Goal: Task Accomplishment & Management: Use online tool/utility

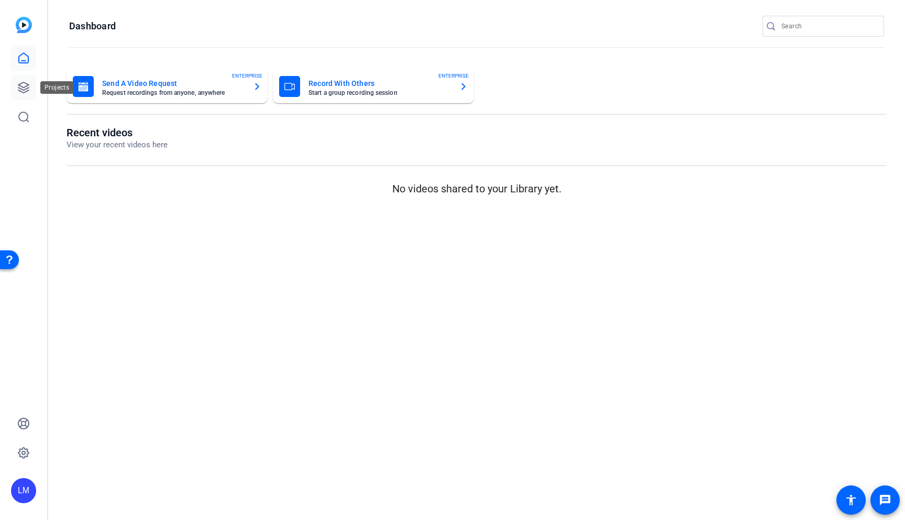
click at [28, 87] on icon at bounding box center [23, 87] width 10 height 10
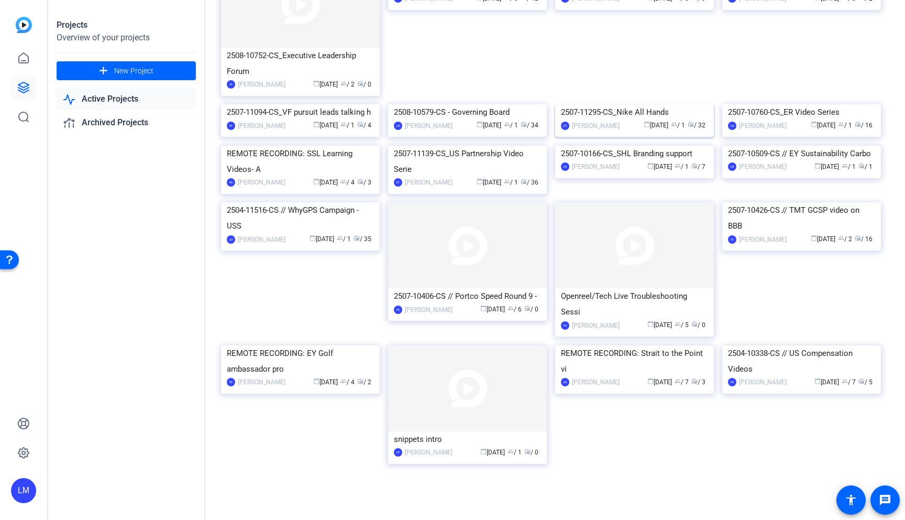
scroll to position [259, 0]
click at [294, 233] on div "2504-11516-CS // WhyGPS Campaign - USS" at bounding box center [300, 216] width 147 height 31
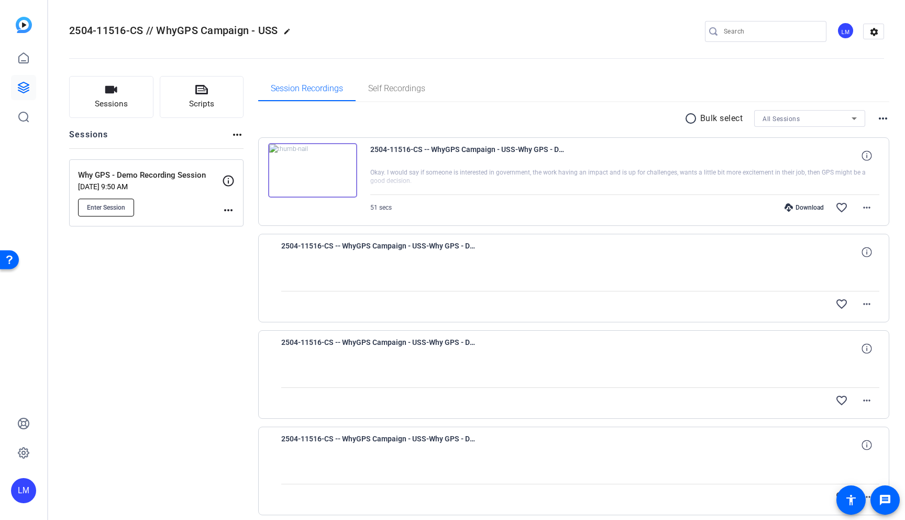
click at [114, 212] on button "Enter Session" at bounding box center [106, 208] width 56 height 18
click at [737, 32] on input "Search" at bounding box center [771, 31] width 94 height 13
paste input "2507-11723-CS"
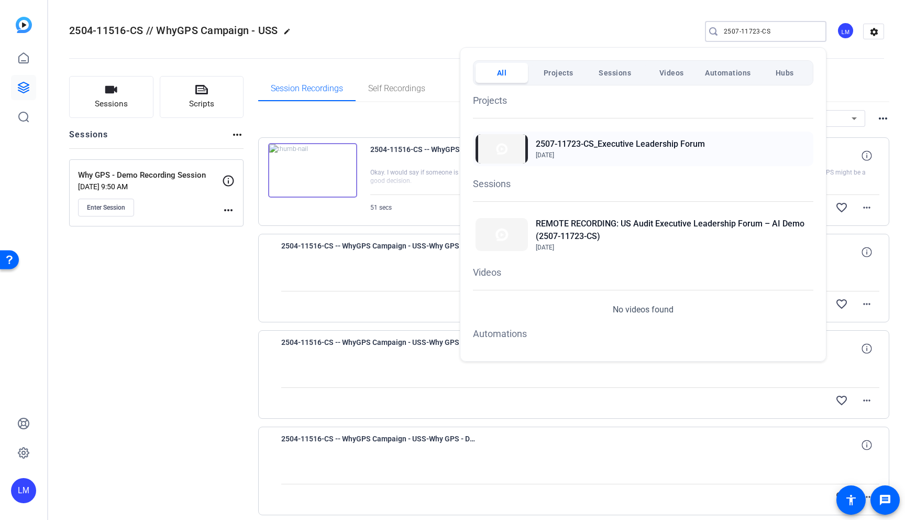
type input "2507-11723-CS"
click at [618, 144] on h2 "2507-11723-CS_Executive Leadership Forum" at bounding box center [620, 144] width 169 height 13
click at [656, 222] on h2 "REMOTE RECORDING: US Audit Executive Leadership Forum – AI Demo (2507-11723-CS)" at bounding box center [673, 229] width 275 height 25
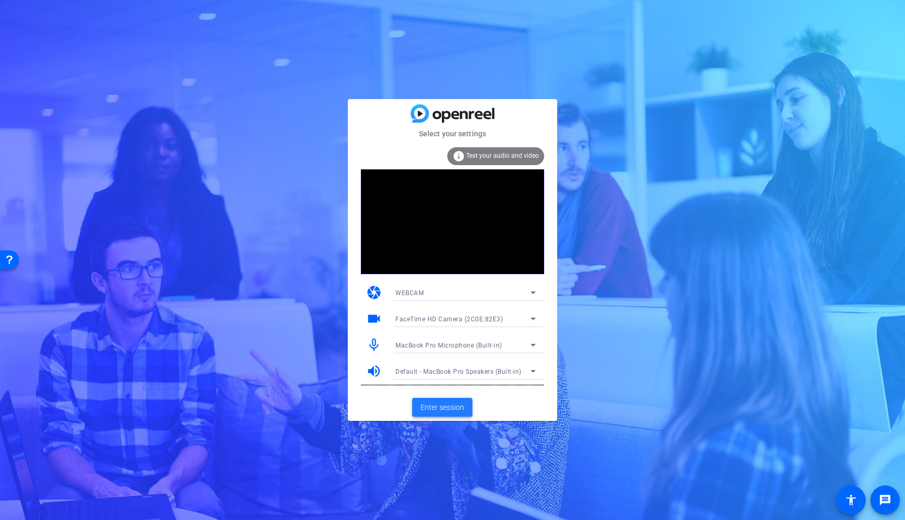
click at [437, 413] on span at bounding box center [442, 406] width 60 height 25
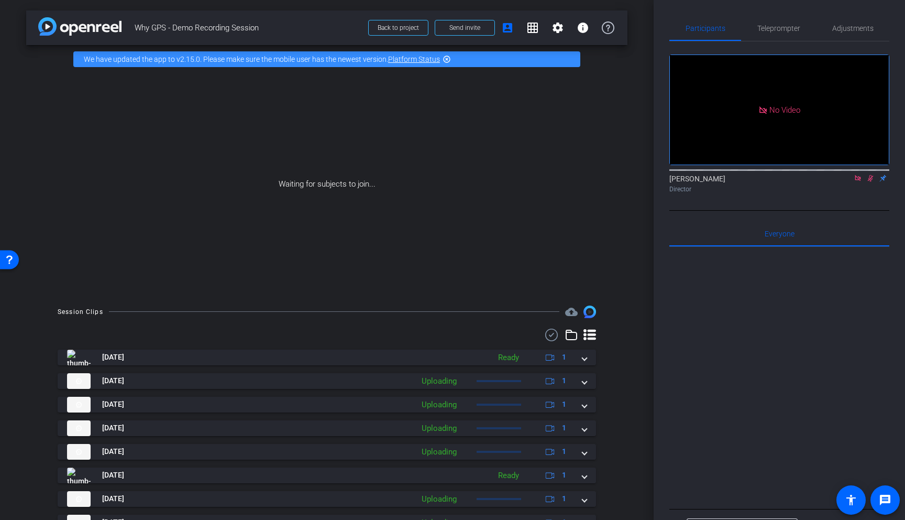
scroll to position [95, 0]
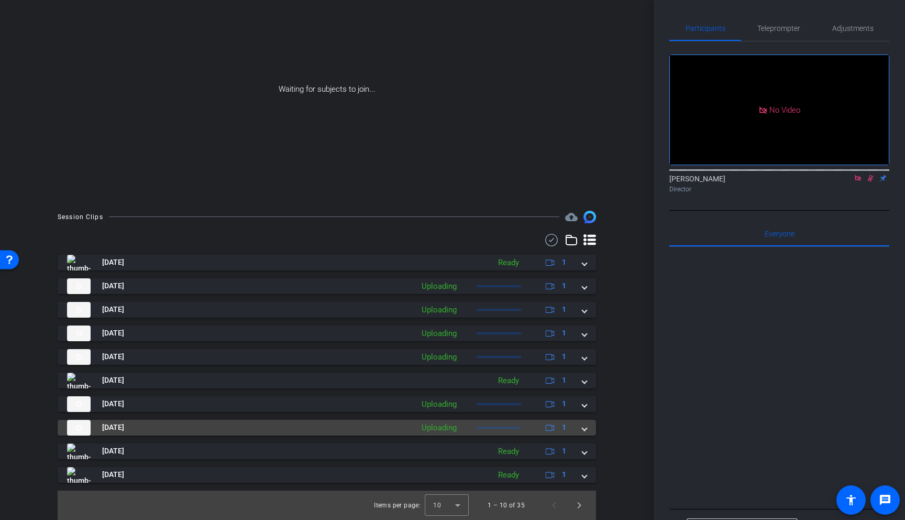
click at [585, 429] on span at bounding box center [584, 427] width 4 height 11
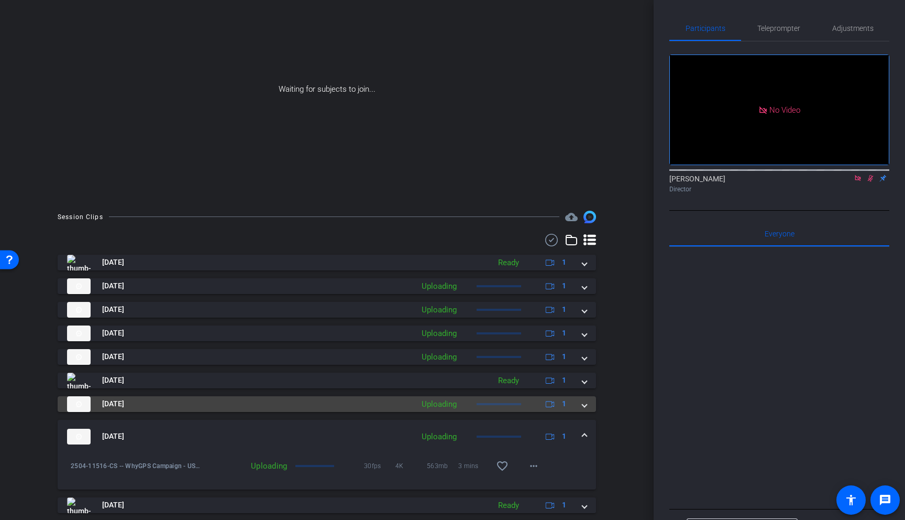
click at [585, 403] on span at bounding box center [584, 403] width 4 height 11
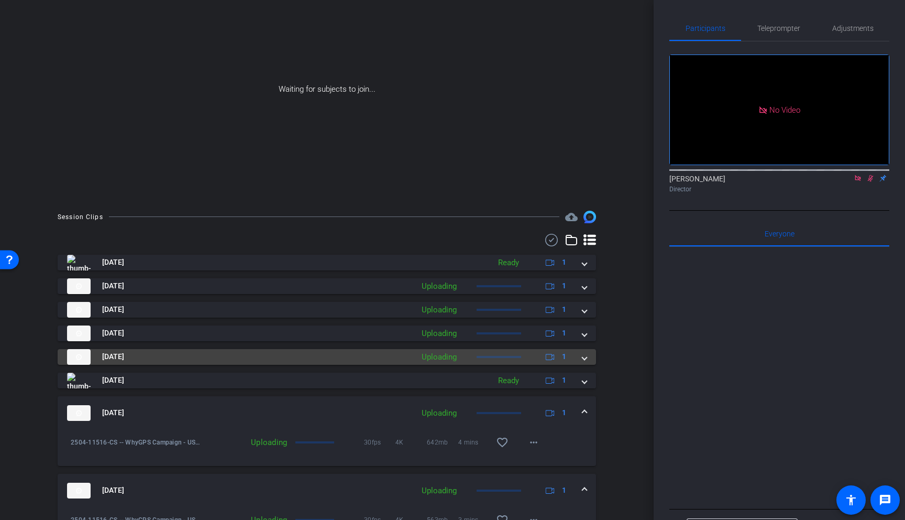
click at [582, 357] on span at bounding box center [584, 356] width 4 height 11
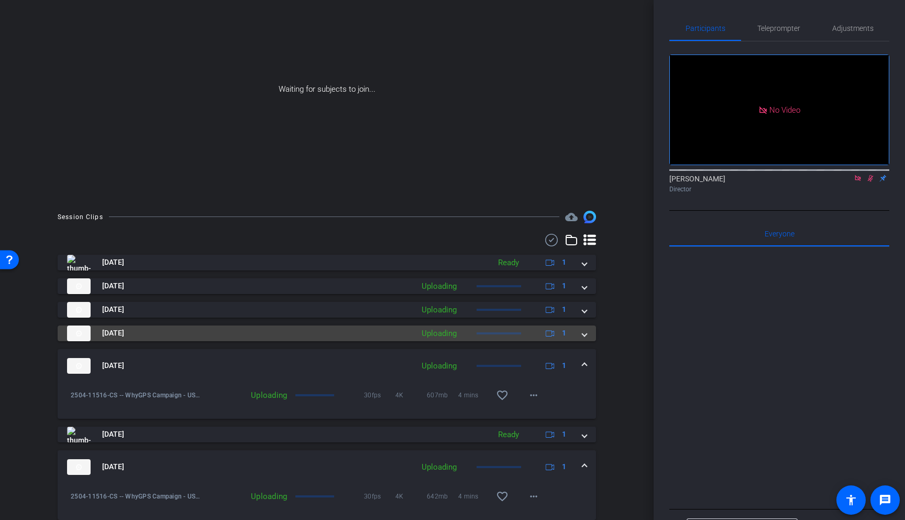
click at [587, 335] on mat-expansion-panel-header "Aug 26, 2025 Uploading 1" at bounding box center [327, 333] width 538 height 16
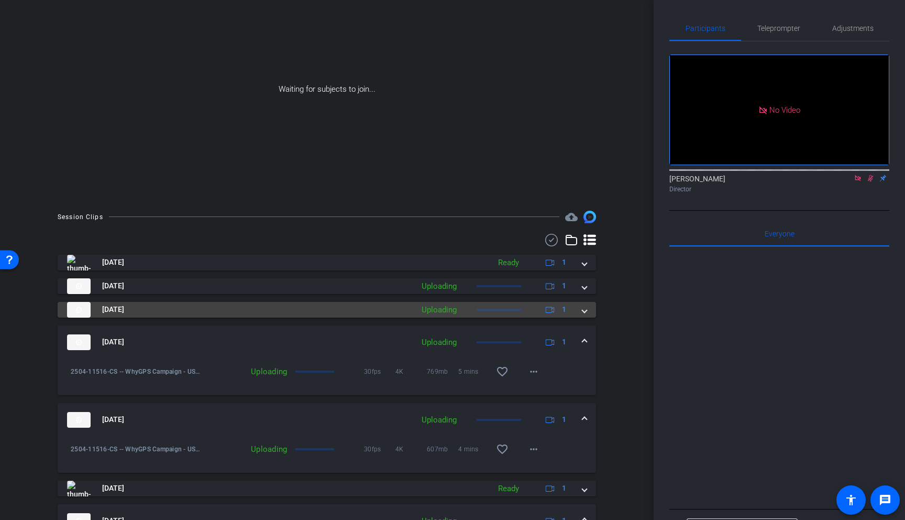
click at [586, 313] on span at bounding box center [584, 309] width 4 height 11
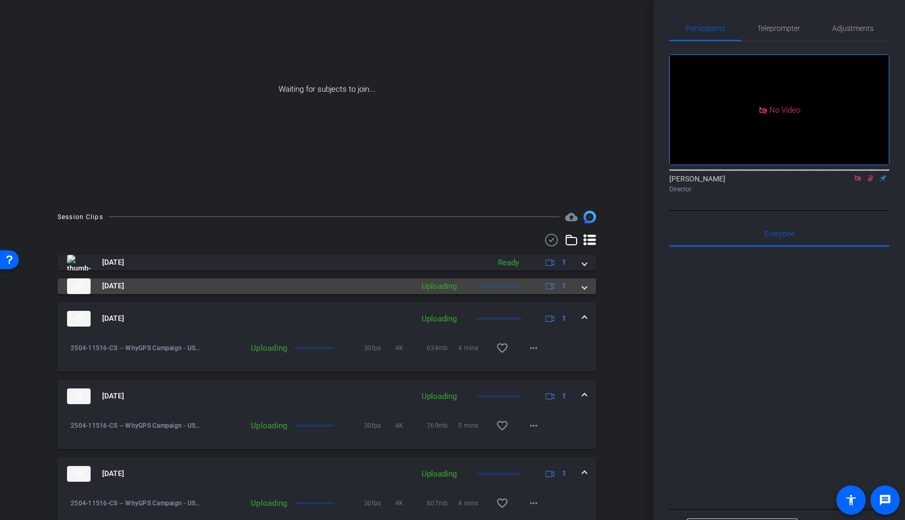
click at [585, 284] on span at bounding box center [584, 285] width 4 height 11
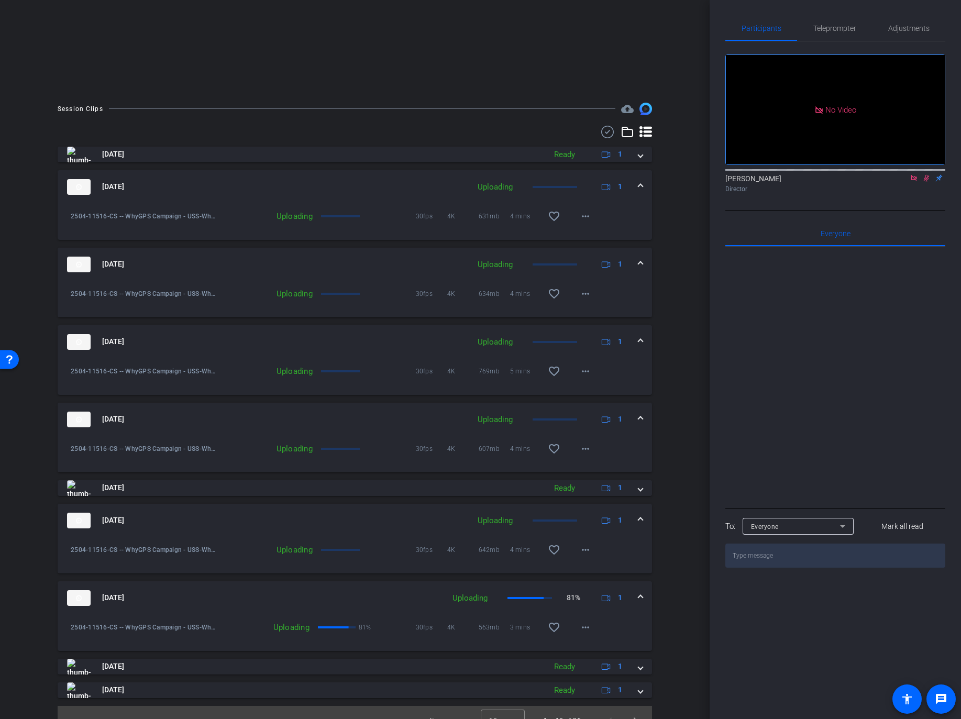
scroll to position [219, 0]
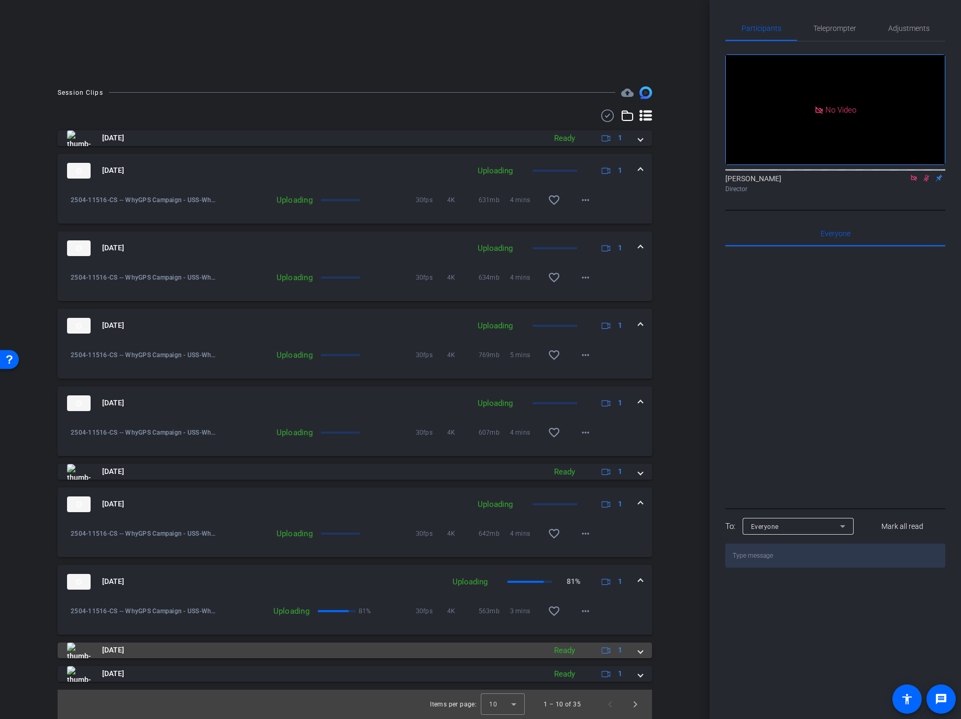
click at [636, 519] on div "Aug 26, 2025 Ready 1" at bounding box center [352, 651] width 571 height 16
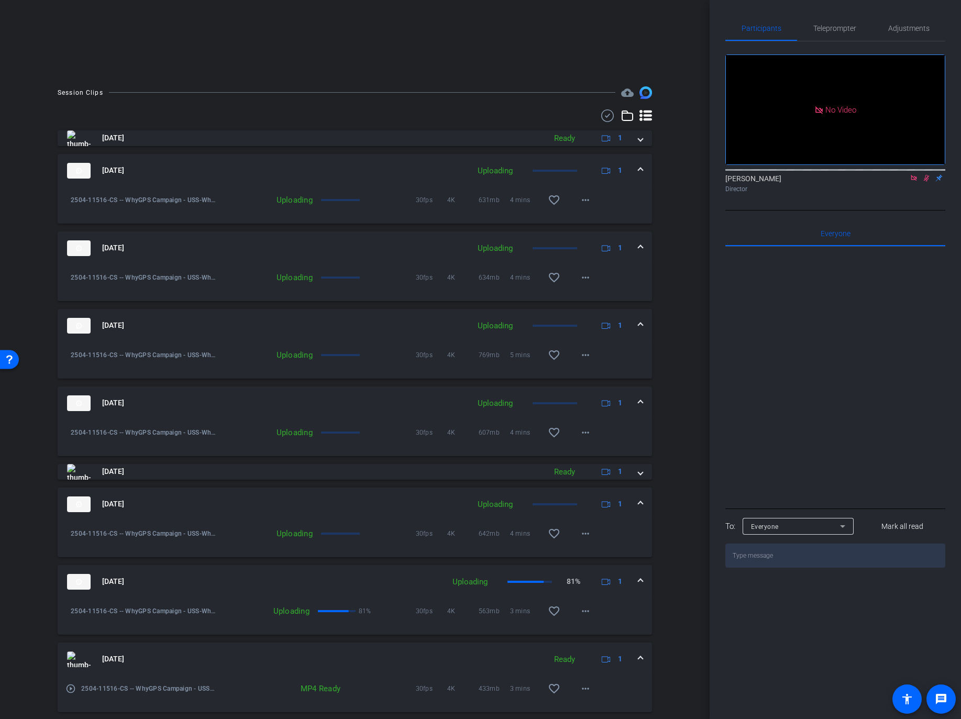
click at [636, 519] on div "Aug 26, 2025 Ready 1" at bounding box center [352, 660] width 571 height 16
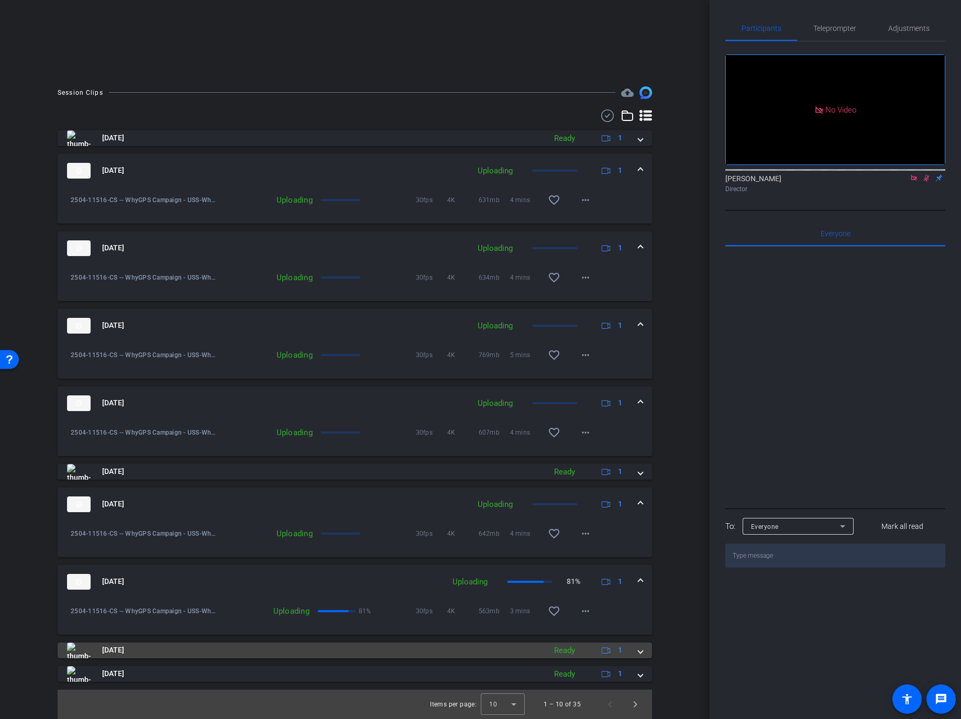
click at [636, 519] on div "Aug 26, 2025 Ready 1" at bounding box center [352, 651] width 571 height 16
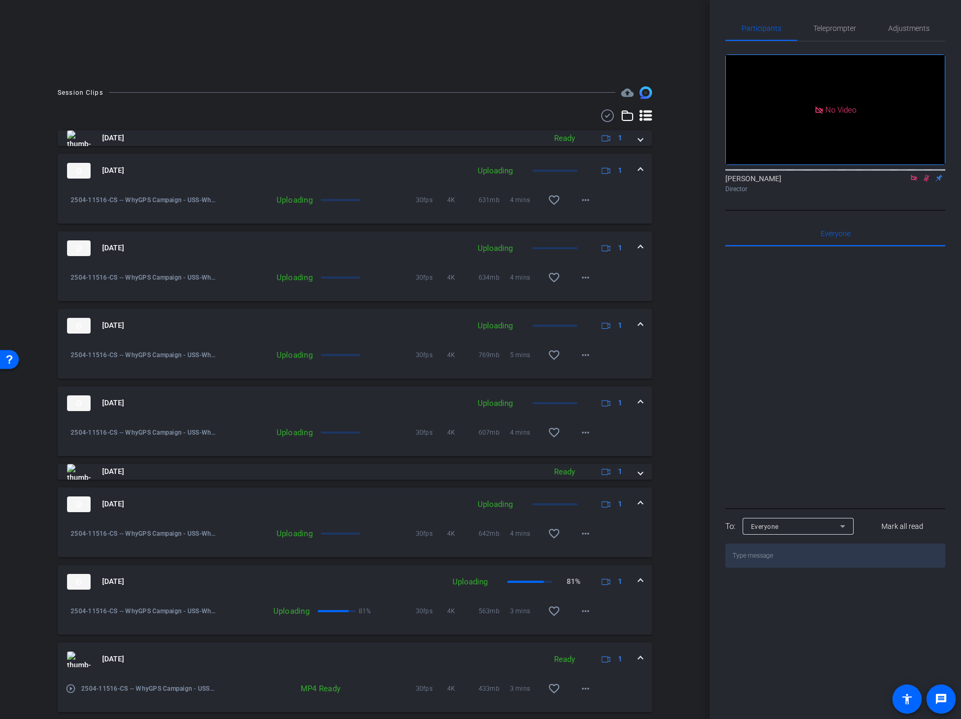
scroll to position [273, 0]
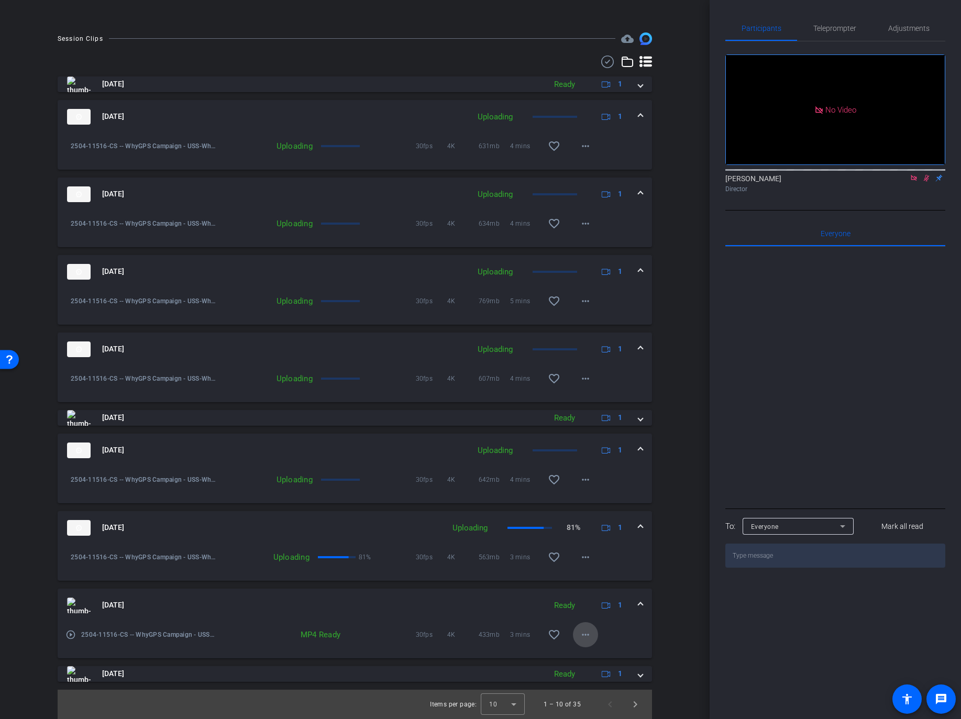
click at [585, 519] on mat-icon "more_horiz" at bounding box center [585, 635] width 13 height 13
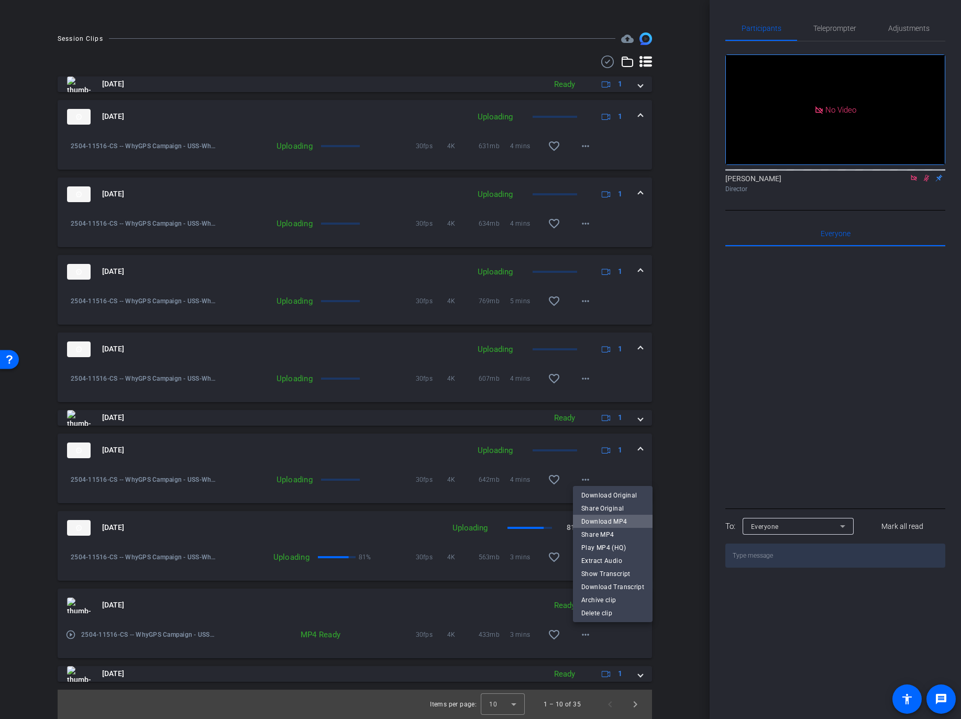
click at [625, 519] on span "Download MP4" at bounding box center [612, 521] width 63 height 13
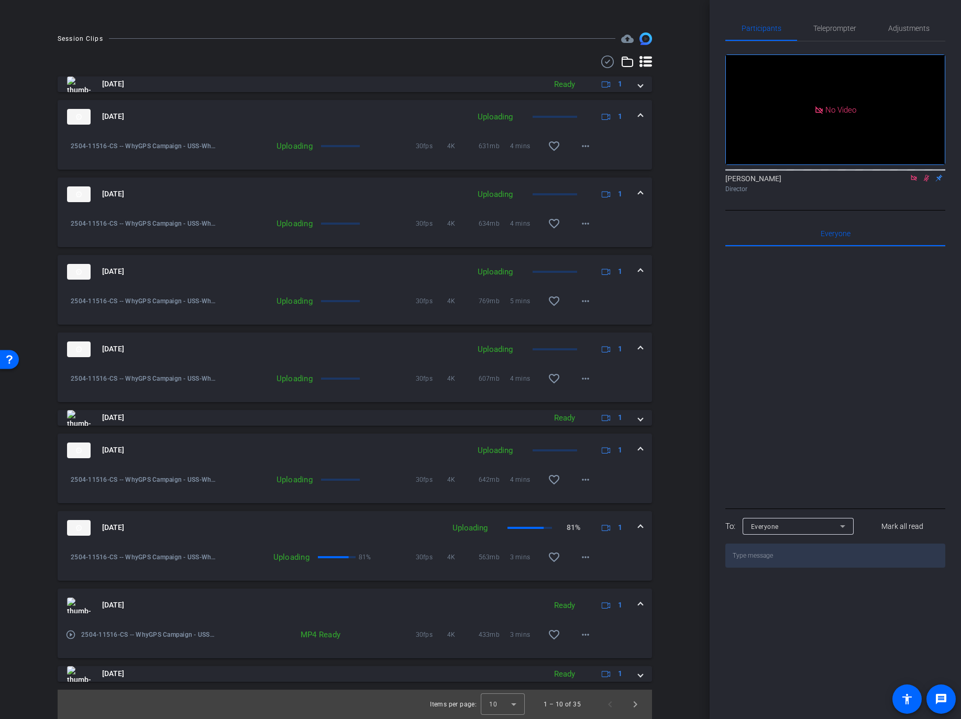
click at [639, 519] on span at bounding box center [640, 605] width 4 height 11
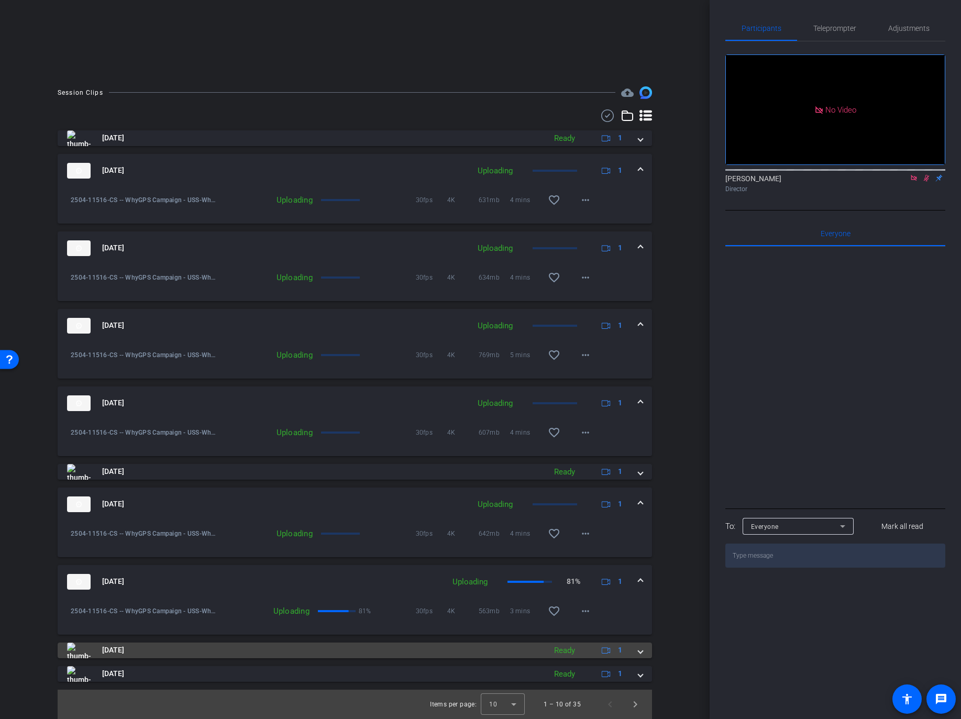
scroll to position [219, 0]
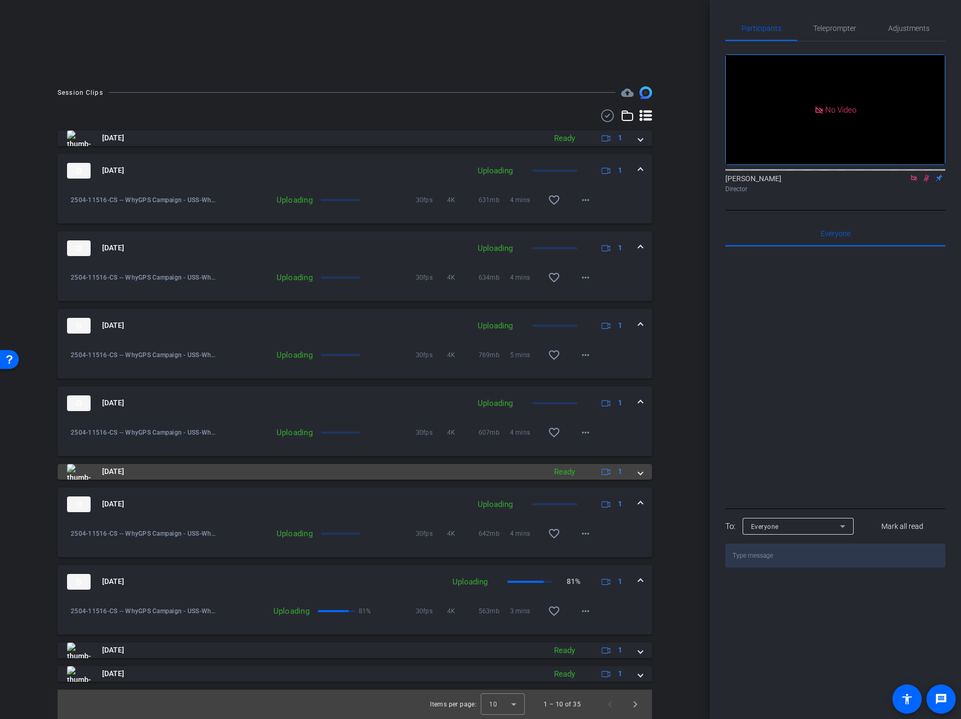
click at [641, 475] on span at bounding box center [640, 471] width 4 height 11
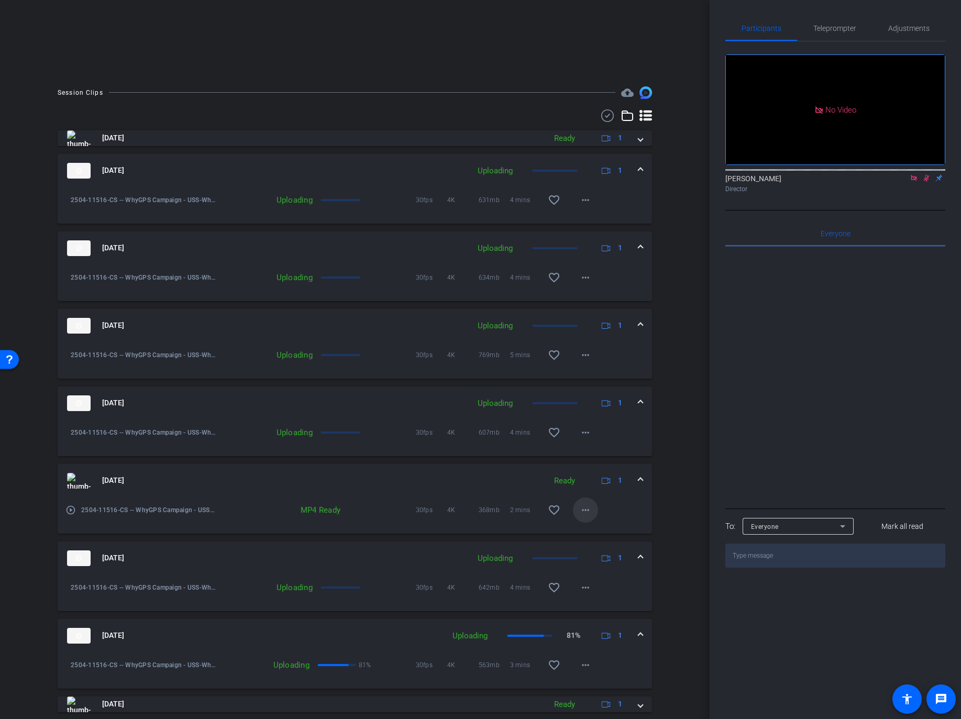
click at [581, 511] on mat-icon "more_horiz" at bounding box center [585, 510] width 13 height 13
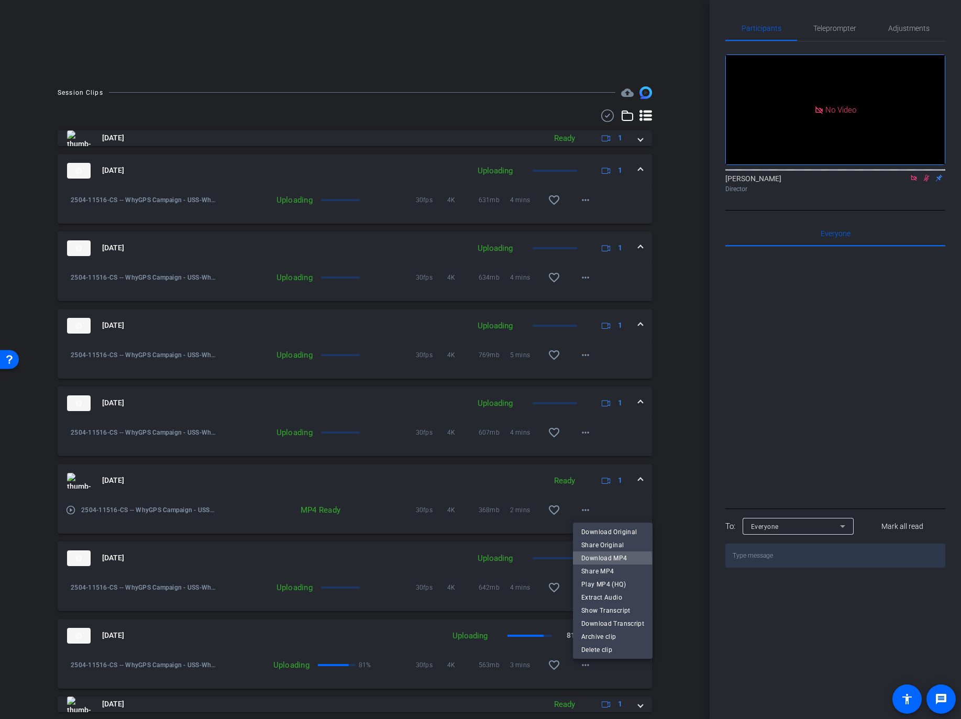
click at [599, 519] on span "Download MP4" at bounding box center [612, 558] width 63 height 13
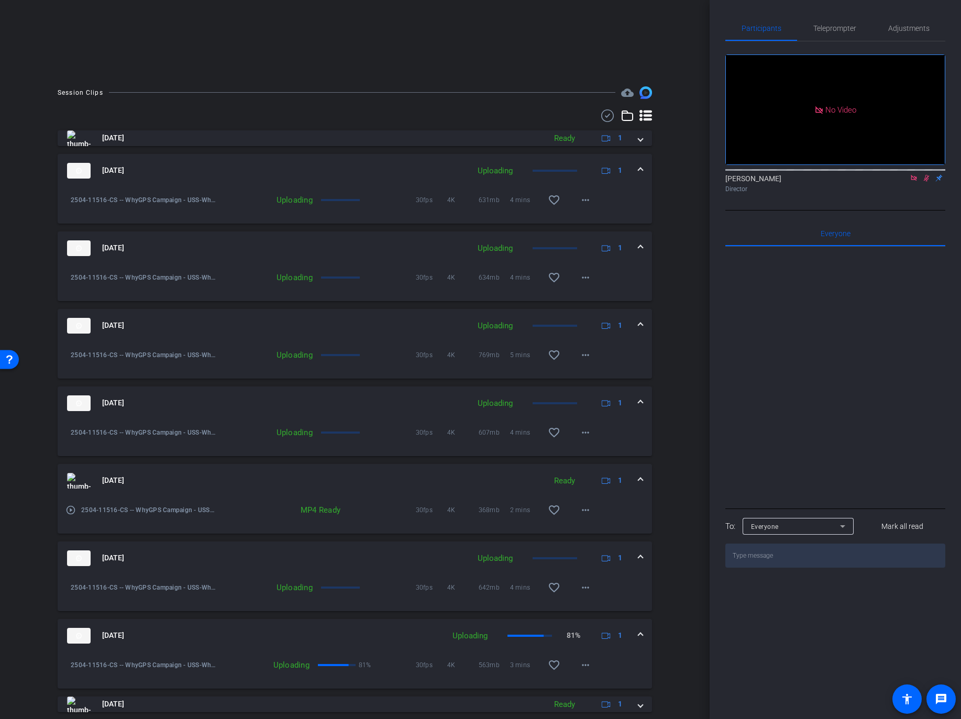
click at [638, 482] on mat-expansion-panel-header "Aug 26, 2025 Ready 1" at bounding box center [355, 481] width 594 height 34
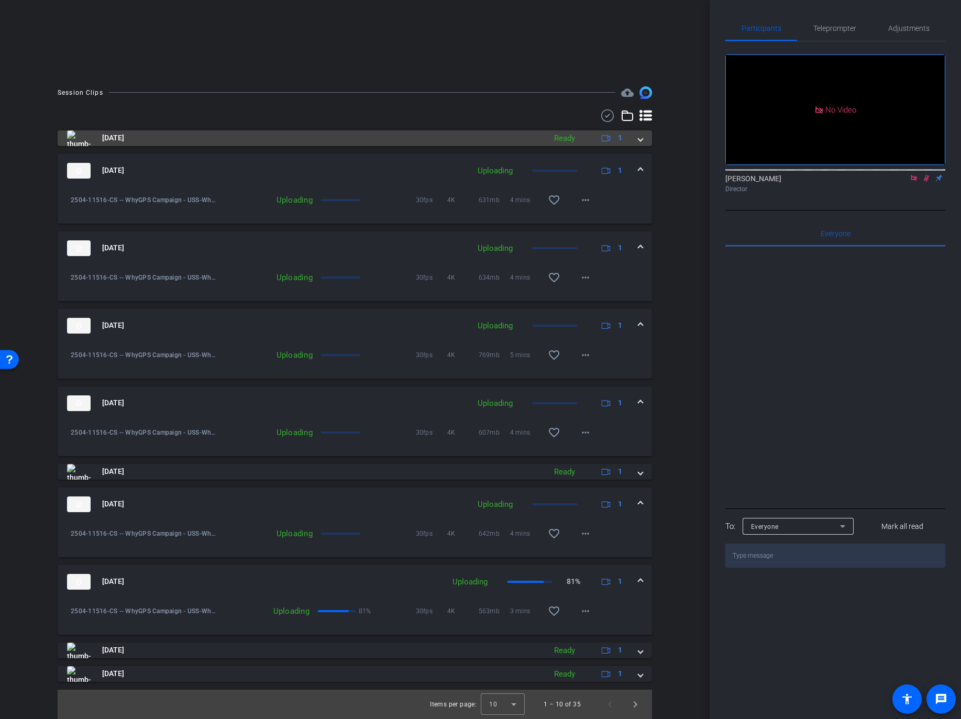
click at [639, 139] on span at bounding box center [640, 138] width 4 height 11
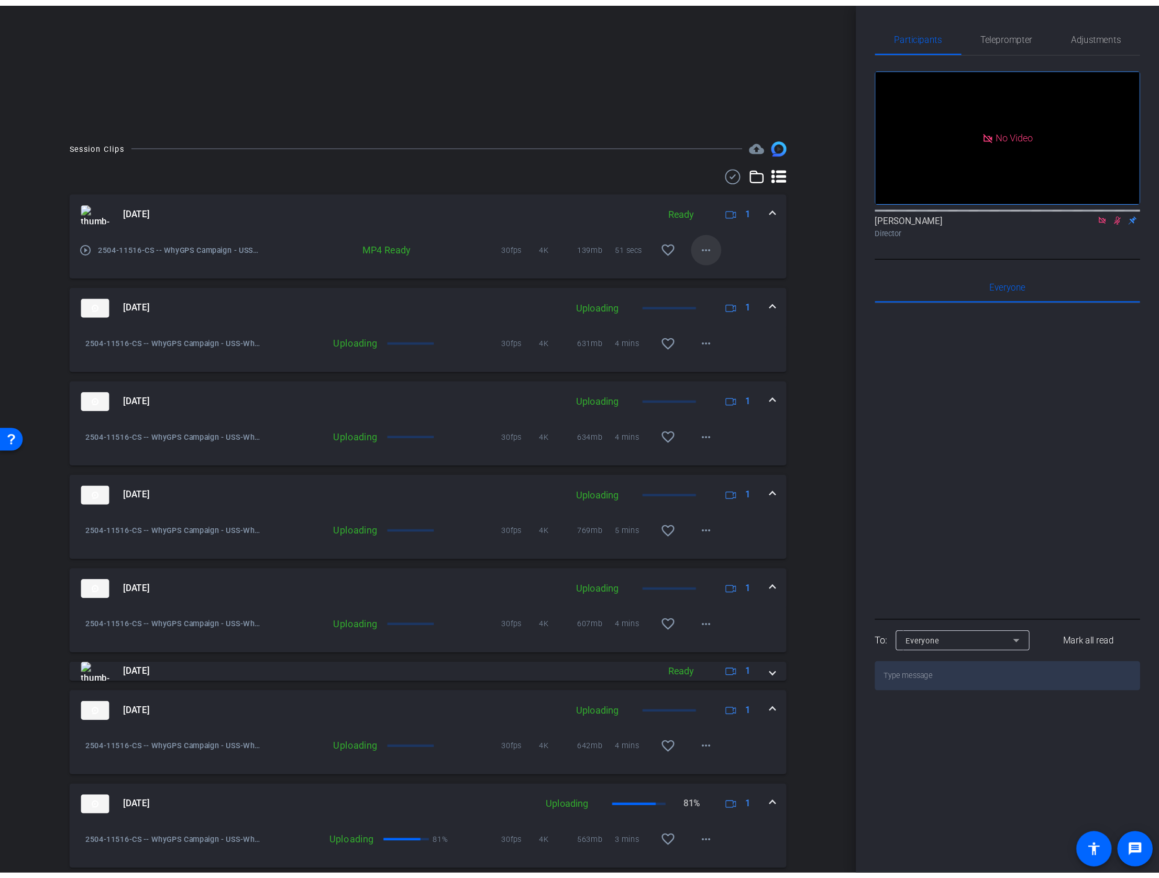
scroll to position [191, 0]
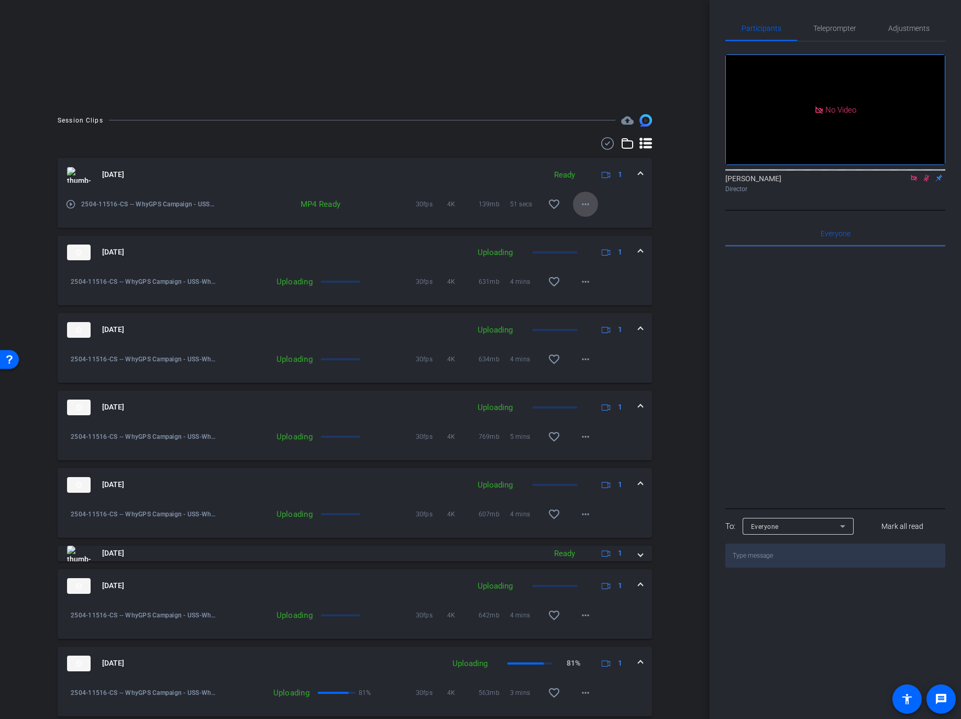
click at [588, 207] on mat-icon "more_horiz" at bounding box center [585, 204] width 13 height 13
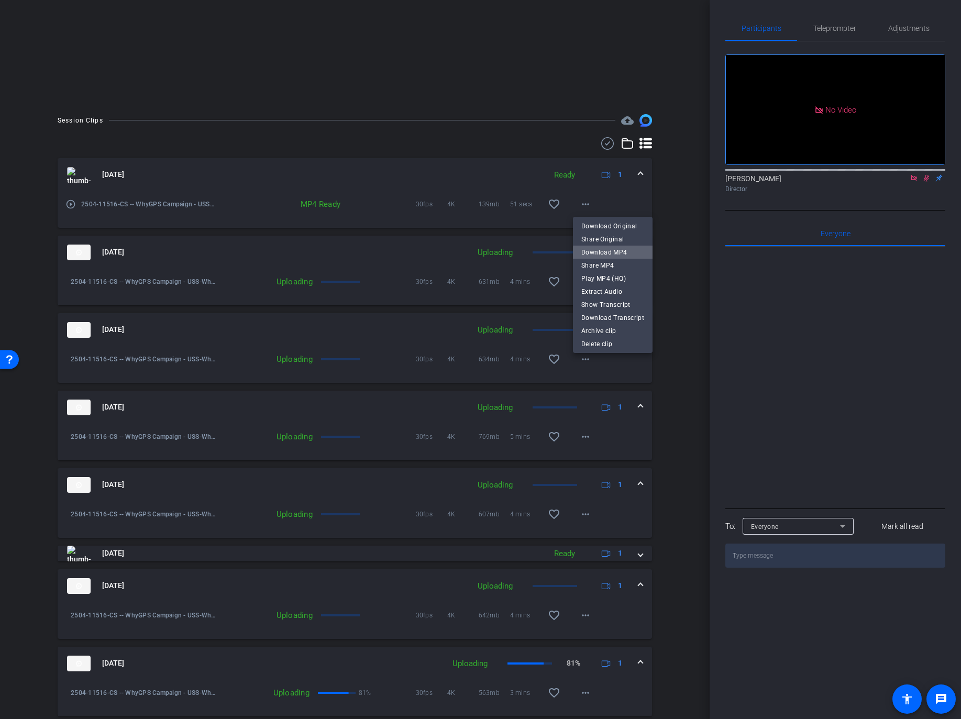
click at [626, 254] on span "Download MP4" at bounding box center [612, 252] width 63 height 13
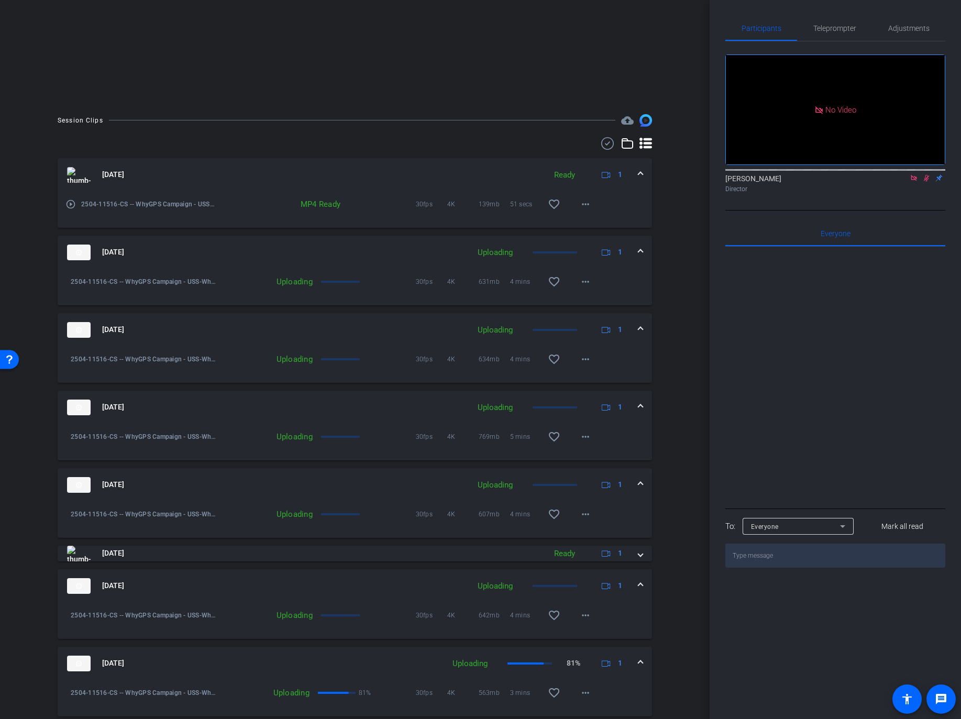
click at [642, 173] on span at bounding box center [640, 174] width 4 height 11
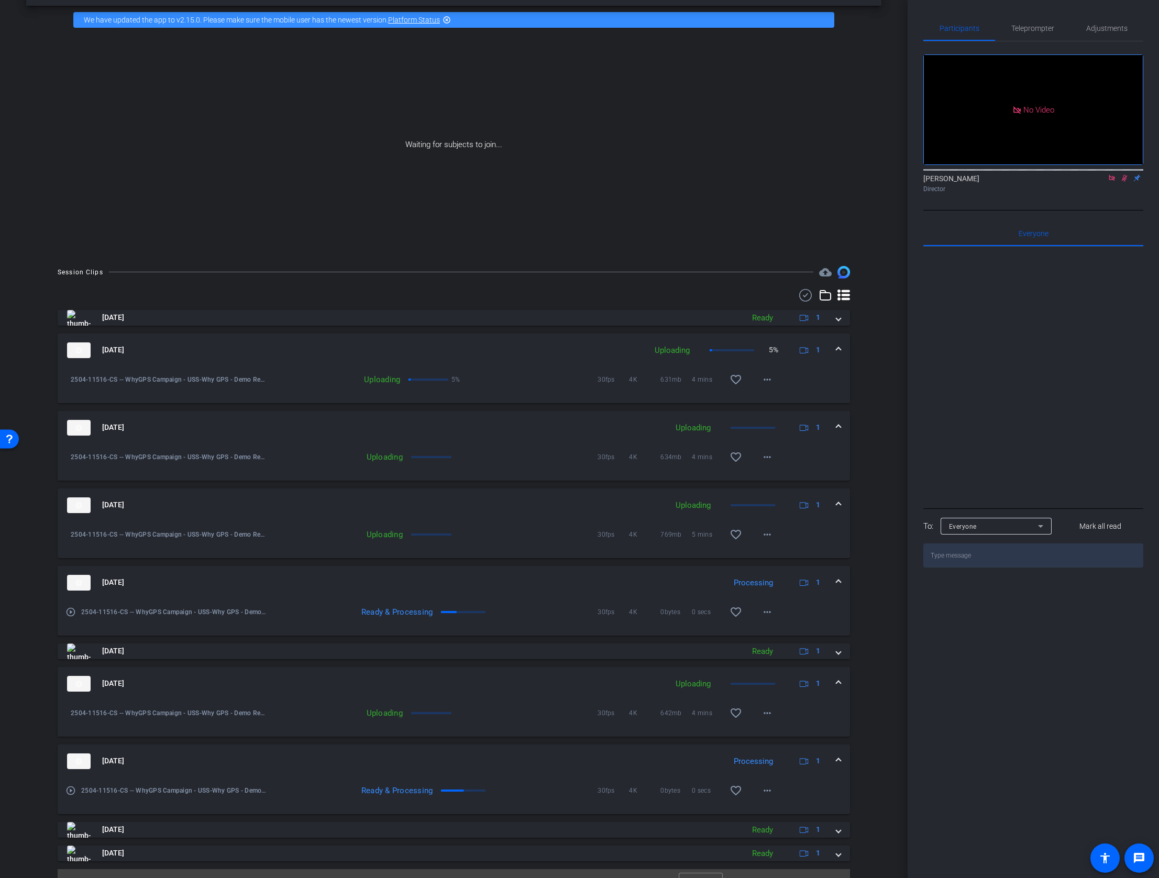
scroll to position [60, 0]
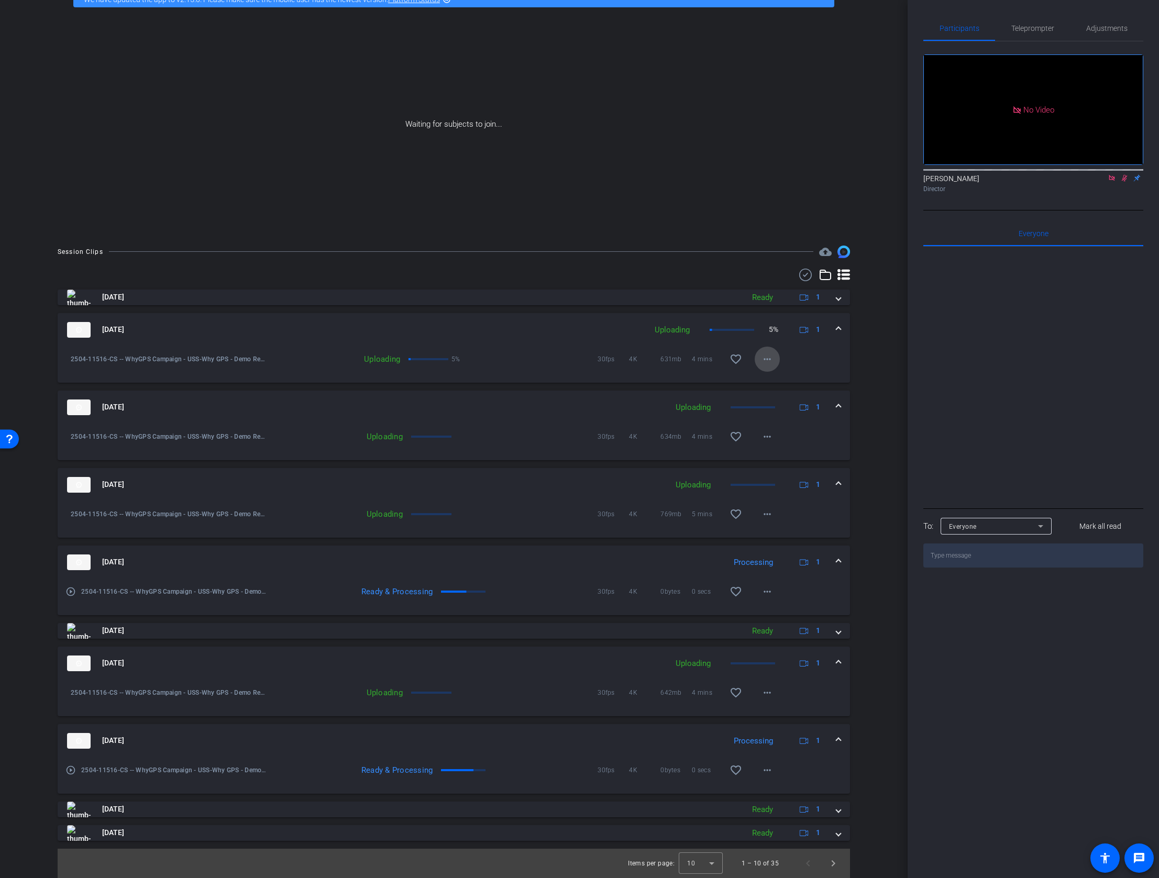
click at [763, 363] on mat-icon "more_horiz" at bounding box center [767, 359] width 13 height 13
click at [860, 358] on div at bounding box center [579, 439] width 1159 height 878
click at [768, 437] on mat-icon "more_horiz" at bounding box center [767, 437] width 13 height 13
click at [885, 426] on div at bounding box center [579, 439] width 1159 height 878
click at [767, 514] on mat-icon "more_horiz" at bounding box center [767, 514] width 13 height 13
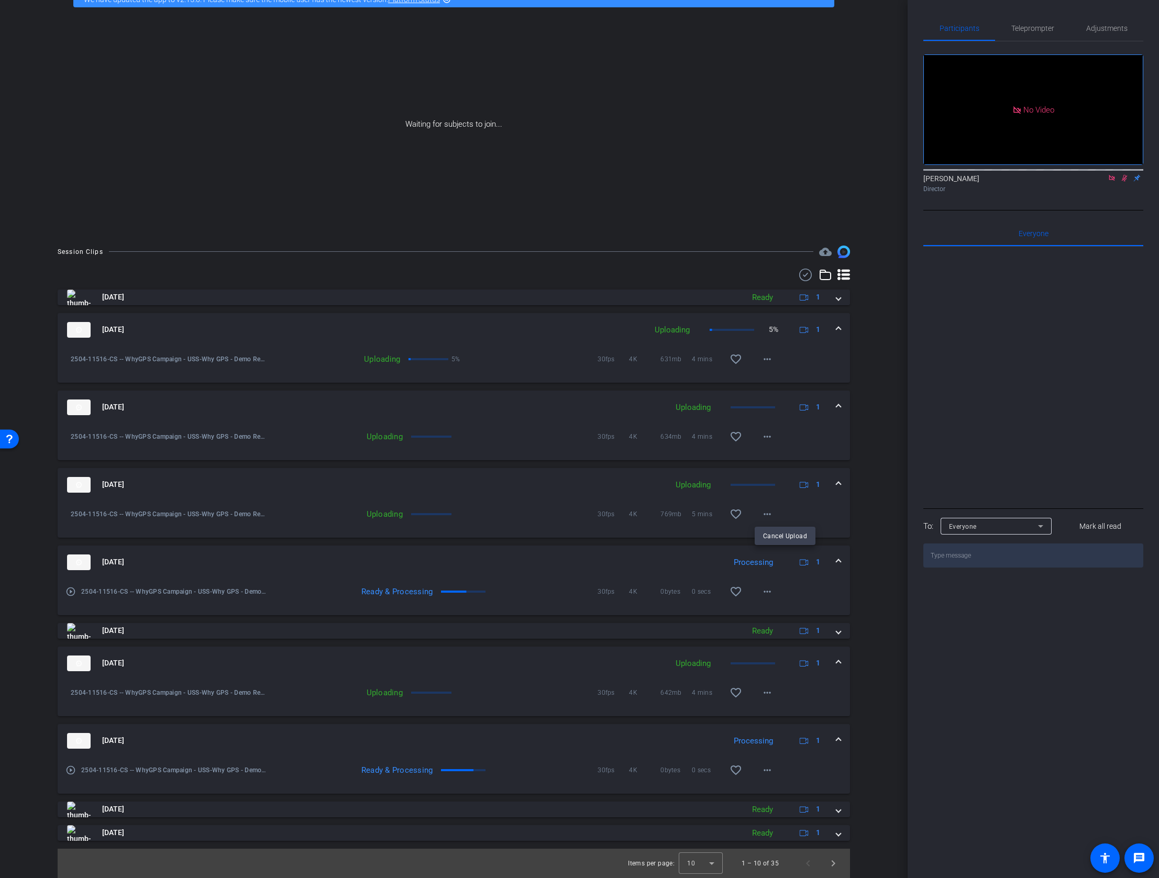
click at [883, 494] on div at bounding box center [579, 439] width 1159 height 878
click at [766, 519] on mat-icon "more_horiz" at bounding box center [767, 770] width 13 height 13
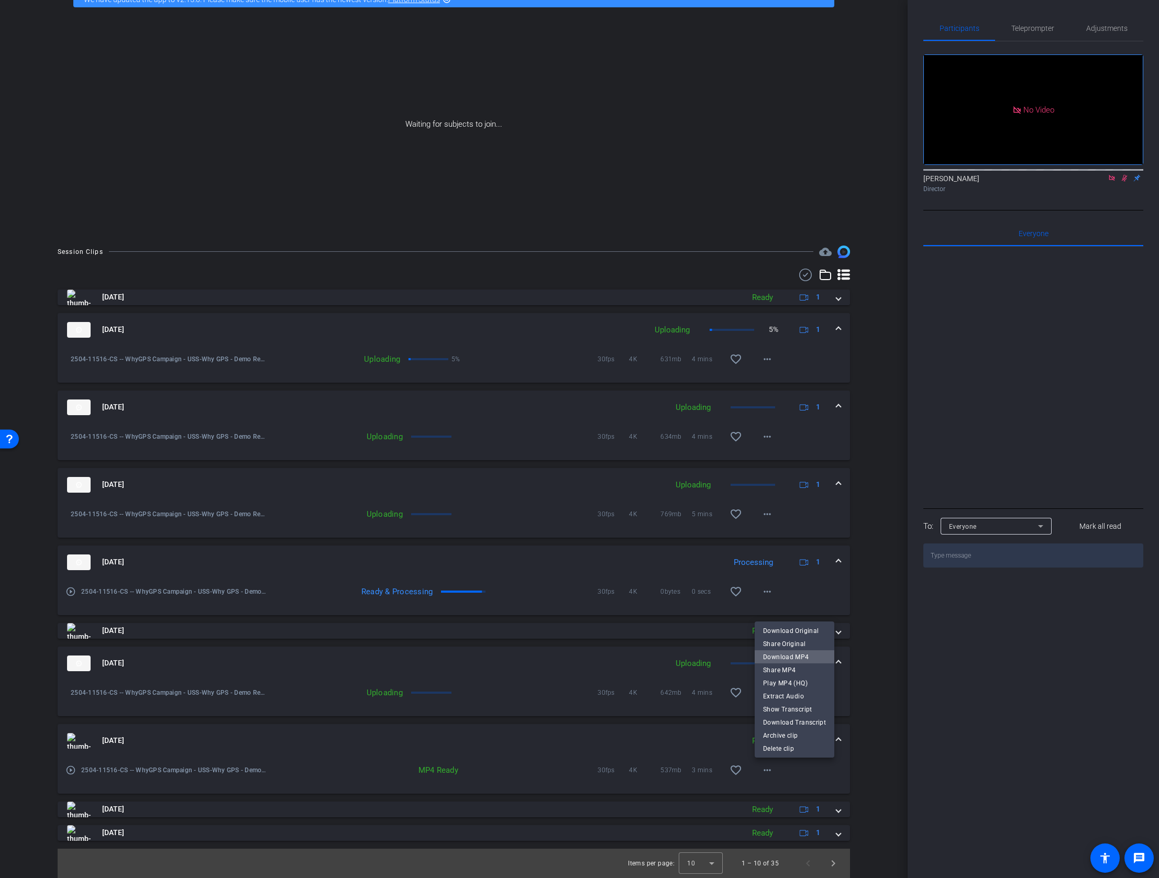
click at [808, 519] on span "Download MP4" at bounding box center [794, 657] width 63 height 13
click at [841, 519] on span at bounding box center [838, 740] width 4 height 11
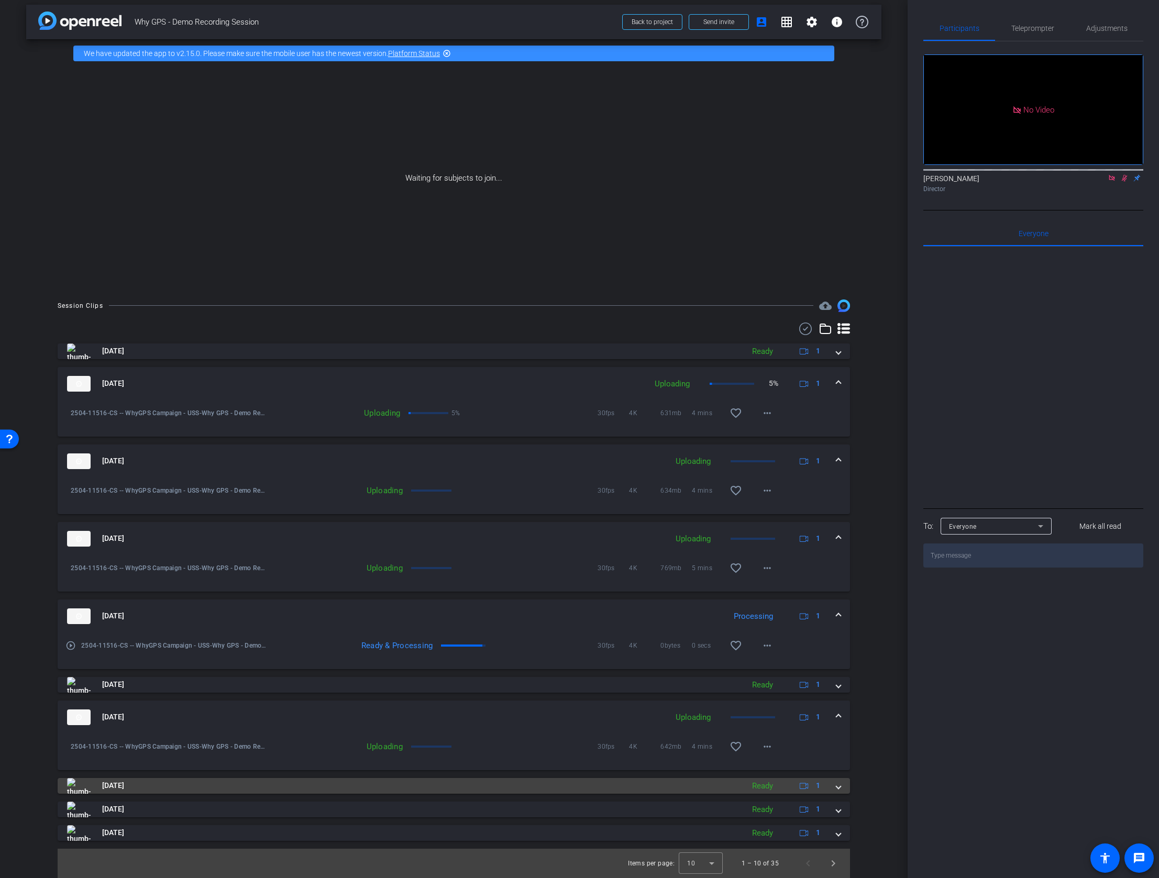
scroll to position [6, 0]
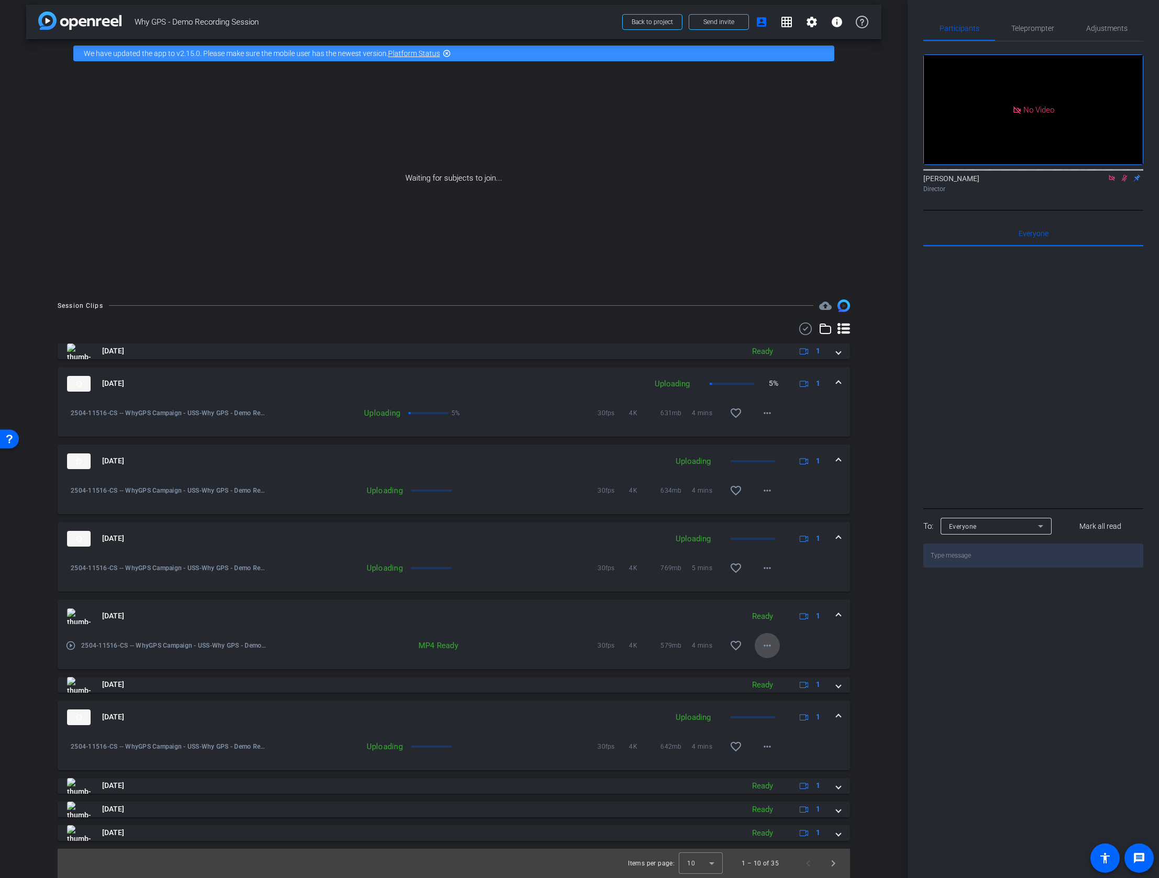
click at [771, 519] on mat-icon "more_horiz" at bounding box center [767, 646] width 13 height 13
click at [780, 519] on span "Download MP4" at bounding box center [794, 693] width 63 height 13
click at [878, 246] on div "Waiting for subjects to join..." at bounding box center [453, 179] width 855 height 222
click at [839, 519] on span at bounding box center [838, 616] width 4 height 11
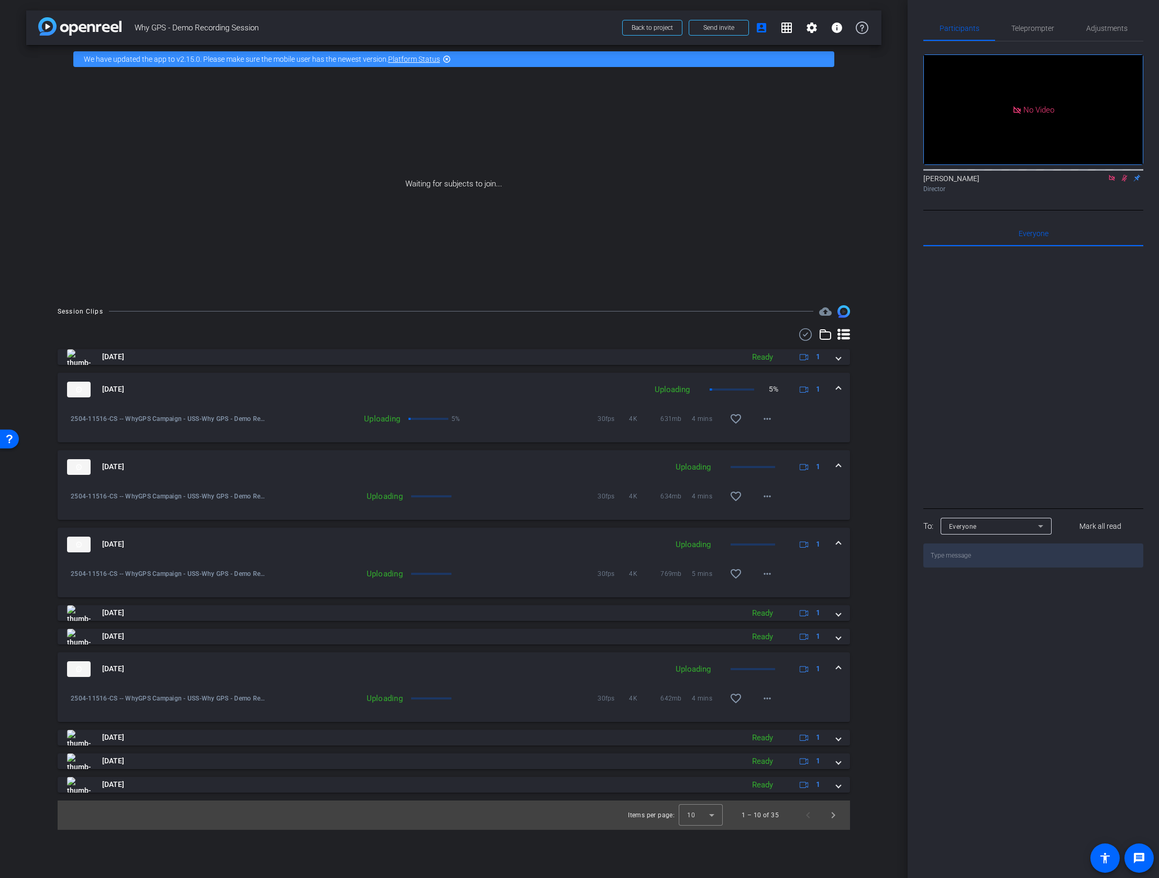
click at [869, 480] on div "Session Clips cloud_upload Aug 26, 2025 Ready 1 play_circle_outline 2504-11516-…" at bounding box center [453, 567] width 855 height 525
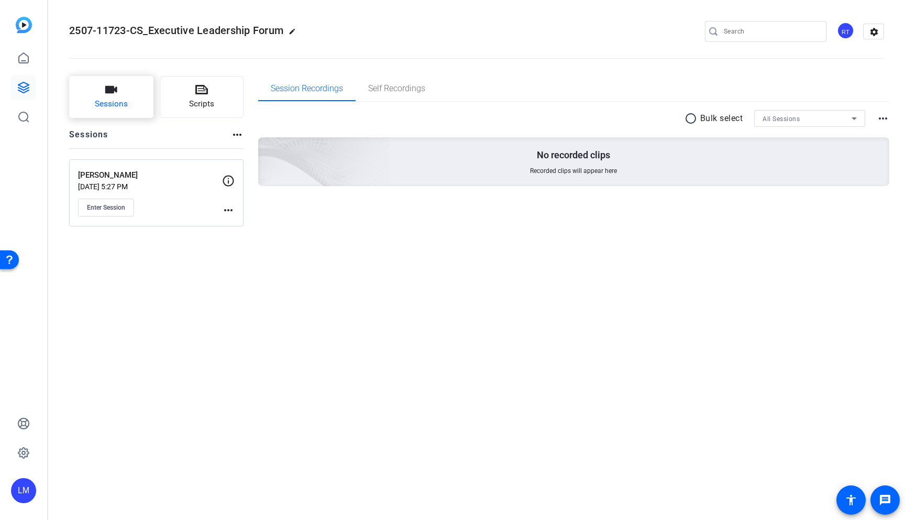
click at [119, 98] on span "Sessions" at bounding box center [111, 104] width 33 height 12
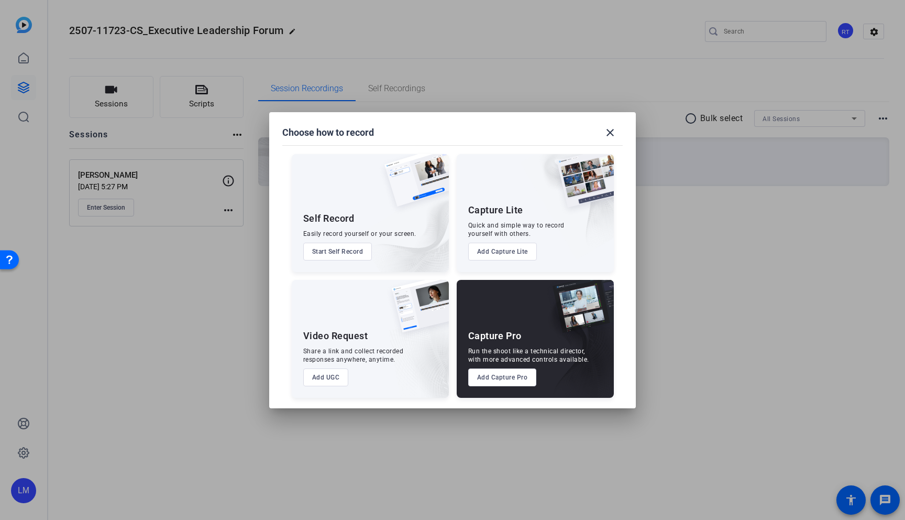
click at [0, 0] on button "Add Capture Pro" at bounding box center [0, 0] width 0 height 0
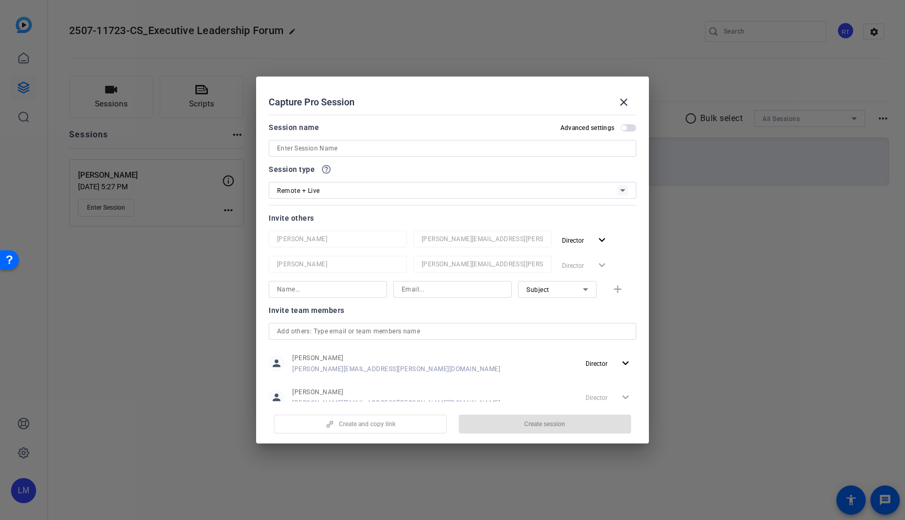
click at [0, 0] on input at bounding box center [0, 0] width 0 height 0
paste input "Craig Parks"
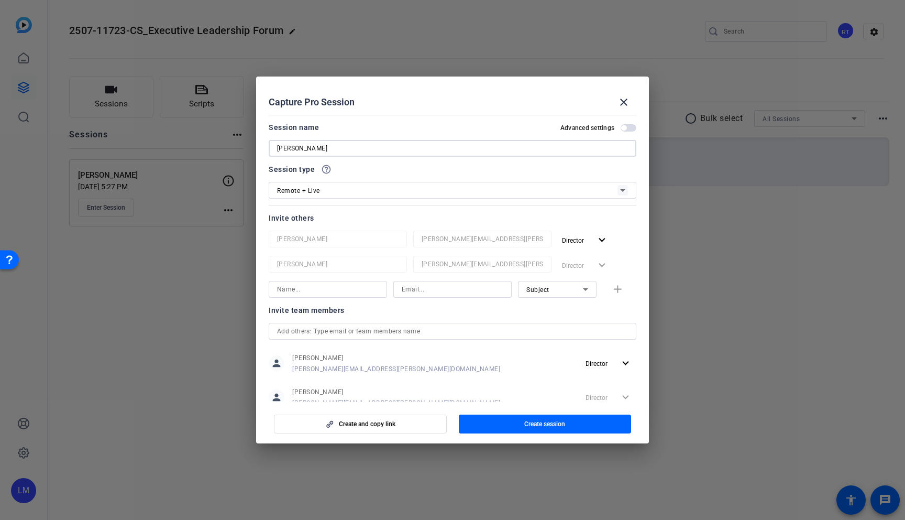
type input "Craig Parks"
click at [0, 0] on div "Remote + Live" at bounding box center [0, 0] width 0 height 0
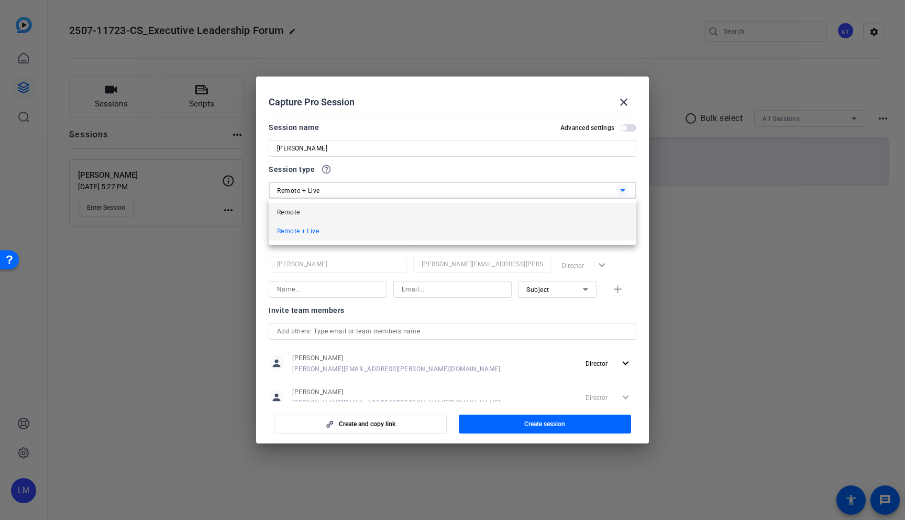
click at [360, 215] on mat-option "Remote" at bounding box center [453, 212] width 368 height 19
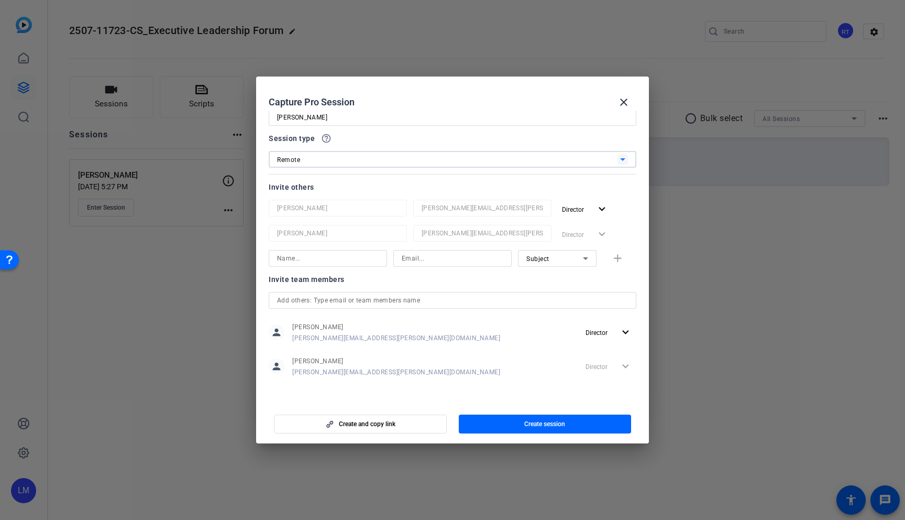
scroll to position [30, 0]
click at [0, 0] on input "text" at bounding box center [0, 0] width 0 height 0
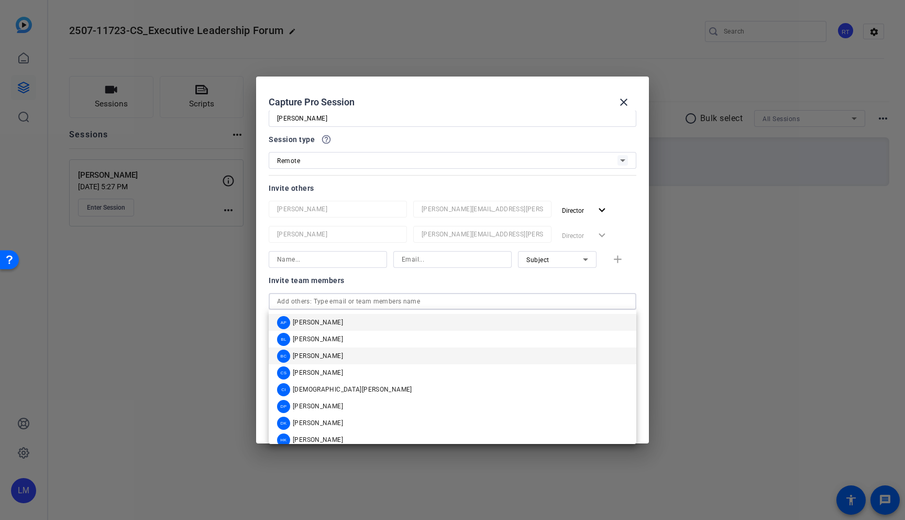
click at [455, 351] on mat-option "BC Brian Camarao" at bounding box center [453, 355] width 368 height 17
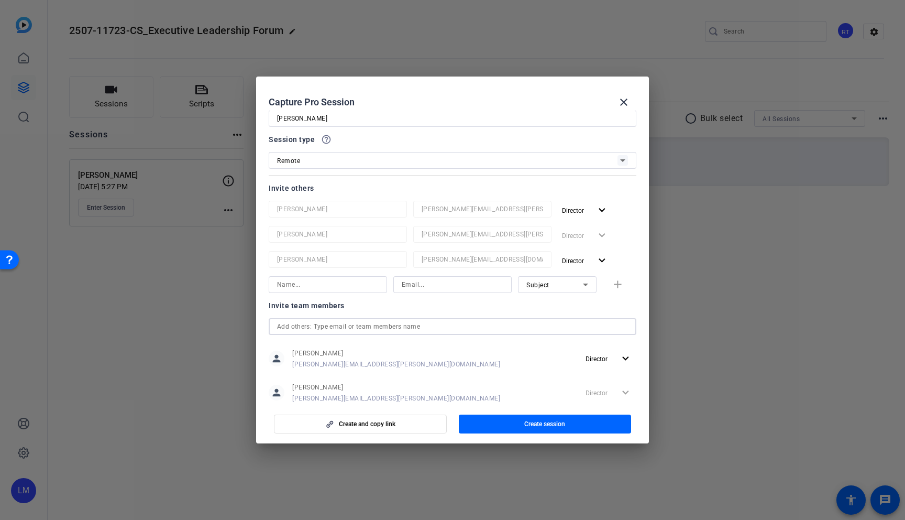
click at [0, 0] on input "text" at bounding box center [0, 0] width 0 height 0
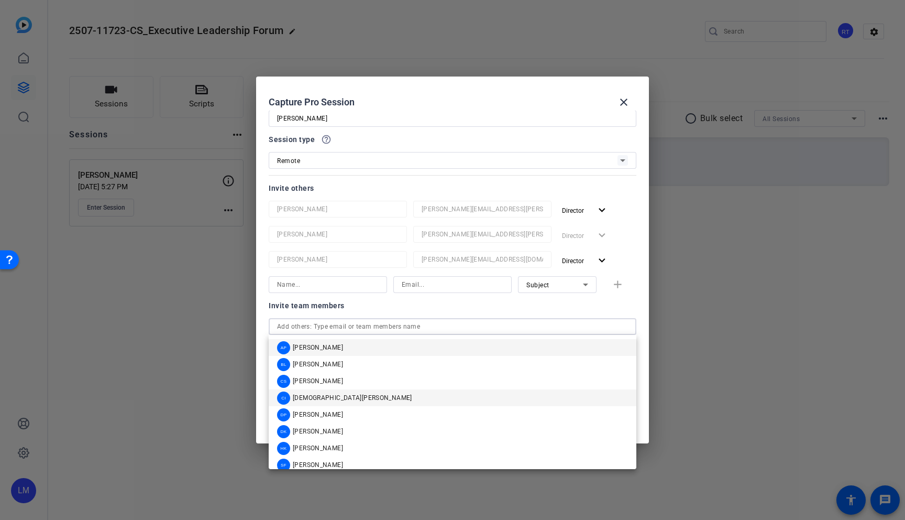
click at [441, 401] on mat-option "CI Christian Ilanos" at bounding box center [453, 397] width 368 height 17
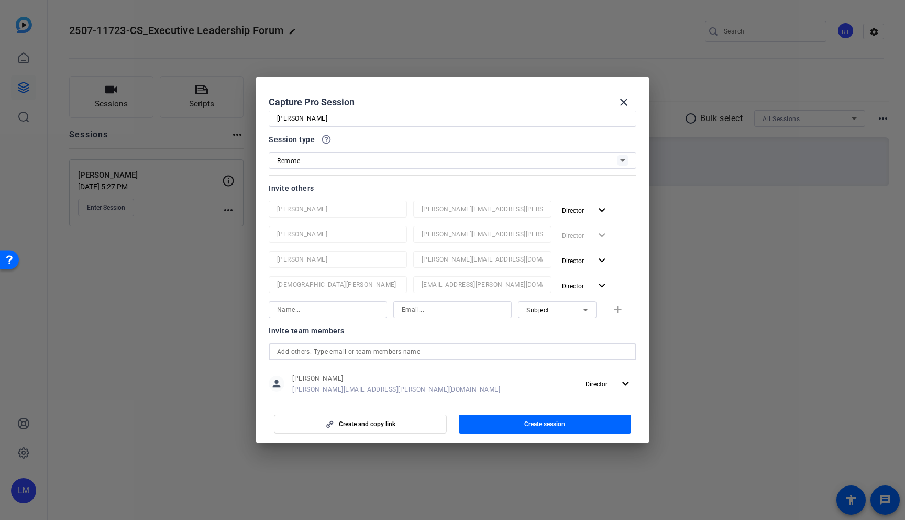
click at [0, 0] on input "text" at bounding box center [0, 0] width 0 height 0
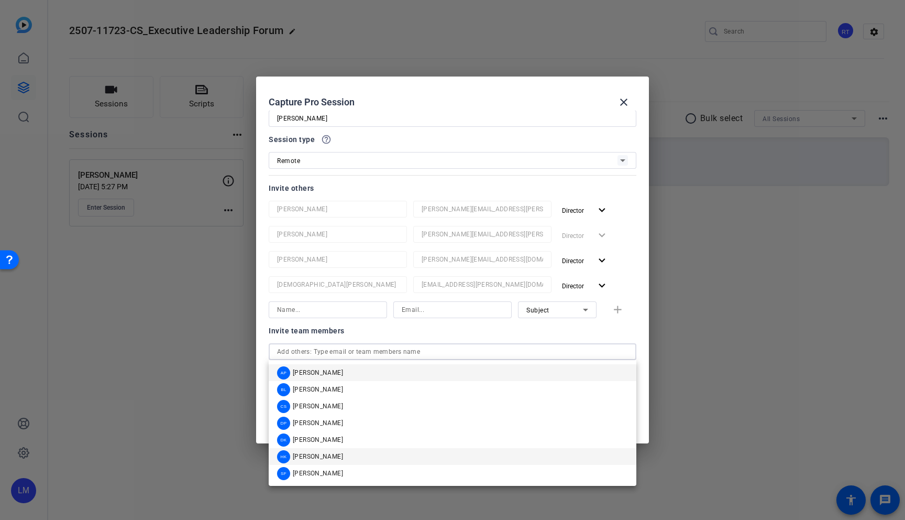
click at [436, 451] on mat-option "HK Hakim Kabbaj" at bounding box center [453, 456] width 368 height 17
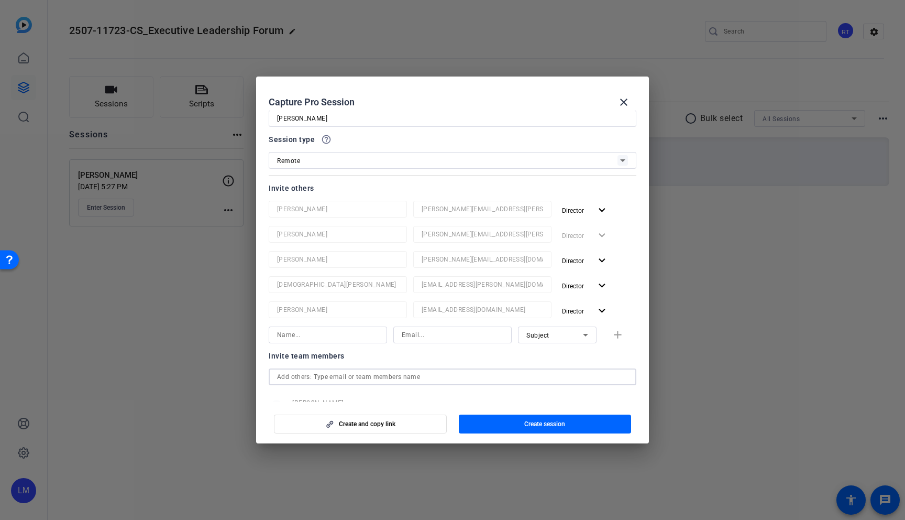
click at [0, 0] on input "text" at bounding box center [0, 0] width 0 height 0
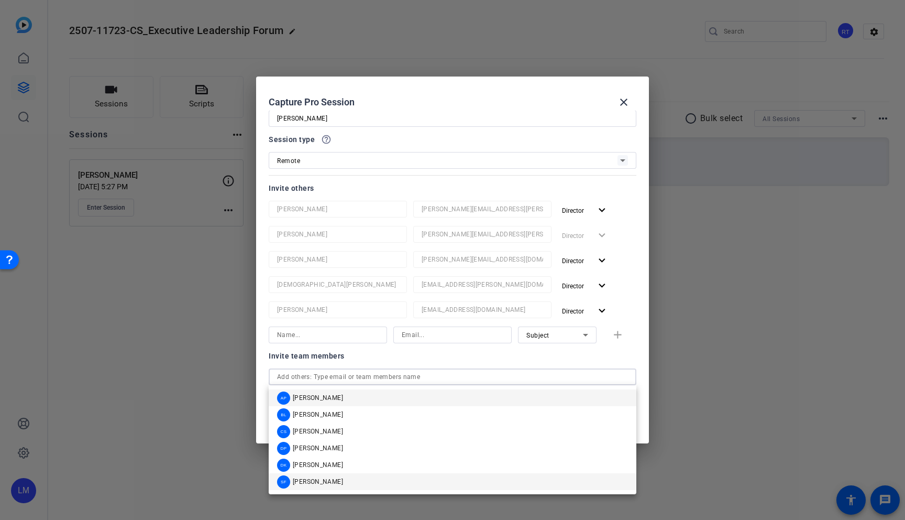
click at [401, 482] on mat-option "SF Shannon Feiszli" at bounding box center [453, 481] width 368 height 17
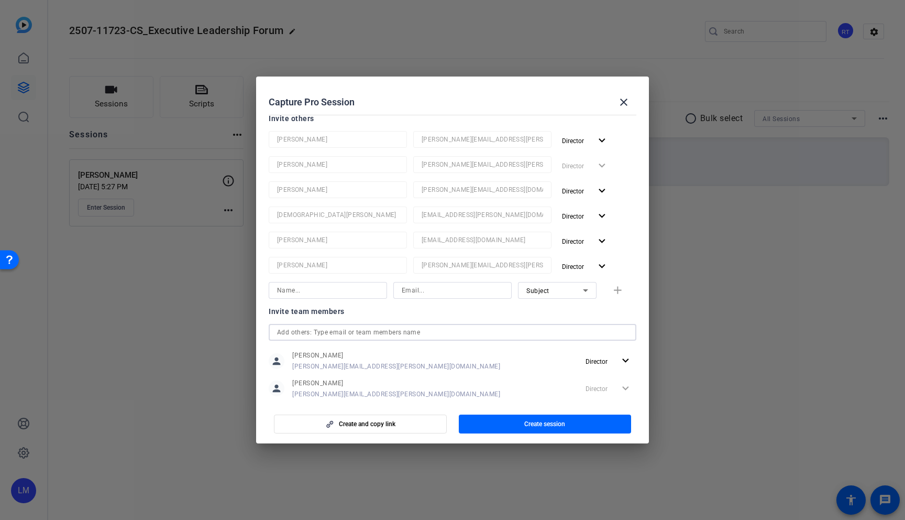
scroll to position [228, 0]
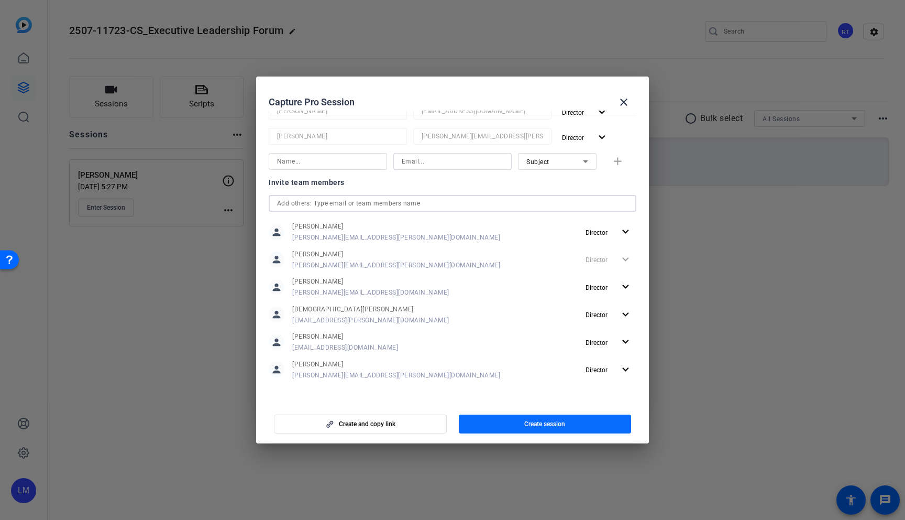
click at [536, 423] on span "Create session" at bounding box center [544, 424] width 41 height 8
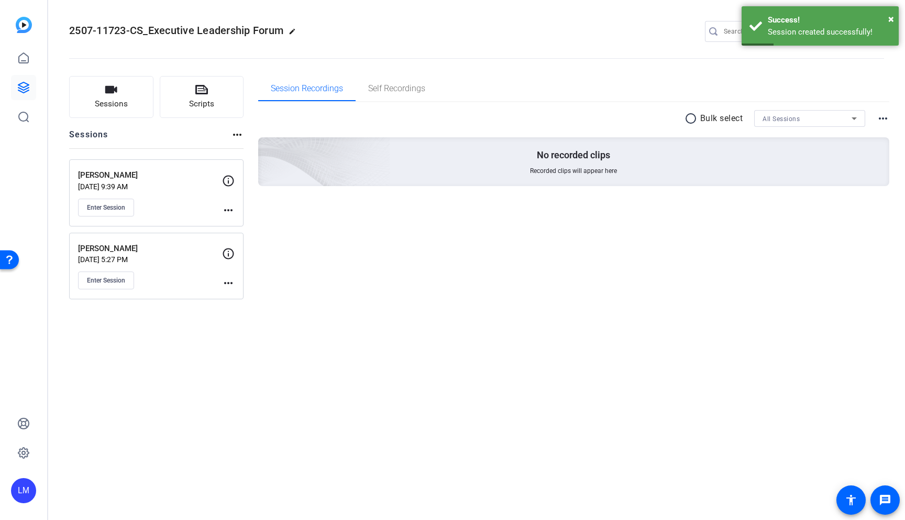
click at [227, 208] on mat-icon "more_horiz" at bounding box center [228, 210] width 13 height 13
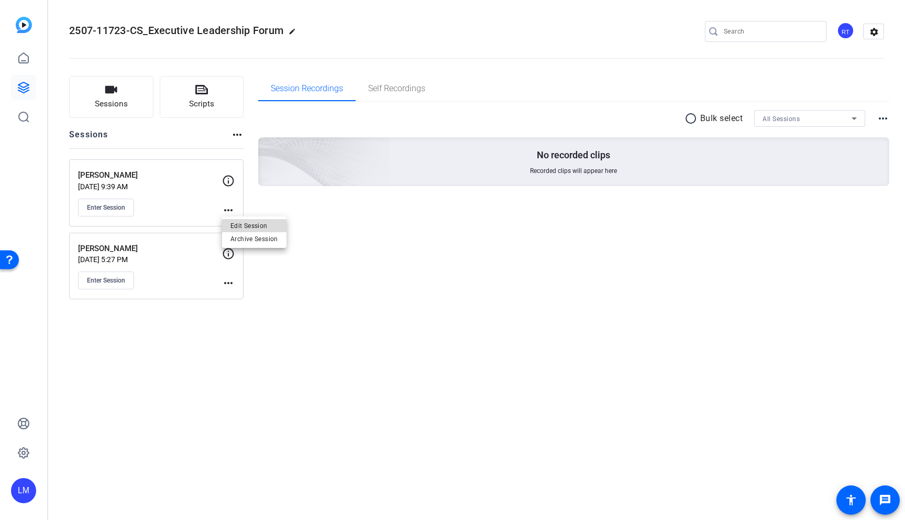
click at [272, 226] on span "Edit Session" at bounding box center [254, 225] width 48 height 13
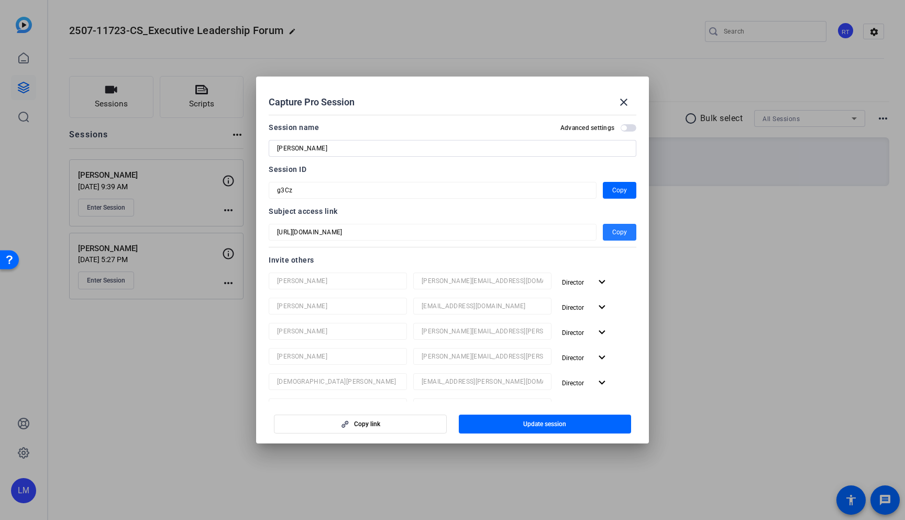
click at [618, 230] on span "Copy" at bounding box center [619, 232] width 15 height 13
click at [619, 188] on span "Copy" at bounding box center [619, 190] width 15 height 13
click at [92, 431] on div at bounding box center [452, 260] width 905 height 520
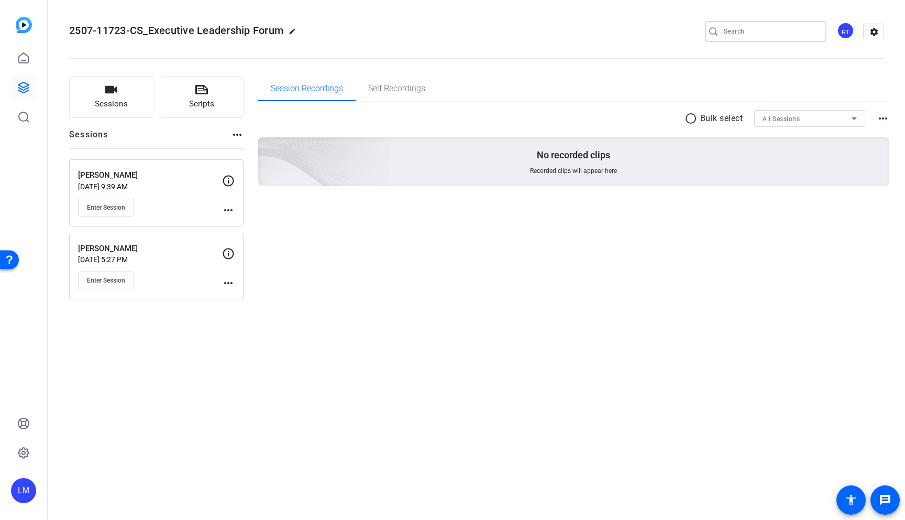
click at [764, 26] on input "Search" at bounding box center [771, 31] width 94 height 13
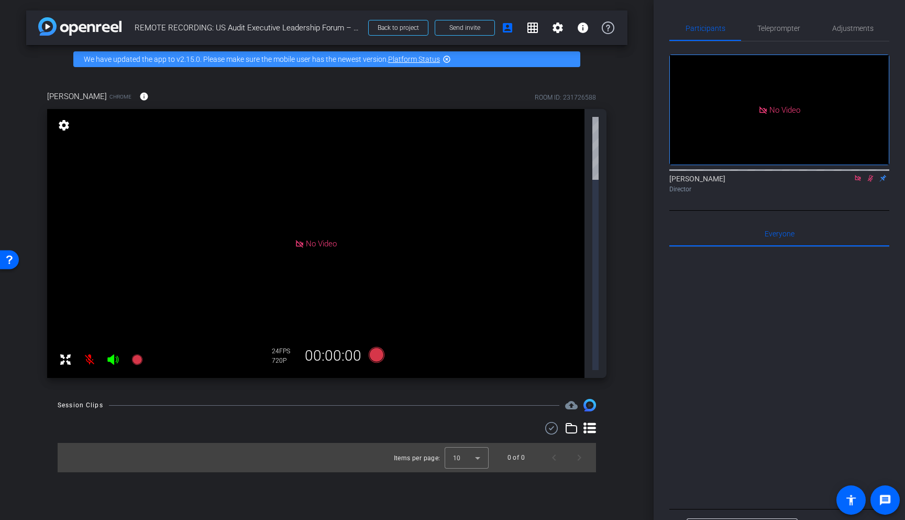
click at [871, 182] on icon at bounding box center [870, 177] width 8 height 7
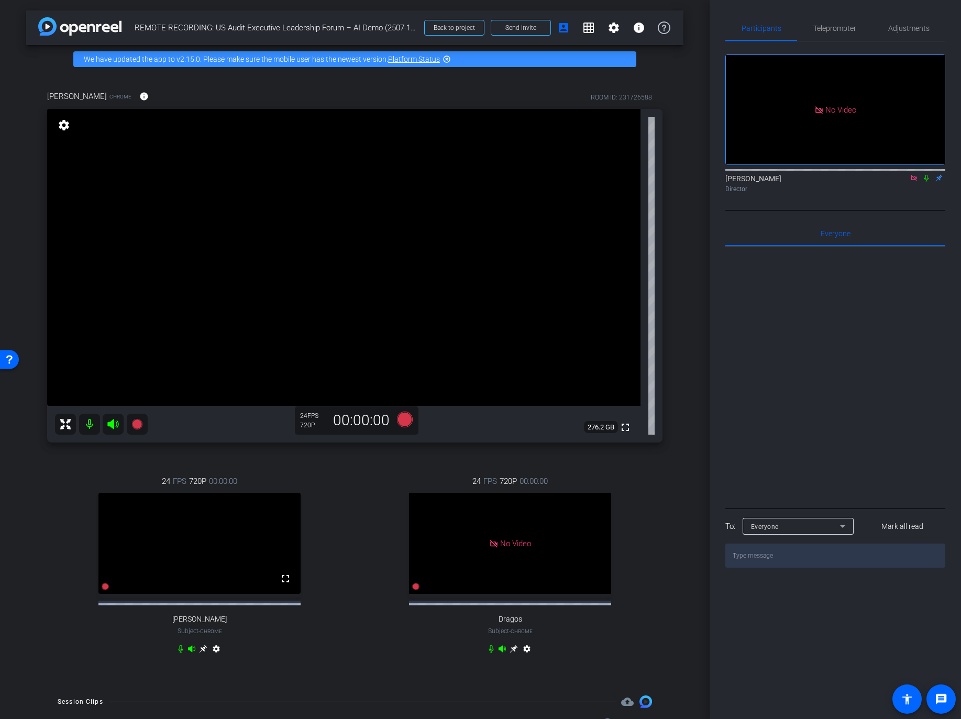
click at [203, 519] on icon at bounding box center [203, 649] width 8 height 8
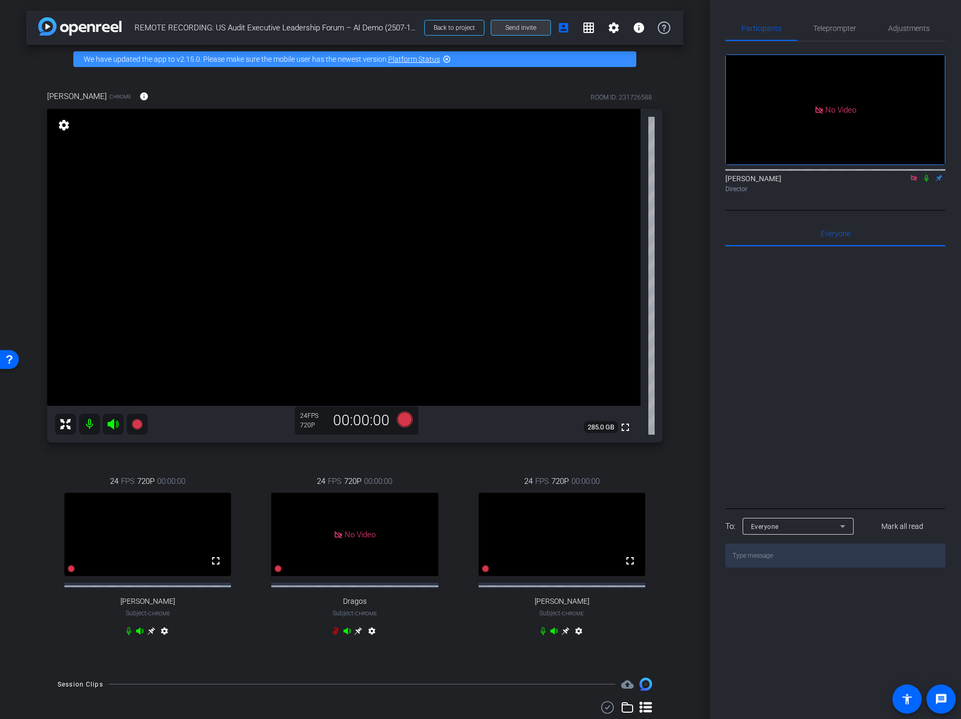
click at [515, 26] on span "Send invite" at bounding box center [520, 28] width 31 height 8
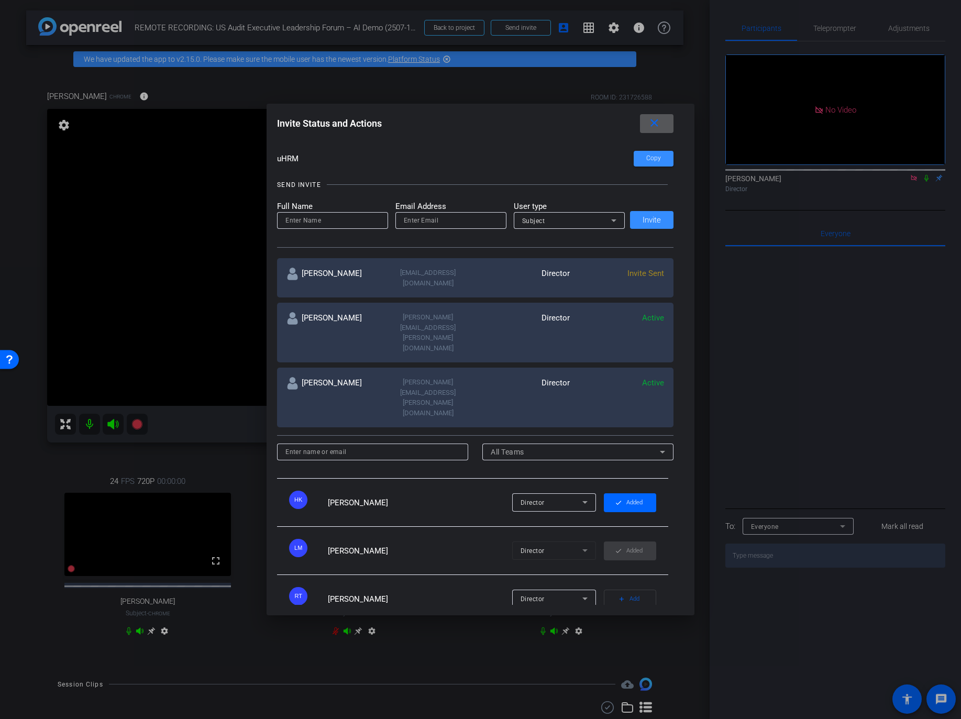
scroll to position [75, 0]
click at [637, 519] on span "Add" at bounding box center [635, 645] width 10 height 15
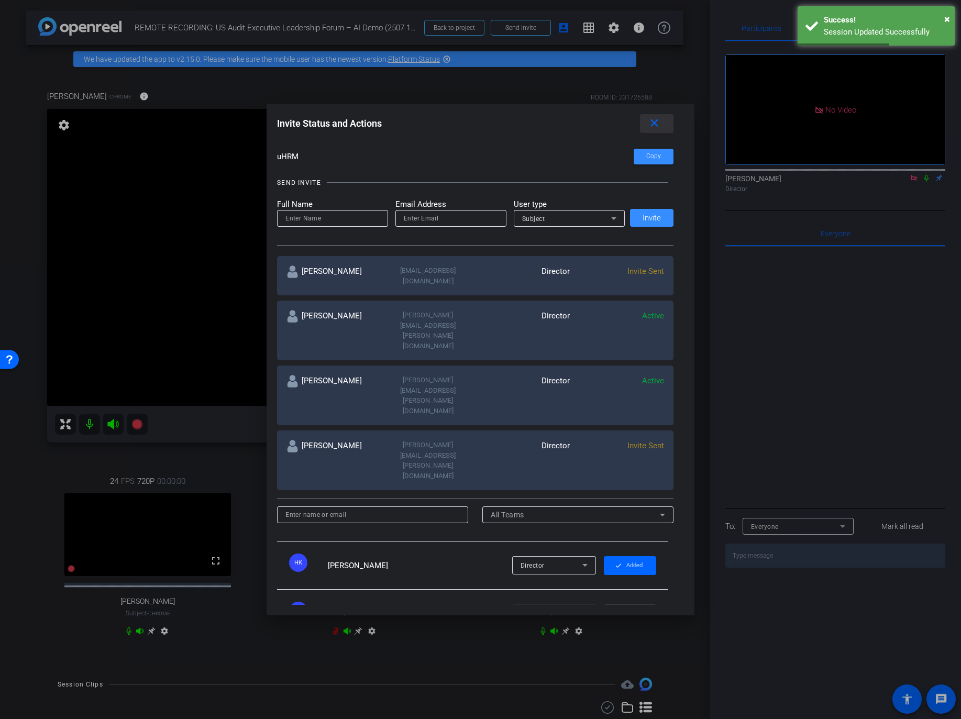
click at [654, 129] on mat-icon "close" at bounding box center [654, 123] width 13 height 13
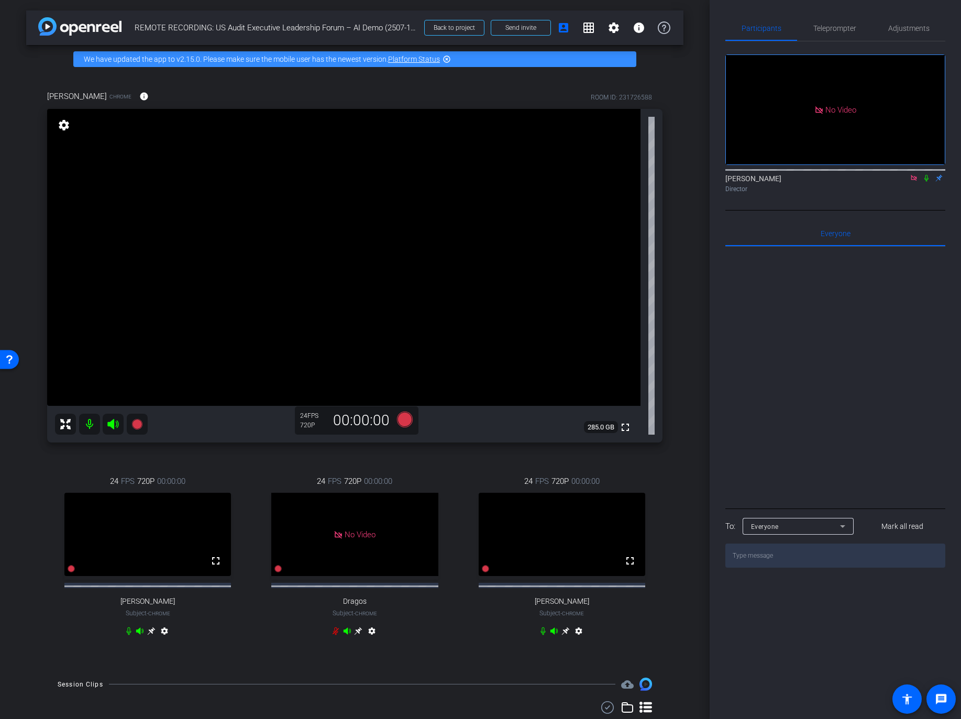
click at [565, 519] on icon at bounding box center [565, 631] width 8 height 8
click at [360, 519] on icon at bounding box center [359, 631] width 8 height 8
click at [696, 118] on div "arrow_back REMOTE RECORDING: US Audit Executive Leadership Forum – AI Demo (250…" at bounding box center [355, 359] width 710 height 719
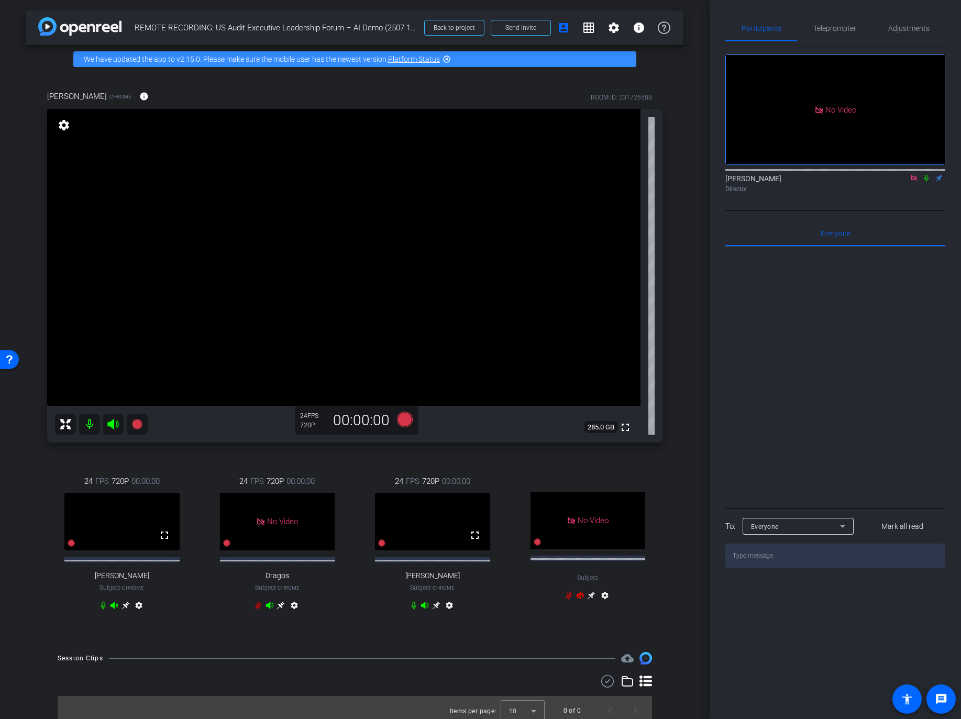
click at [690, 306] on div "arrow_back REMOTE RECORDING: US Audit Executive Leadership Forum – AI Demo (250…" at bounding box center [355, 359] width 710 height 719
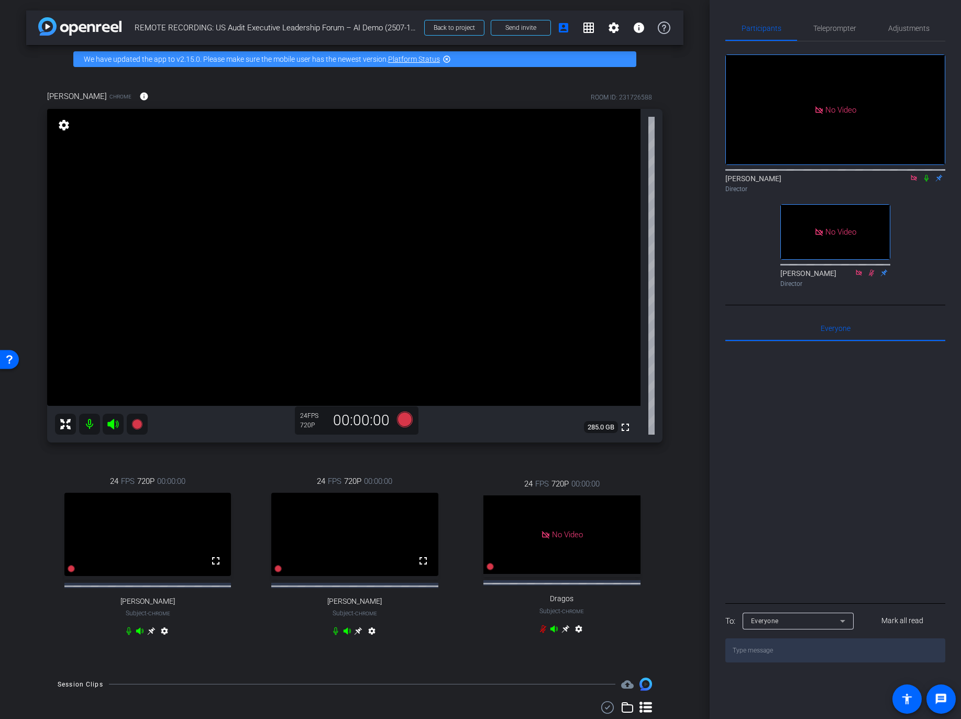
click at [63, 123] on mat-icon "settings" at bounding box center [64, 125] width 15 height 13
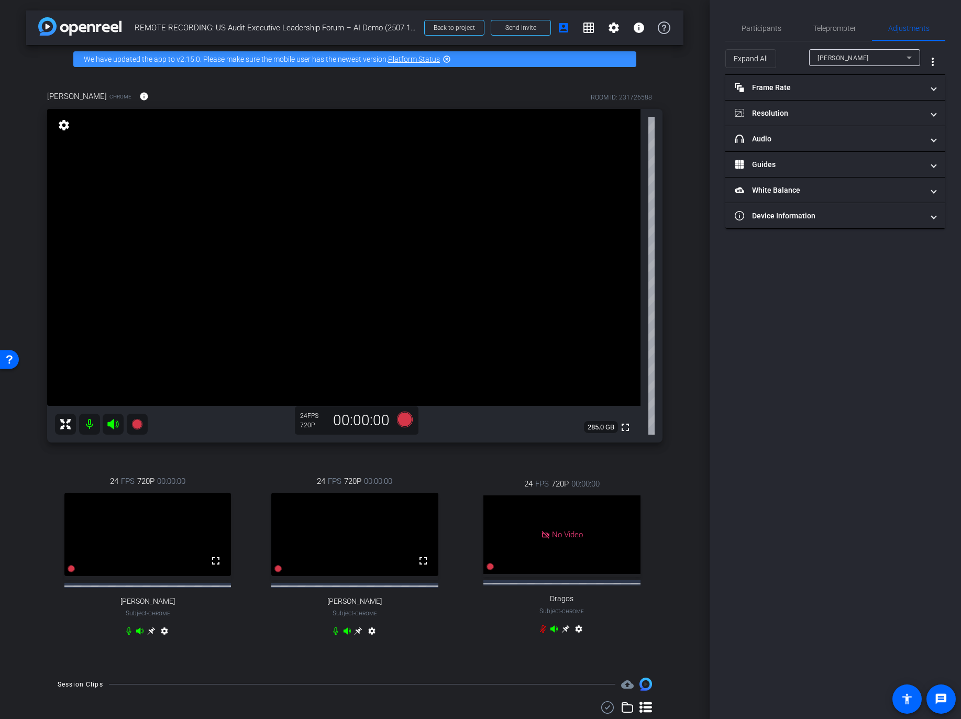
click at [373, 640] on mat-icon "settings" at bounding box center [372, 633] width 13 height 13
type input "11000"
click at [762, 28] on span "Participants" at bounding box center [762, 28] width 40 height 7
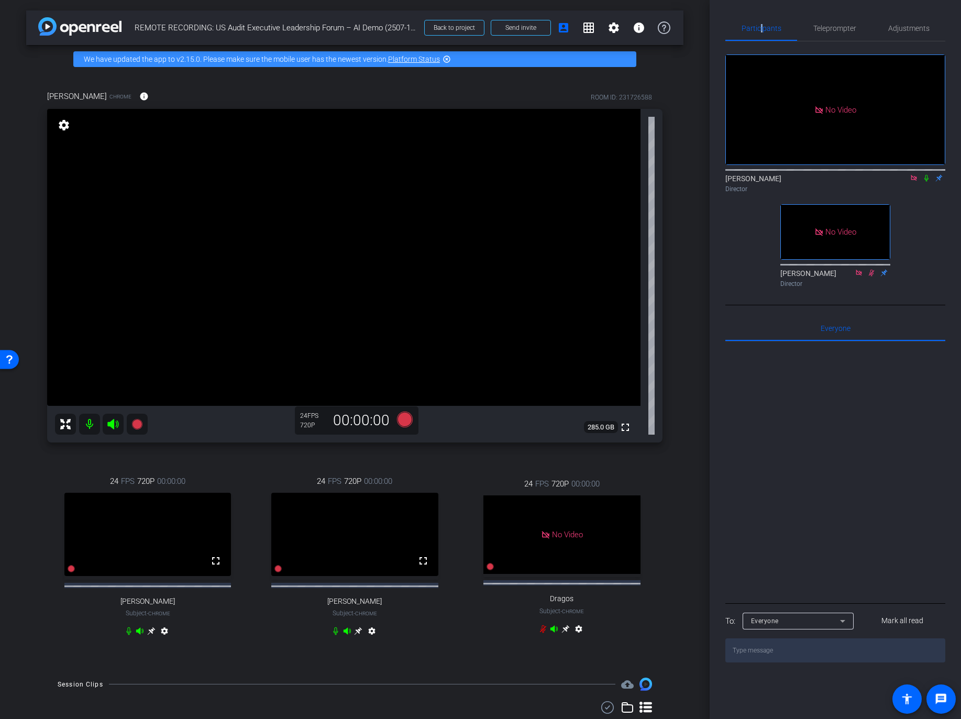
click at [374, 640] on mat-icon "settings" at bounding box center [372, 633] width 13 height 13
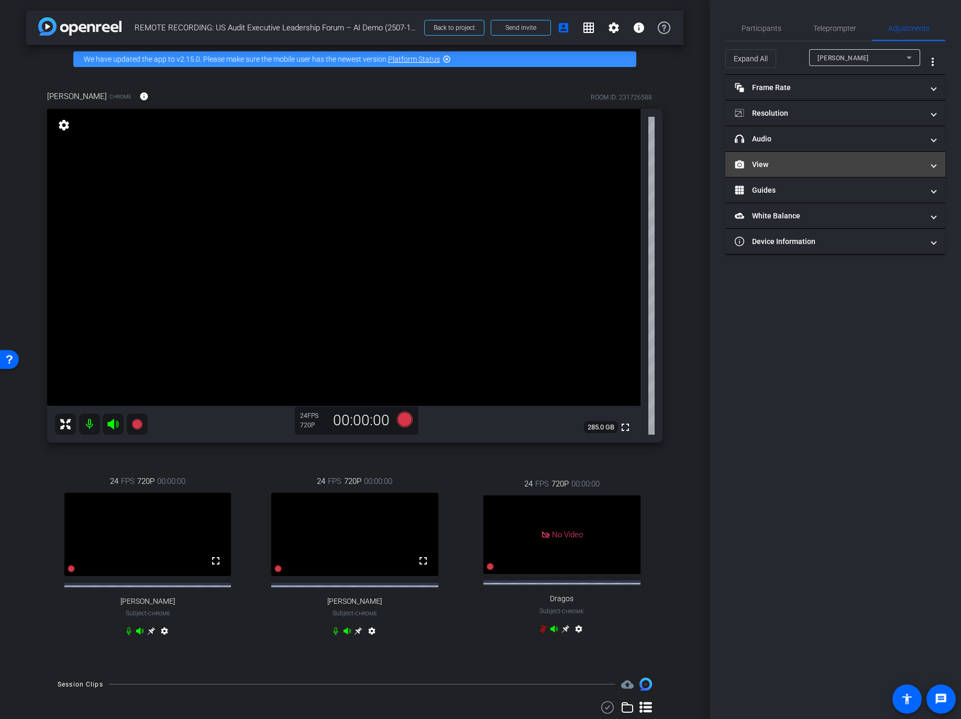
click at [935, 173] on mat-expansion-panel-header "View" at bounding box center [835, 164] width 220 height 25
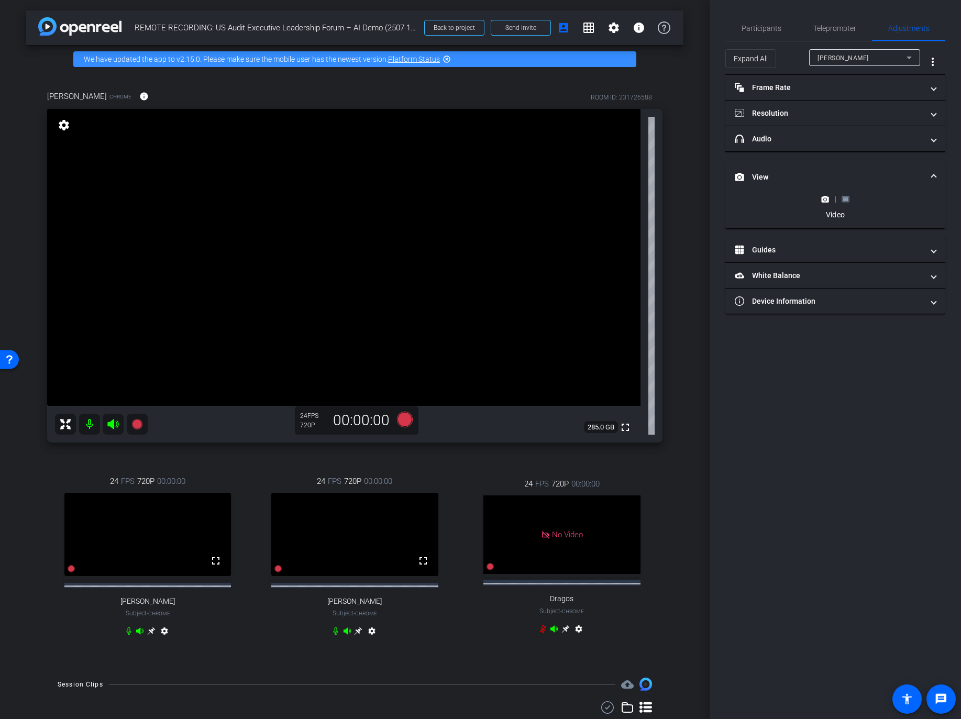
click at [846, 202] on icon at bounding box center [846, 199] width 8 height 8
click at [359, 632] on icon at bounding box center [358, 631] width 8 height 8
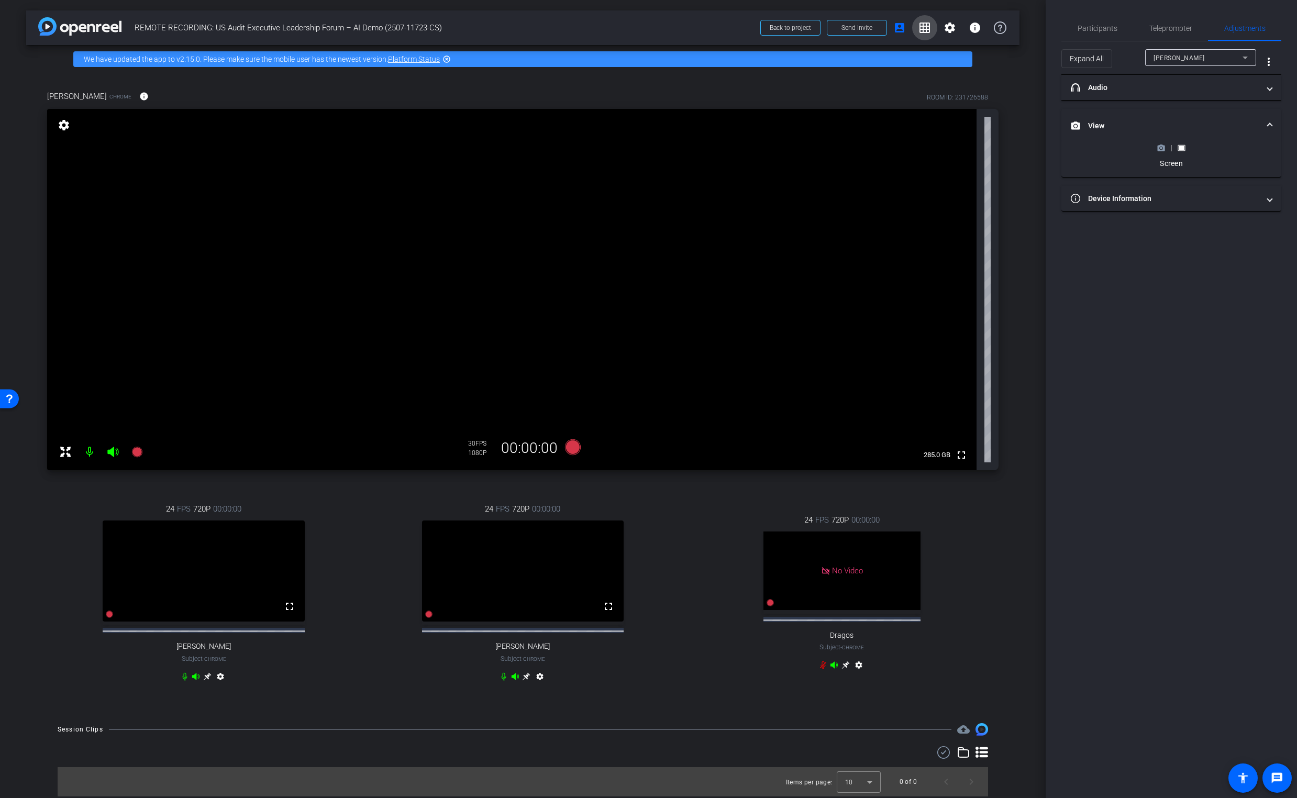
click at [928, 30] on mat-icon "grid_on" at bounding box center [925, 27] width 13 height 13
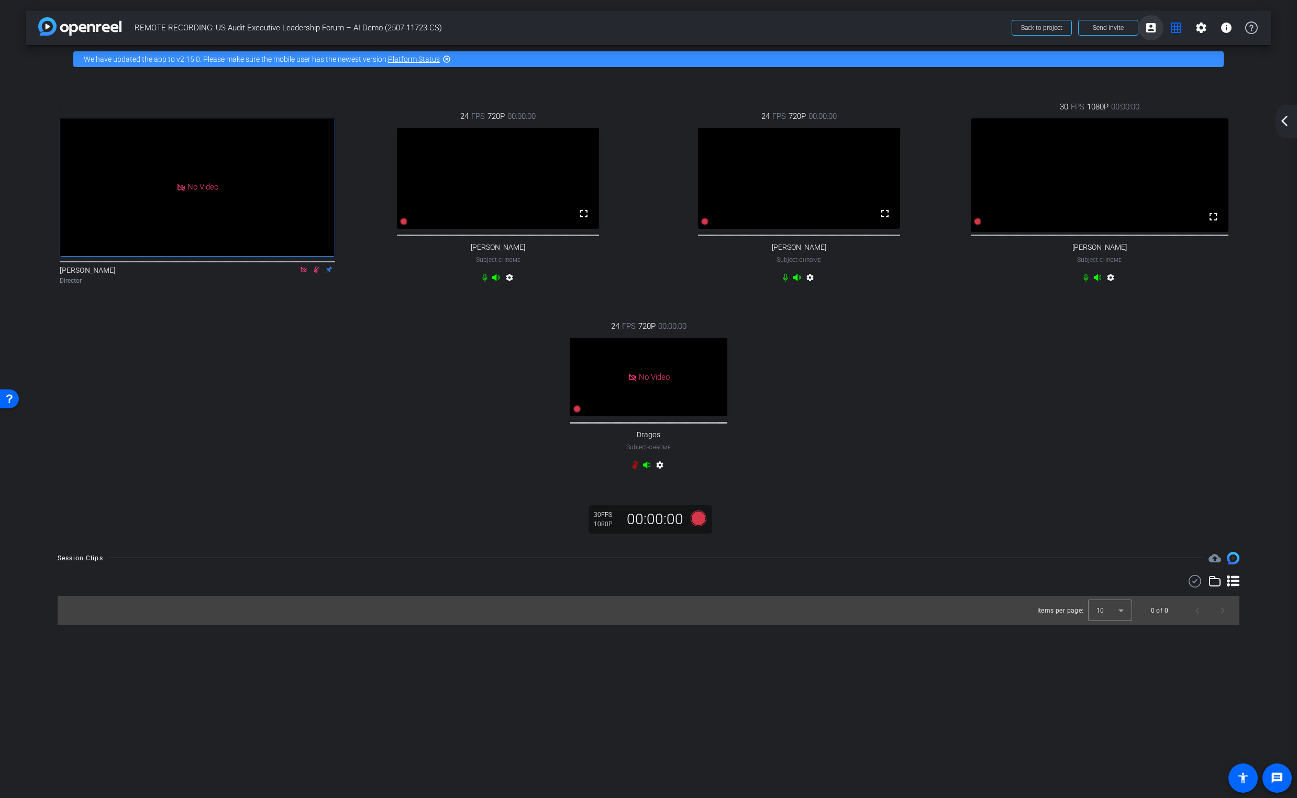
click at [961, 27] on mat-icon "account_box" at bounding box center [1151, 27] width 13 height 13
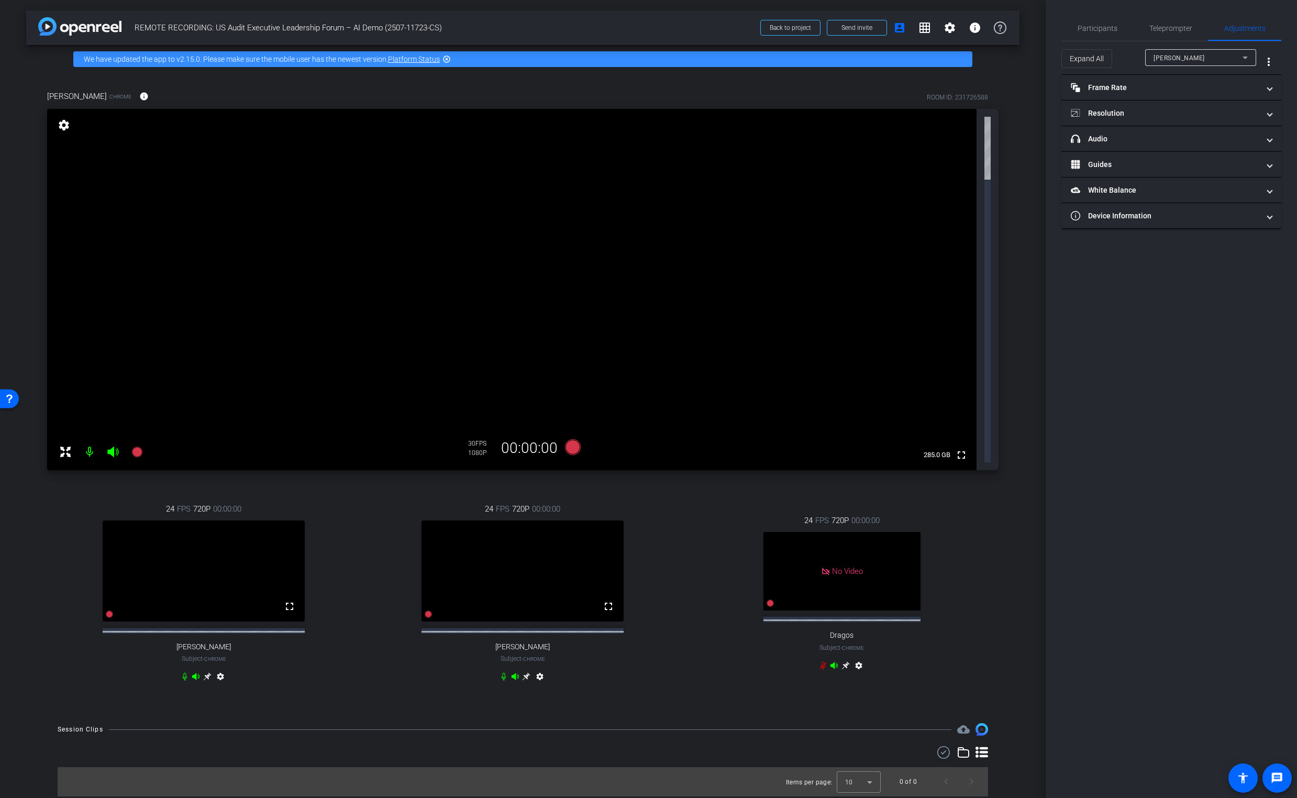
click at [65, 123] on mat-icon "settings" at bounding box center [64, 125] width 15 height 13
click at [961, 113] on mat-panel-title "View" at bounding box center [1165, 113] width 189 height 11
click at [961, 149] on icon at bounding box center [1182, 148] width 8 height 8
click at [961, 150] on icon at bounding box center [1161, 148] width 7 height 6
click at [961, 150] on icon at bounding box center [1182, 148] width 8 height 8
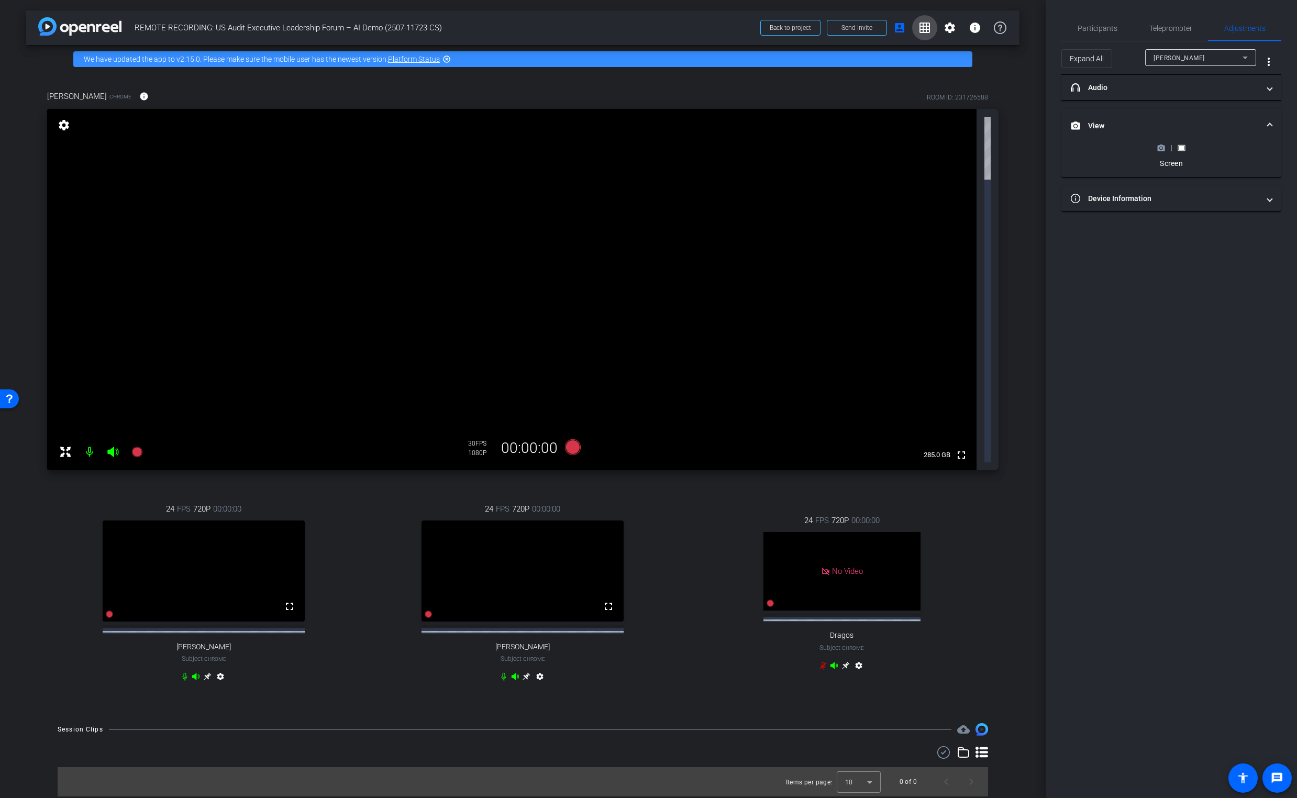
click at [926, 26] on mat-icon "grid_on" at bounding box center [925, 27] width 13 height 13
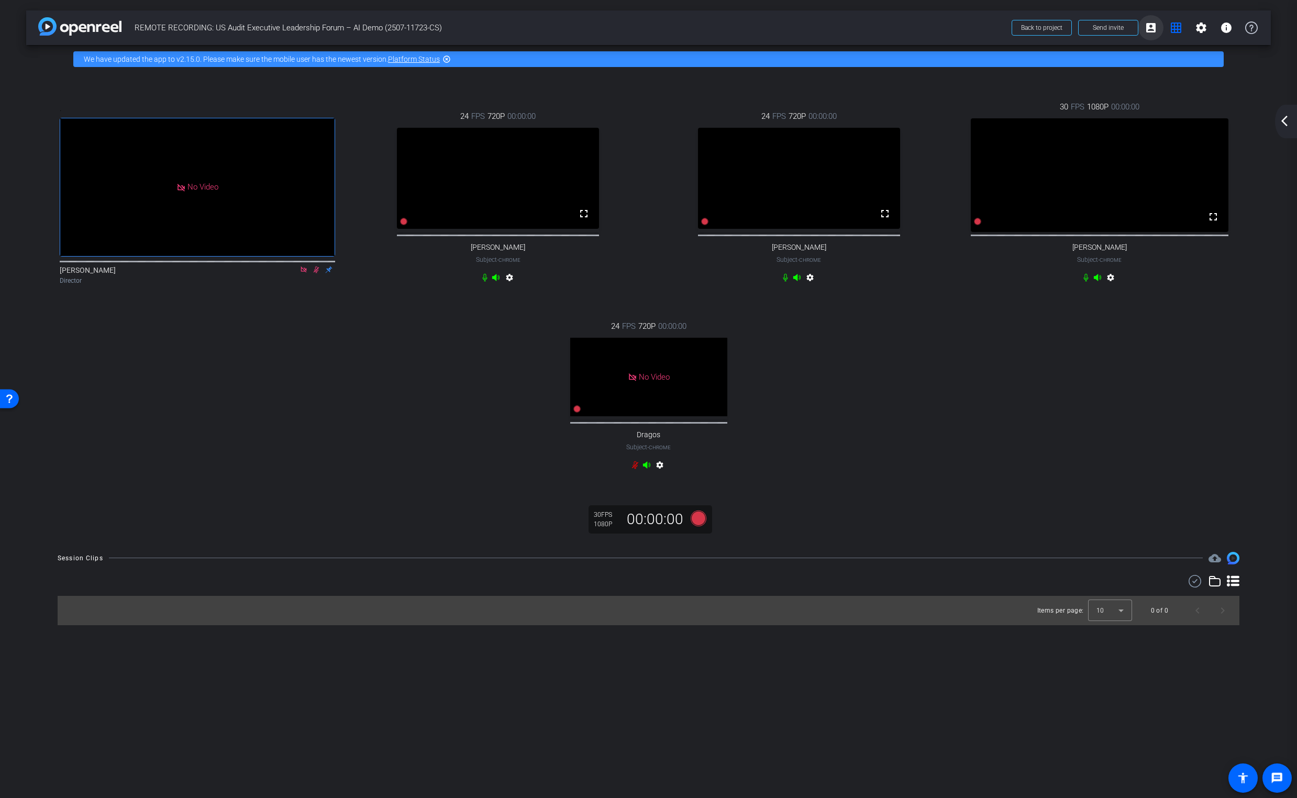
click at [961, 29] on mat-icon "account_box" at bounding box center [1151, 27] width 13 height 13
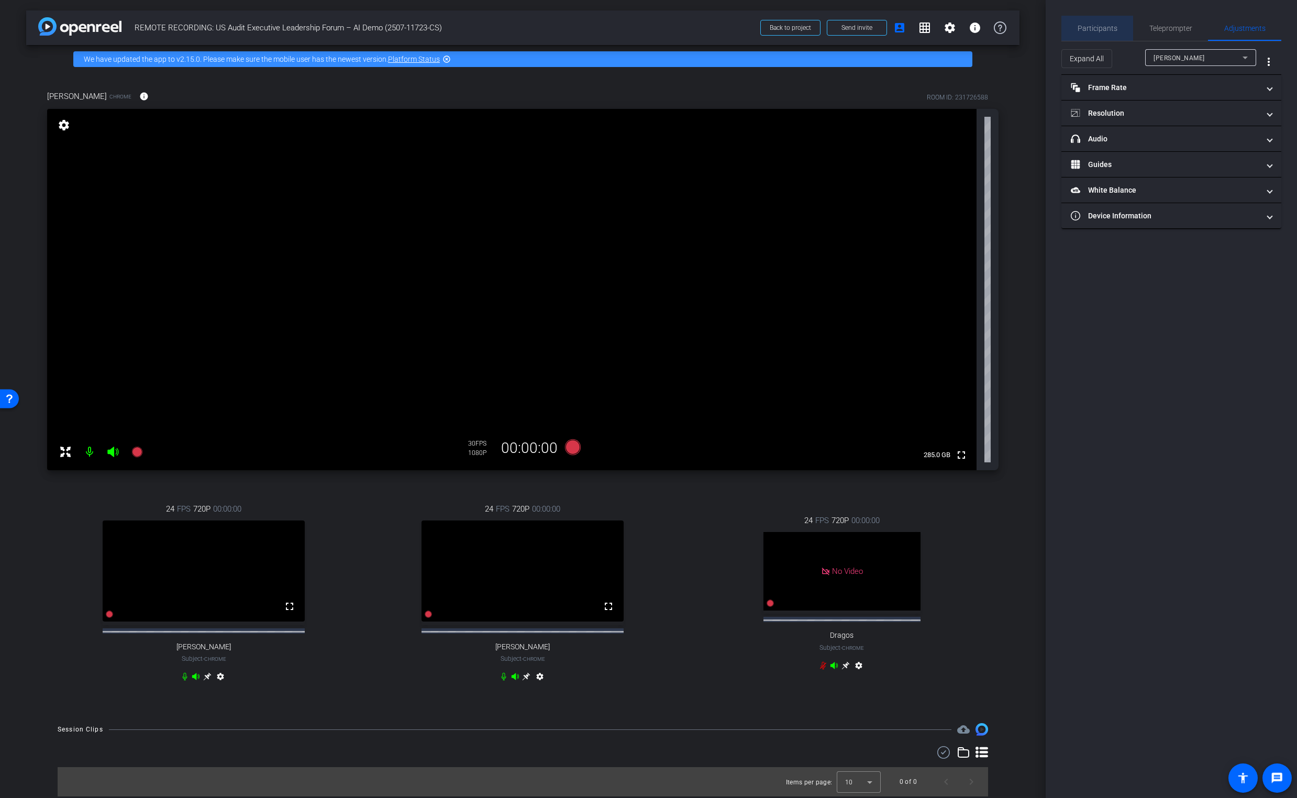
click at [961, 28] on span "Participants" at bounding box center [1098, 28] width 40 height 7
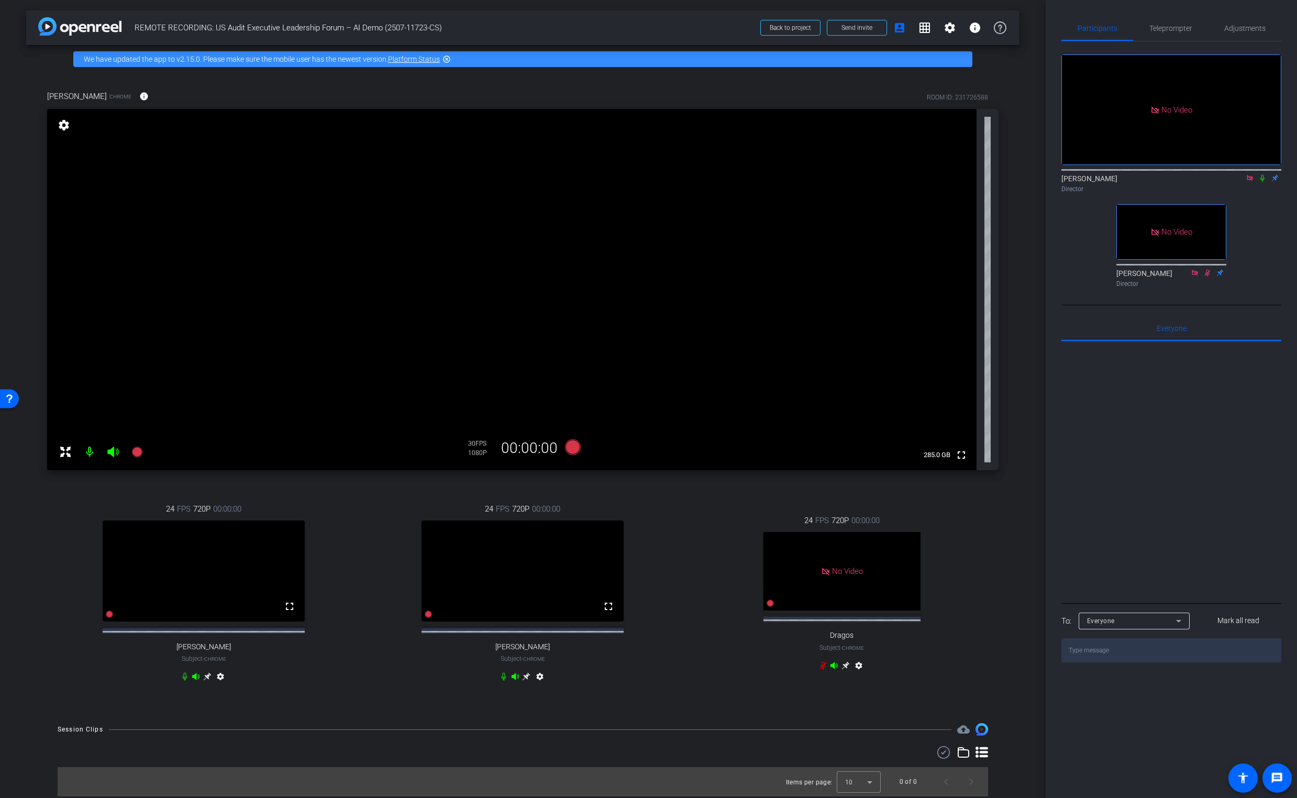
click at [64, 122] on mat-icon "settings" at bounding box center [64, 125] width 15 height 13
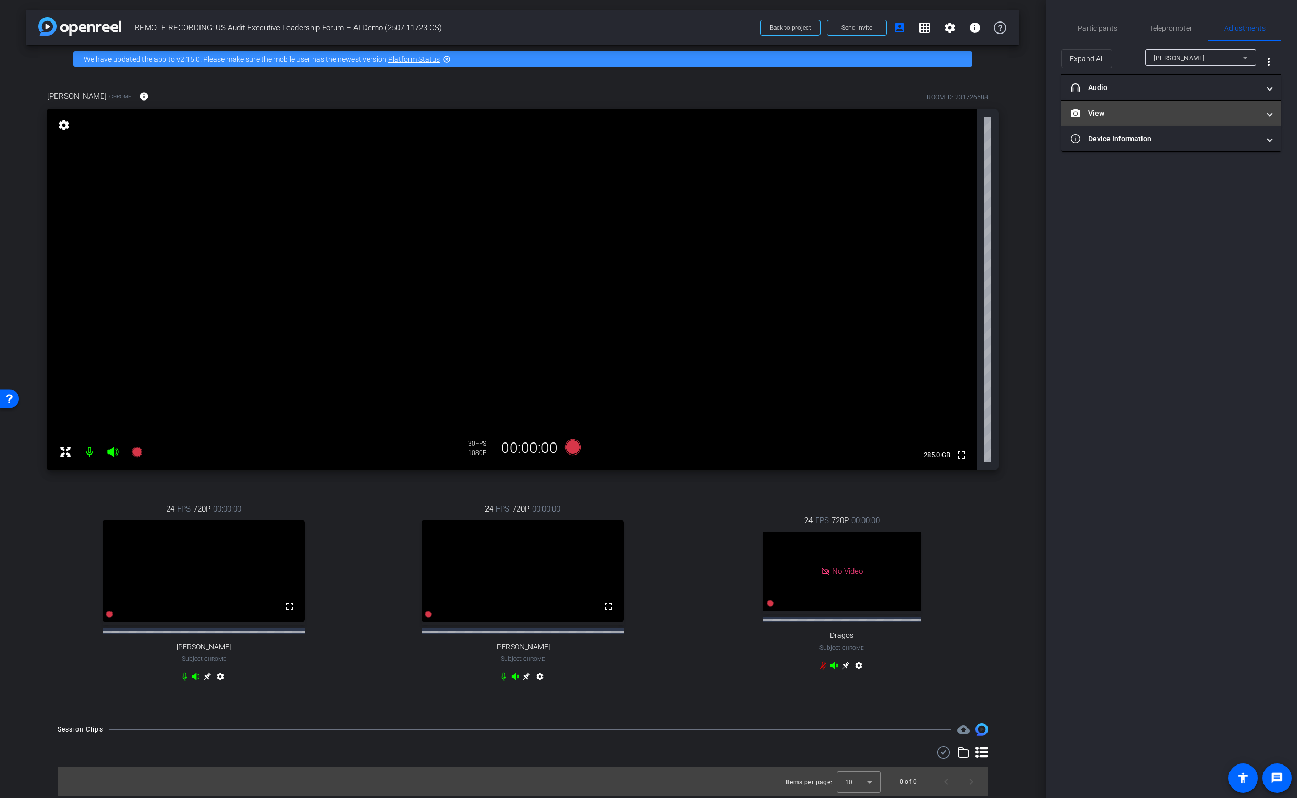
click at [961, 117] on span at bounding box center [1270, 113] width 4 height 11
click at [961, 89] on mat-panel-title "headphone icon Audio" at bounding box center [1165, 87] width 189 height 11
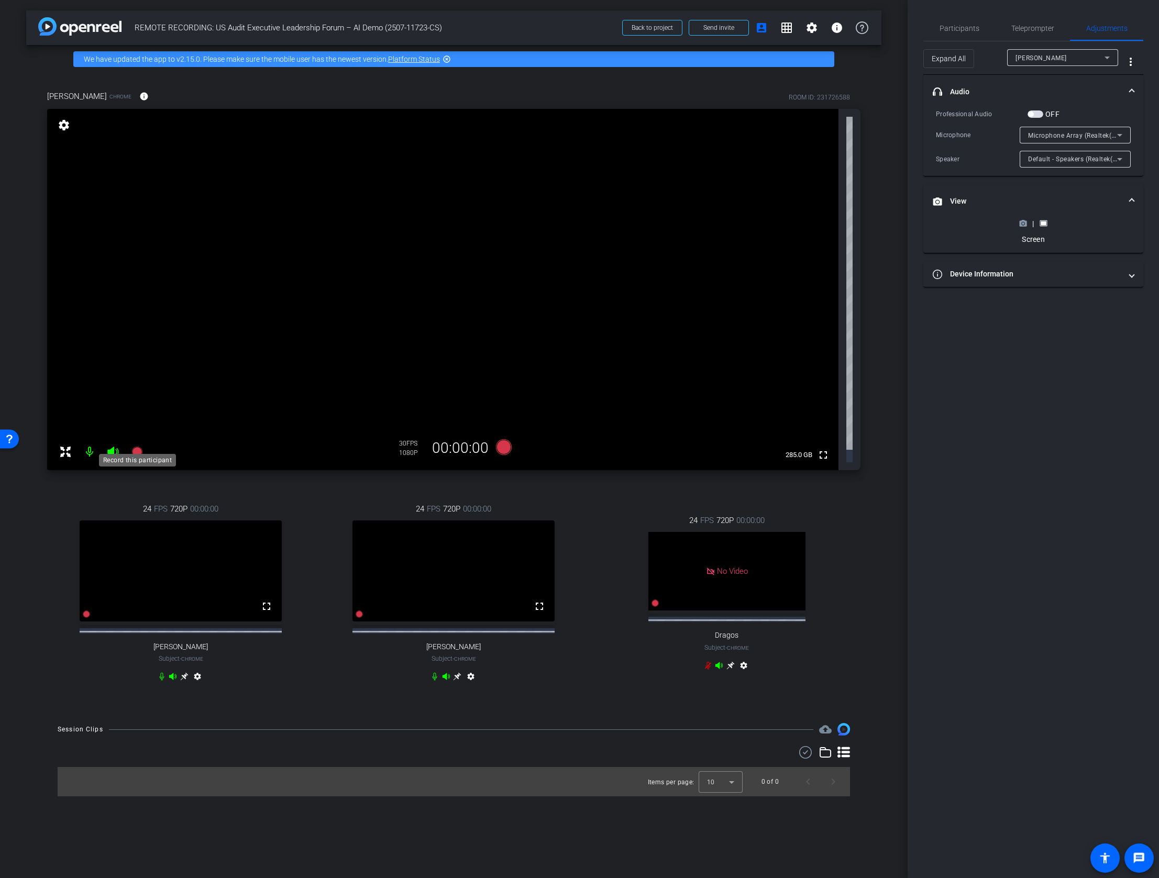
click at [136, 447] on icon at bounding box center [136, 452] width 10 height 10
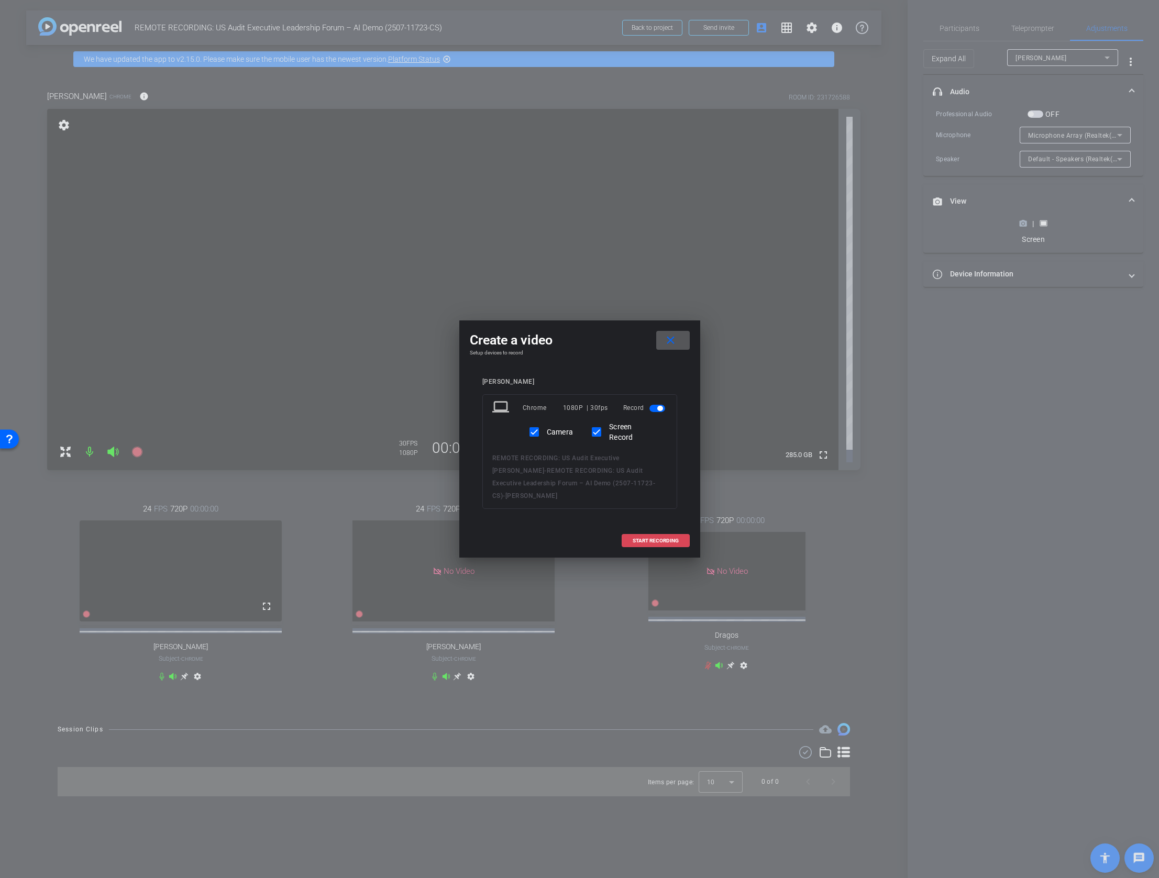
click at [646, 538] on span "START RECORDING" at bounding box center [656, 540] width 46 height 5
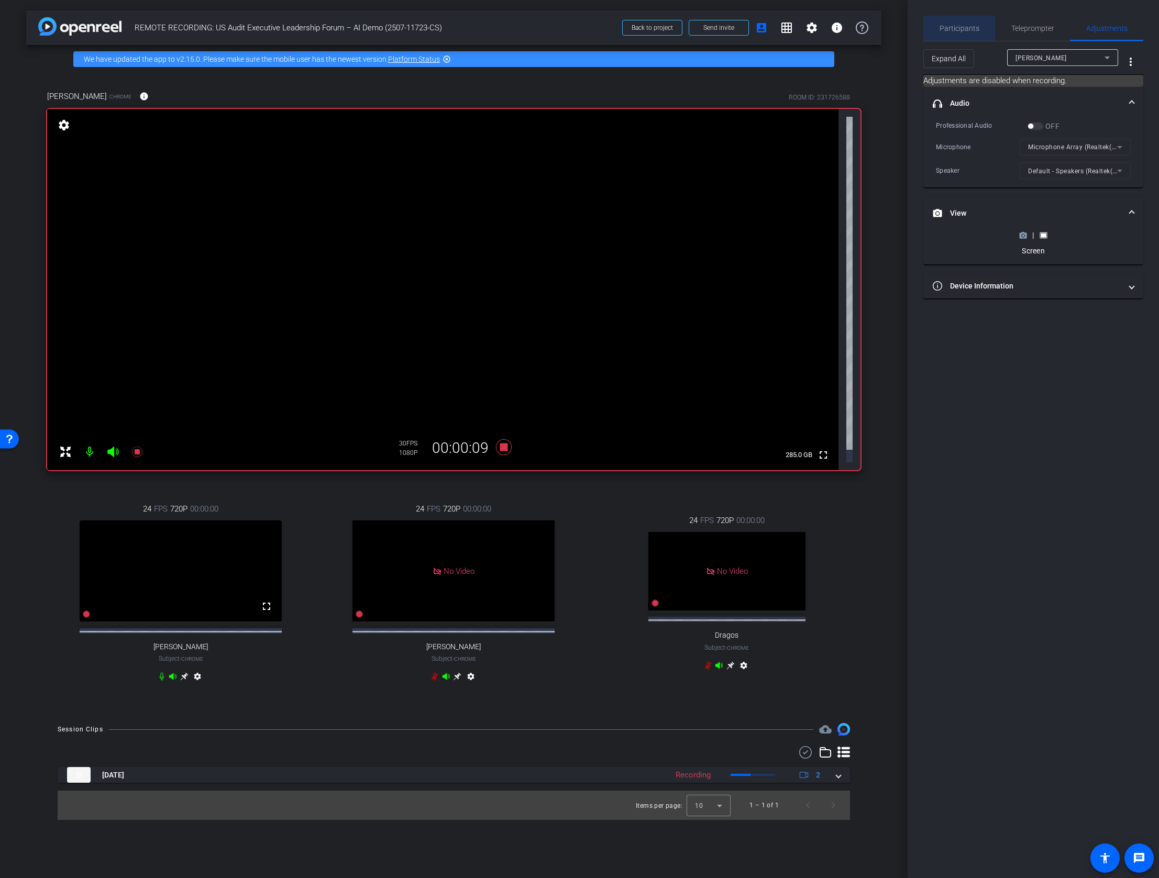
click at [955, 22] on span "Participants" at bounding box center [960, 28] width 40 height 25
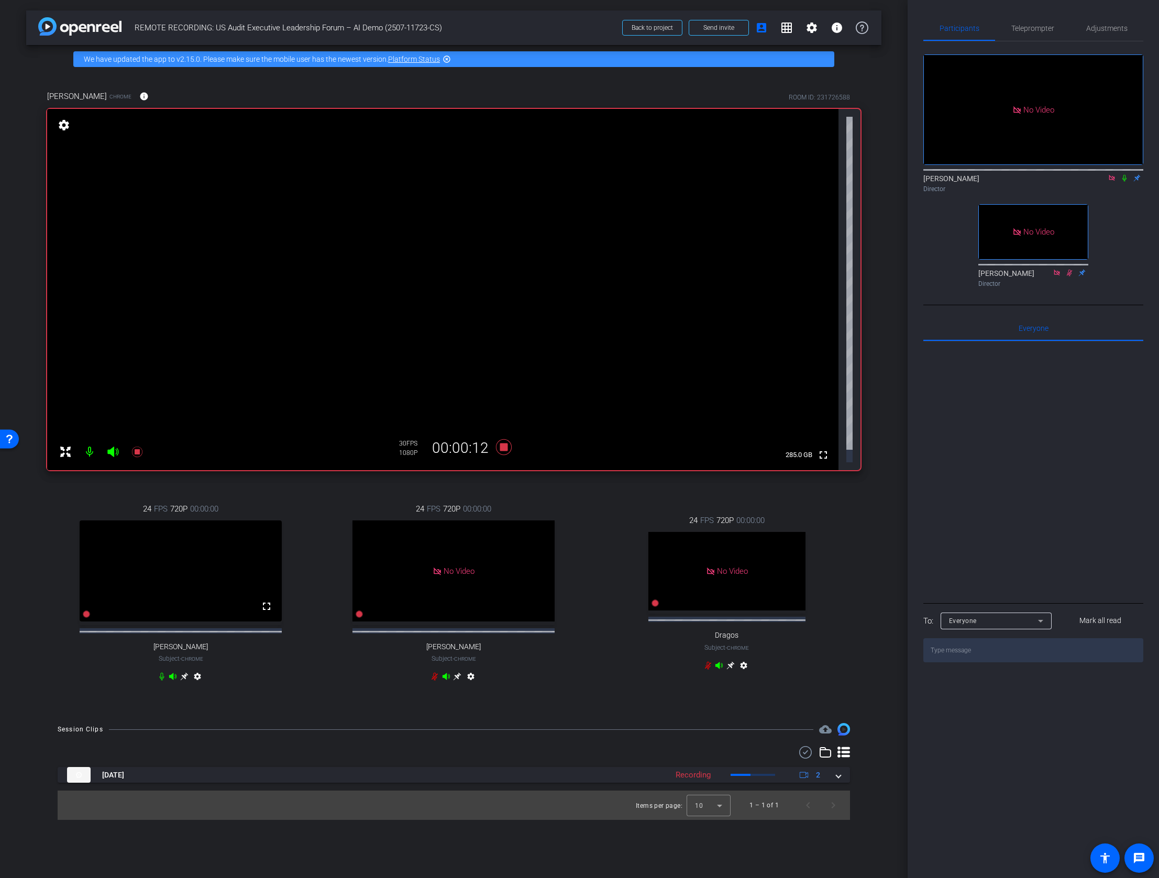
click at [961, 174] on icon at bounding box center [1124, 177] width 8 height 7
click at [882, 328] on div "arrow_back REMOTE RECORDING: US Audit Executive Leadership Forum – AI Demo (250…" at bounding box center [454, 439] width 908 height 878
click at [887, 252] on div "arrow_back REMOTE RECORDING: US Audit Executive Leadership Forum – AI Demo (250…" at bounding box center [454, 439] width 908 height 878
click at [500, 438] on icon at bounding box center [503, 447] width 25 height 19
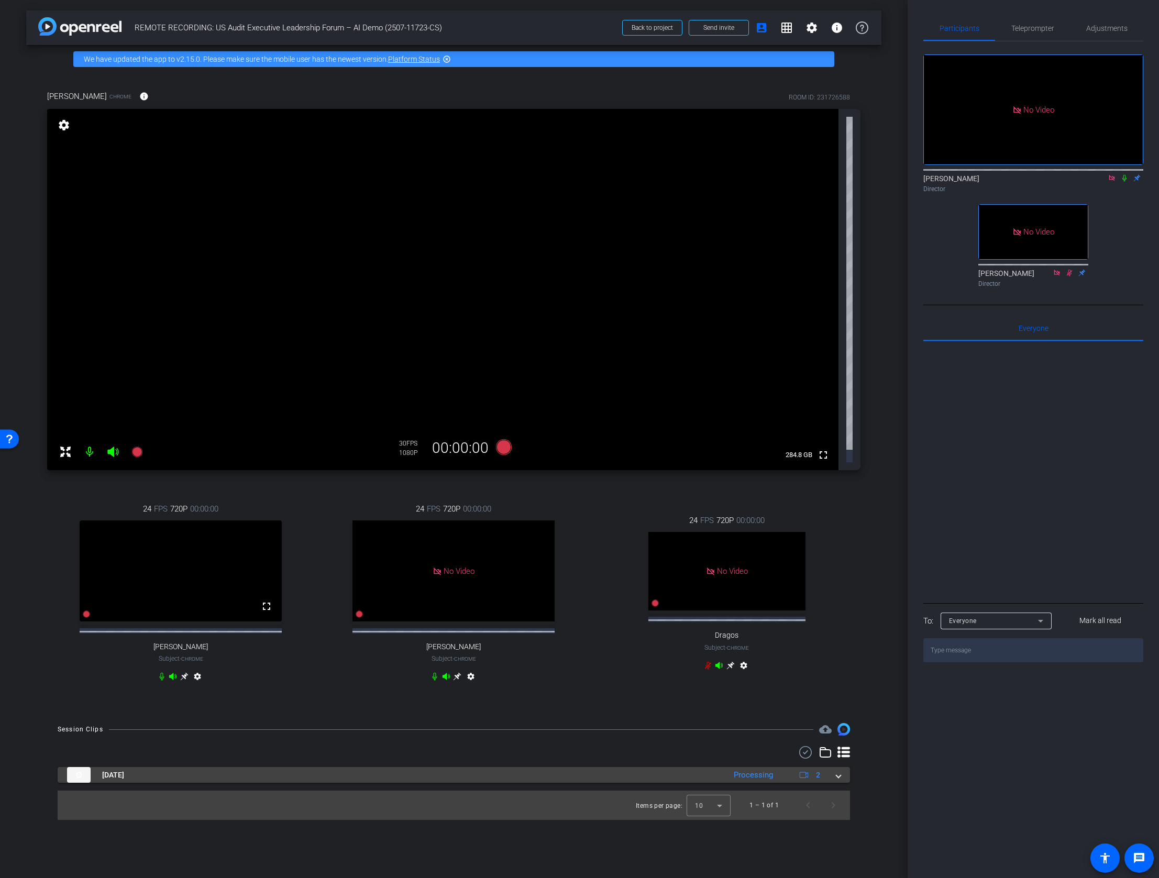
click at [836, 719] on span at bounding box center [838, 775] width 4 height 11
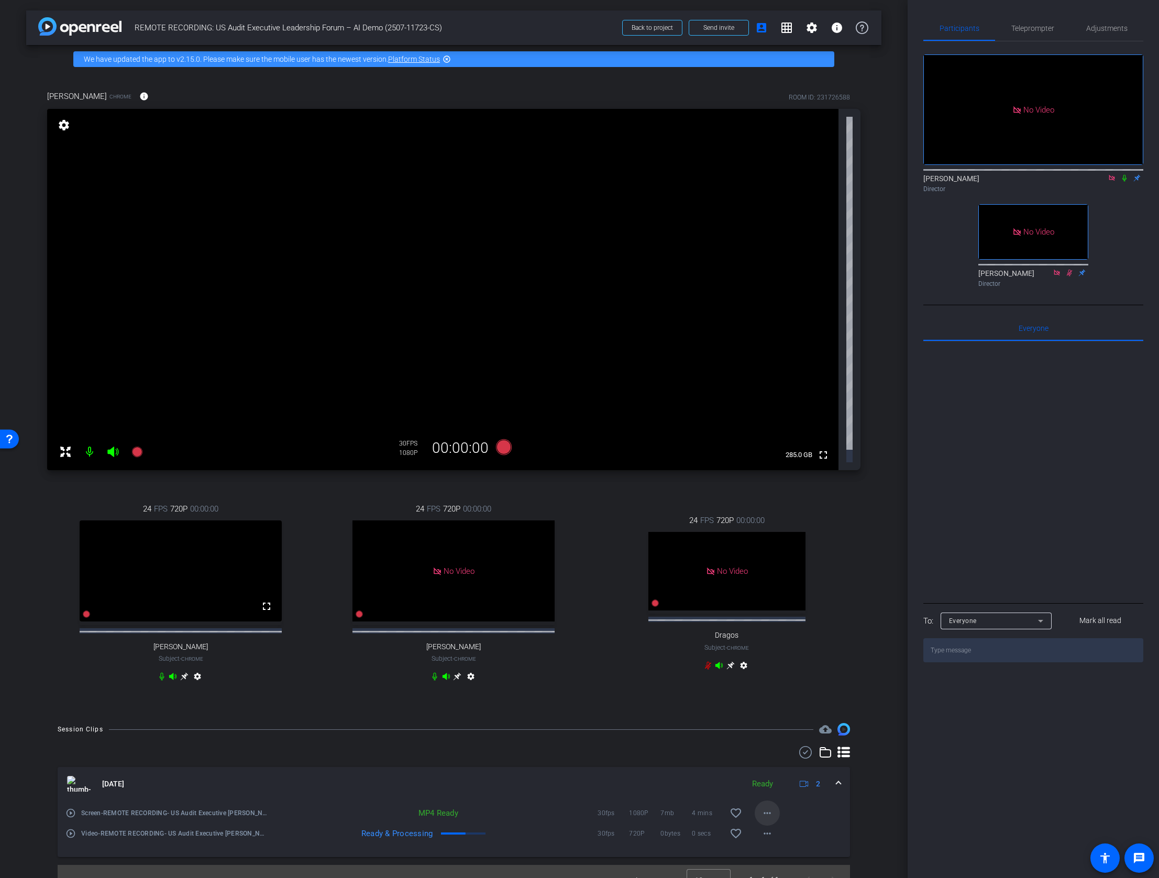
click at [766, 719] on mat-icon "more_horiz" at bounding box center [767, 813] width 13 height 13
click at [844, 590] on div at bounding box center [579, 439] width 1159 height 878
click at [961, 175] on icon at bounding box center [1124, 178] width 4 height 7
click at [767, 719] on mat-icon "more_horiz" at bounding box center [767, 813] width 13 height 13
click at [801, 699] on span "Download MP4" at bounding box center [794, 696] width 63 height 13
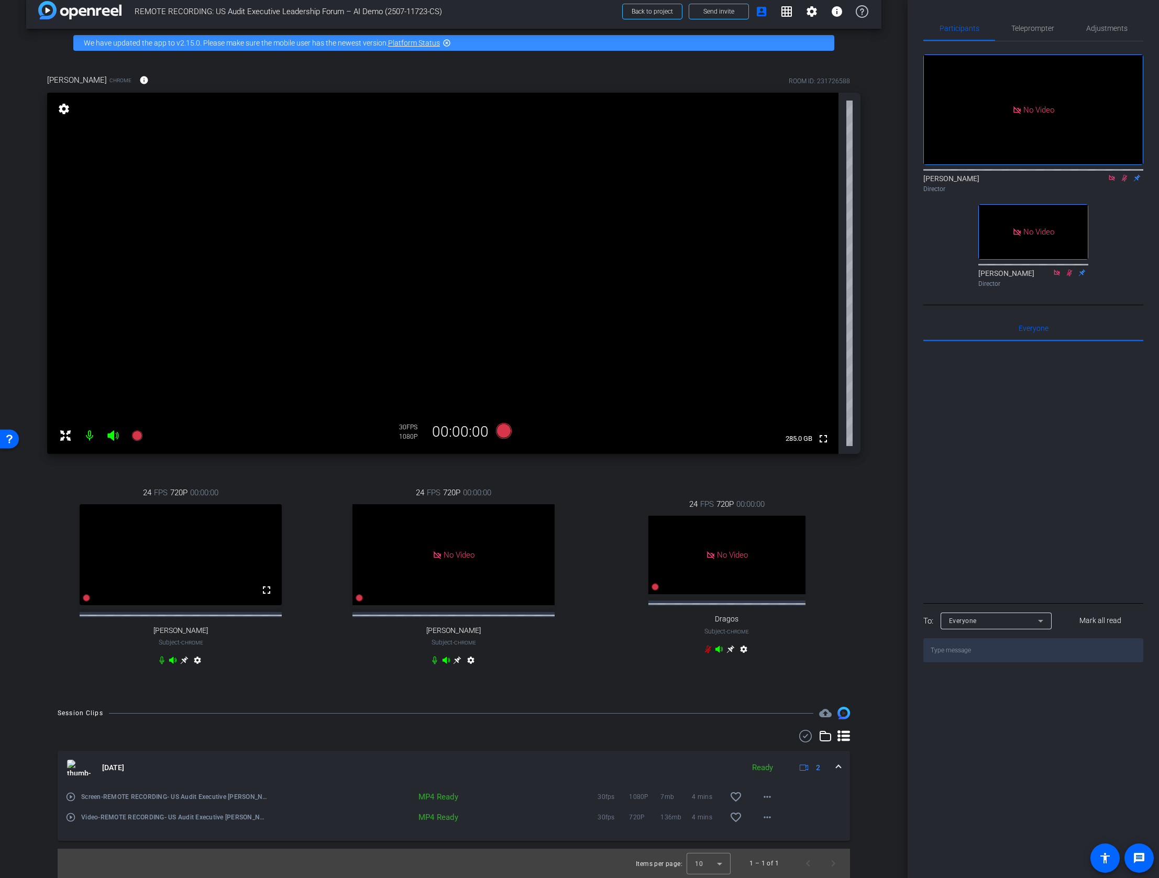
scroll to position [26, 0]
click at [133, 431] on icon at bounding box center [136, 436] width 10 height 10
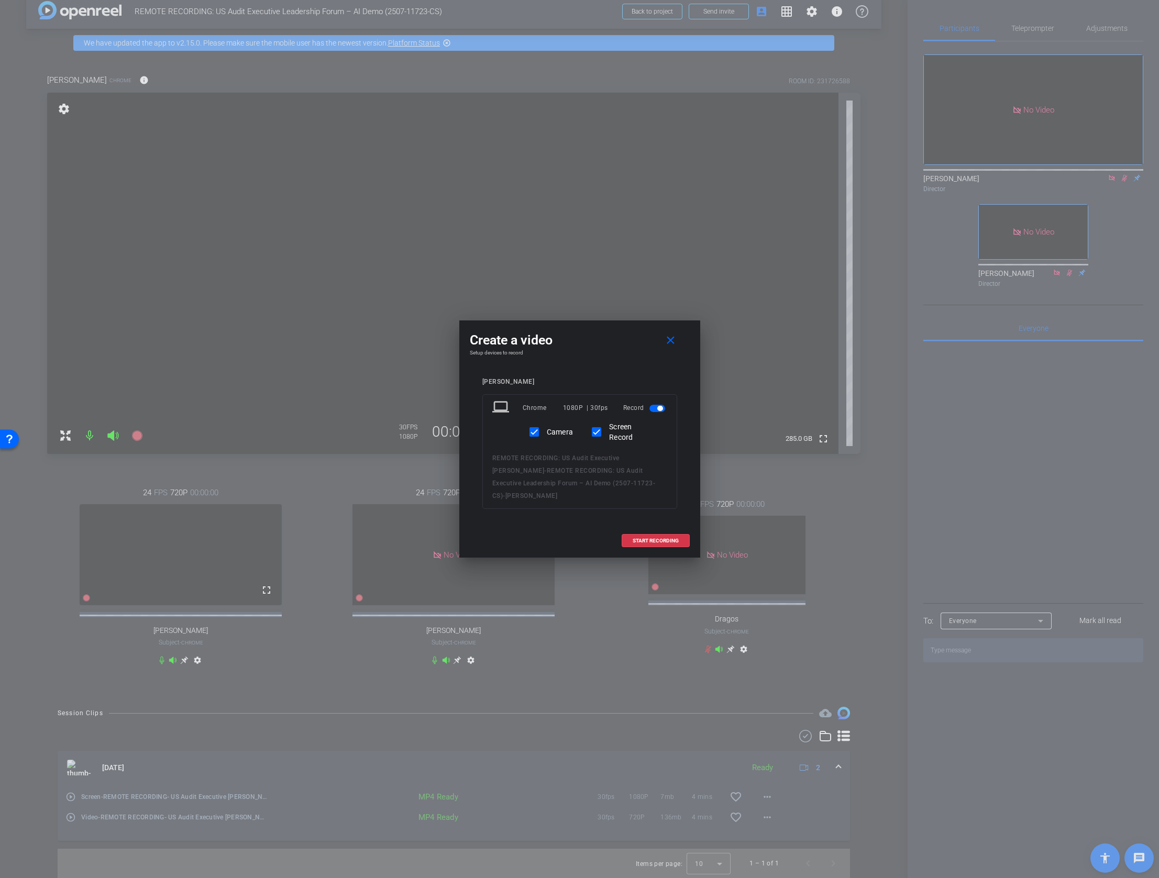
click at [961, 188] on div at bounding box center [579, 439] width 1159 height 878
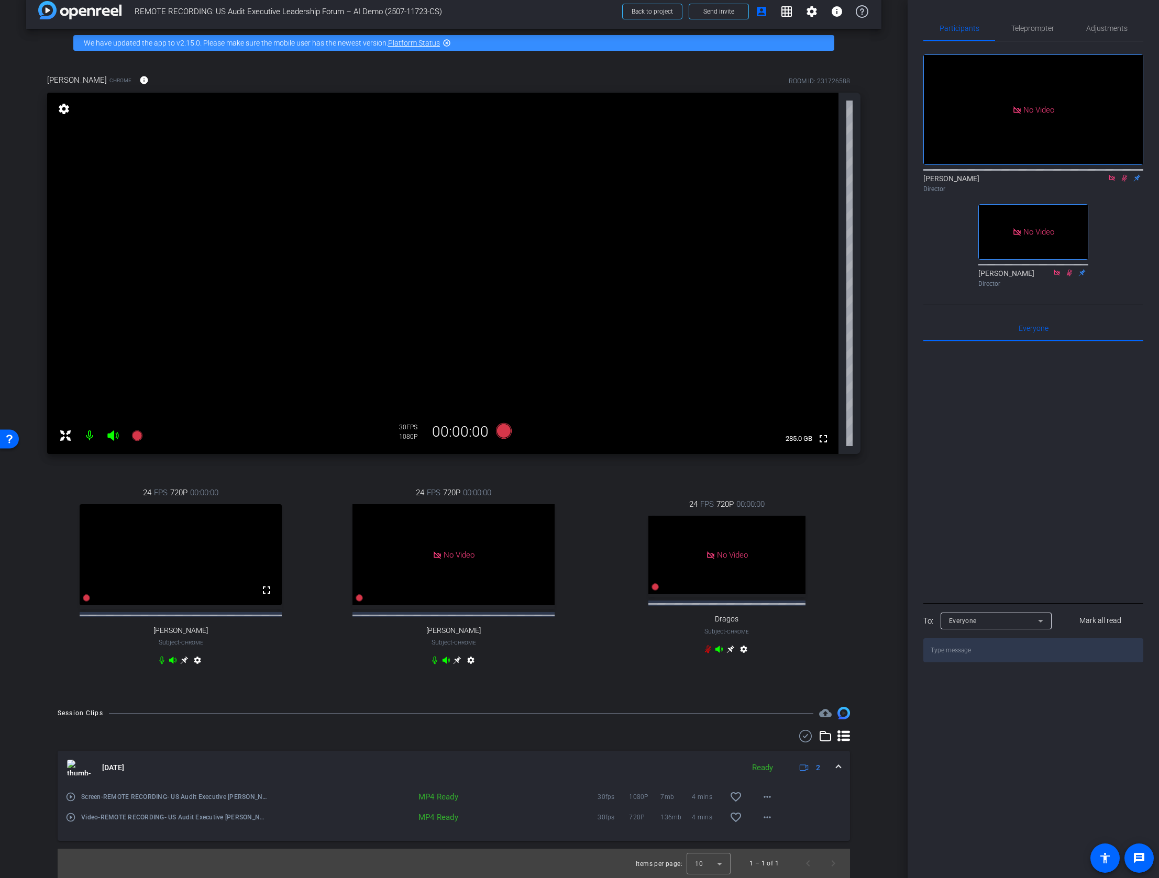
click at [961, 174] on icon at bounding box center [1124, 177] width 8 height 7
click at [136, 431] on icon at bounding box center [136, 436] width 10 height 10
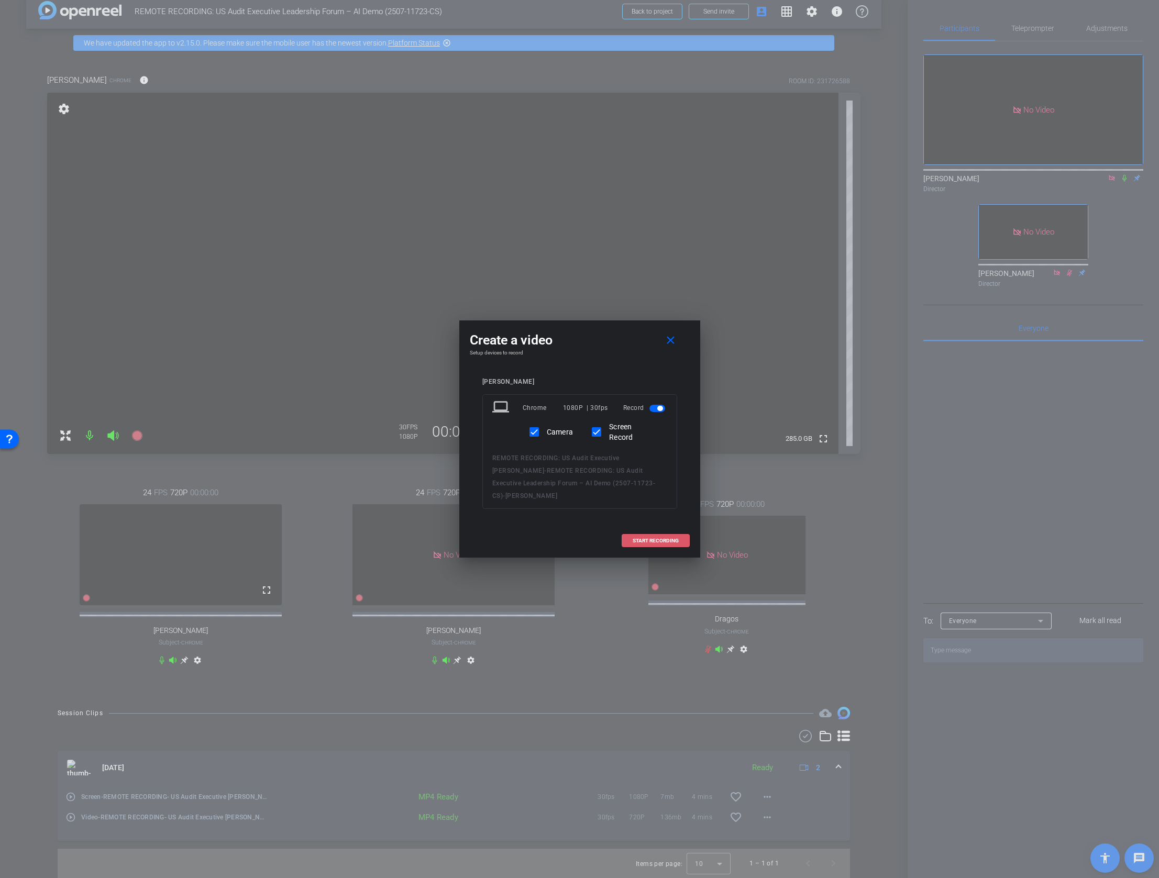
click at [642, 538] on span "START RECORDING" at bounding box center [656, 540] width 46 height 5
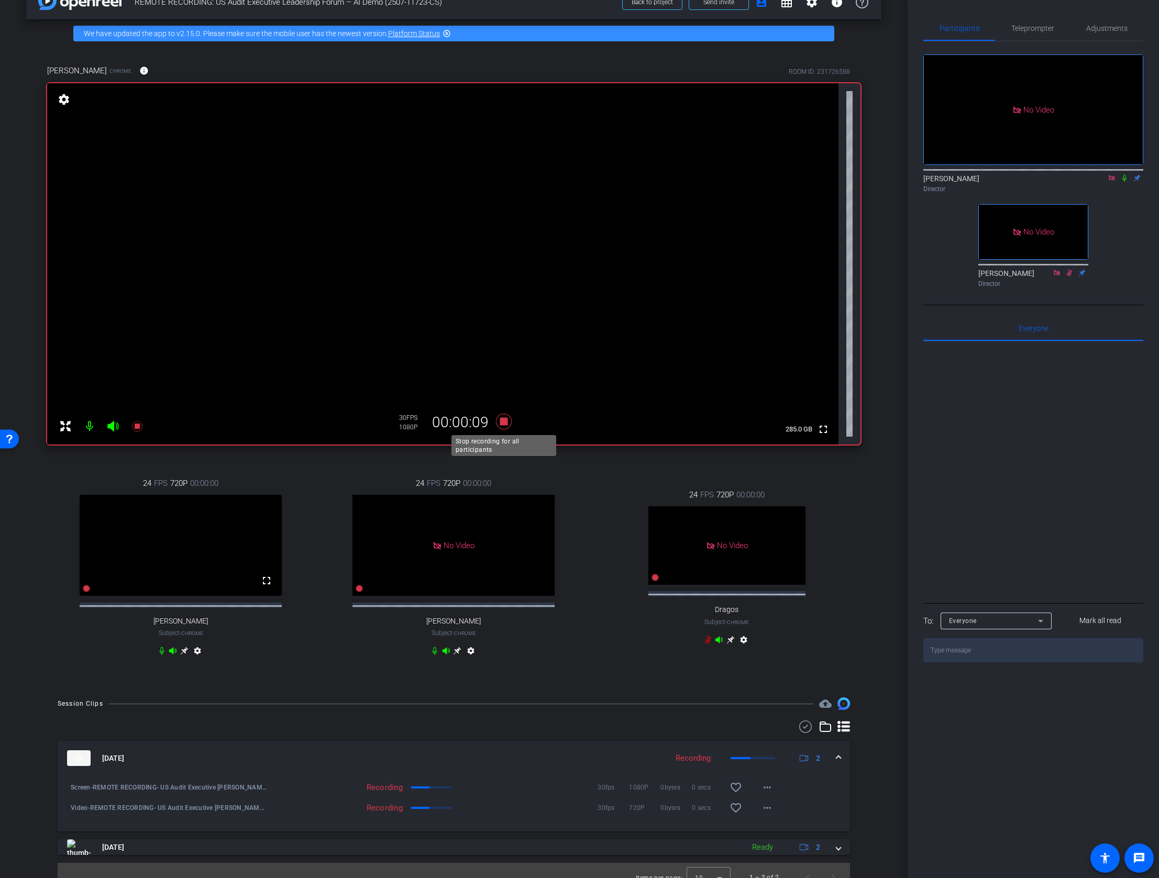
click at [506, 422] on icon at bounding box center [503, 422] width 16 height 16
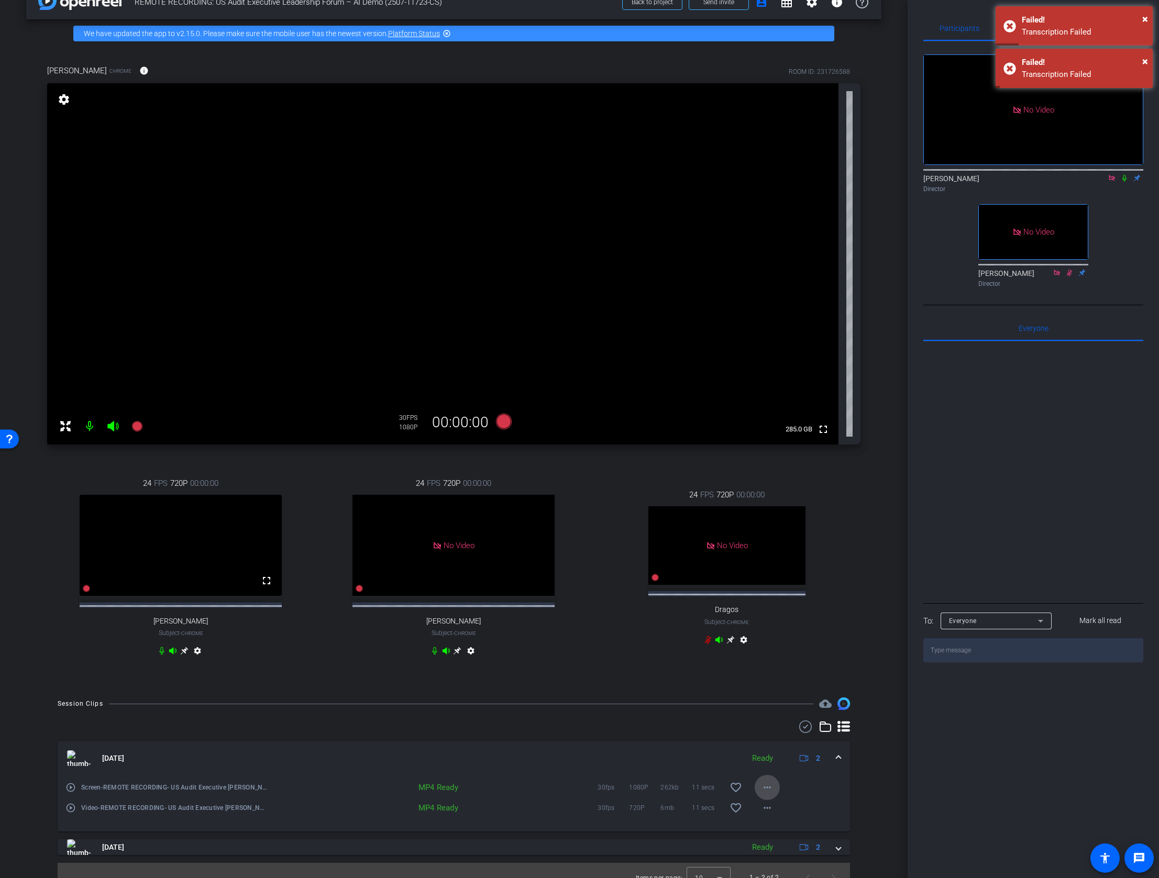
click at [763, 719] on mat-icon "more_horiz" at bounding box center [767, 787] width 13 height 13
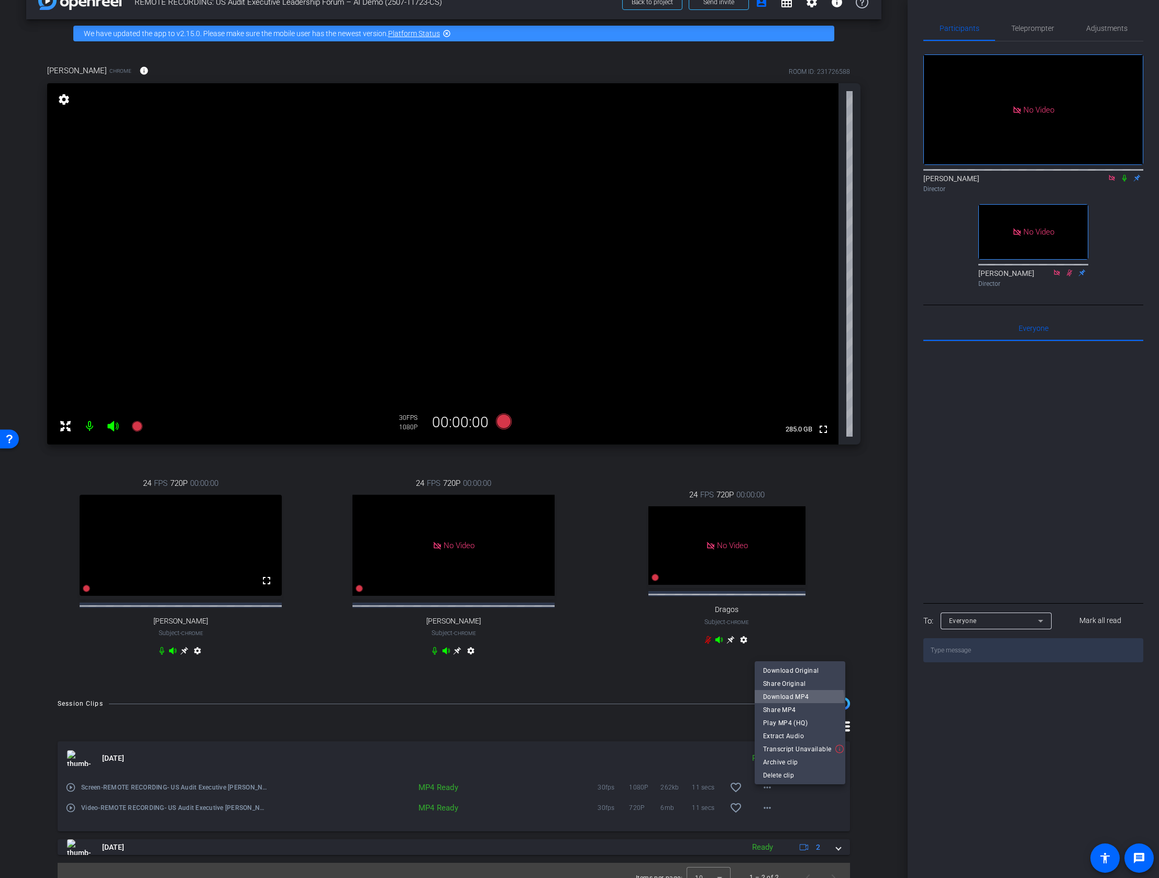
click at [798, 699] on span "Download MP4" at bounding box center [800, 696] width 74 height 13
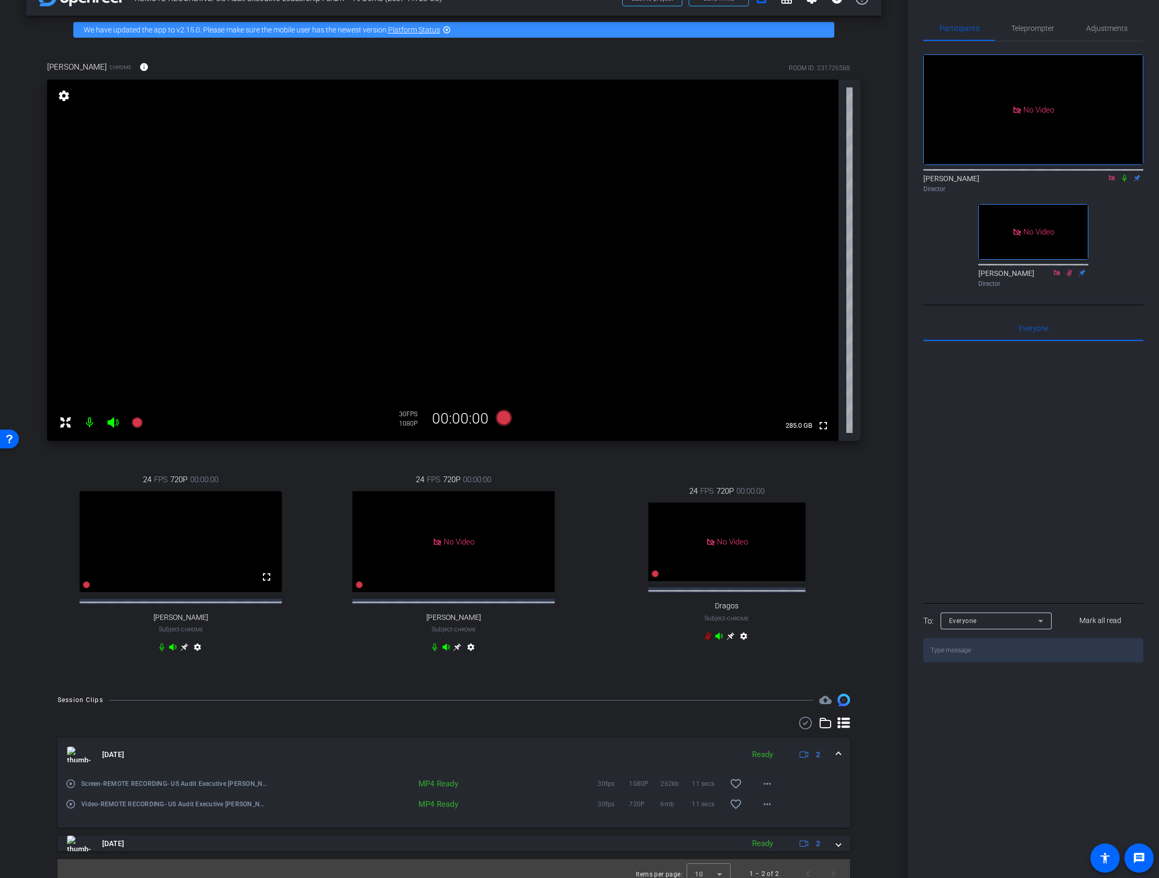
scroll to position [0, 0]
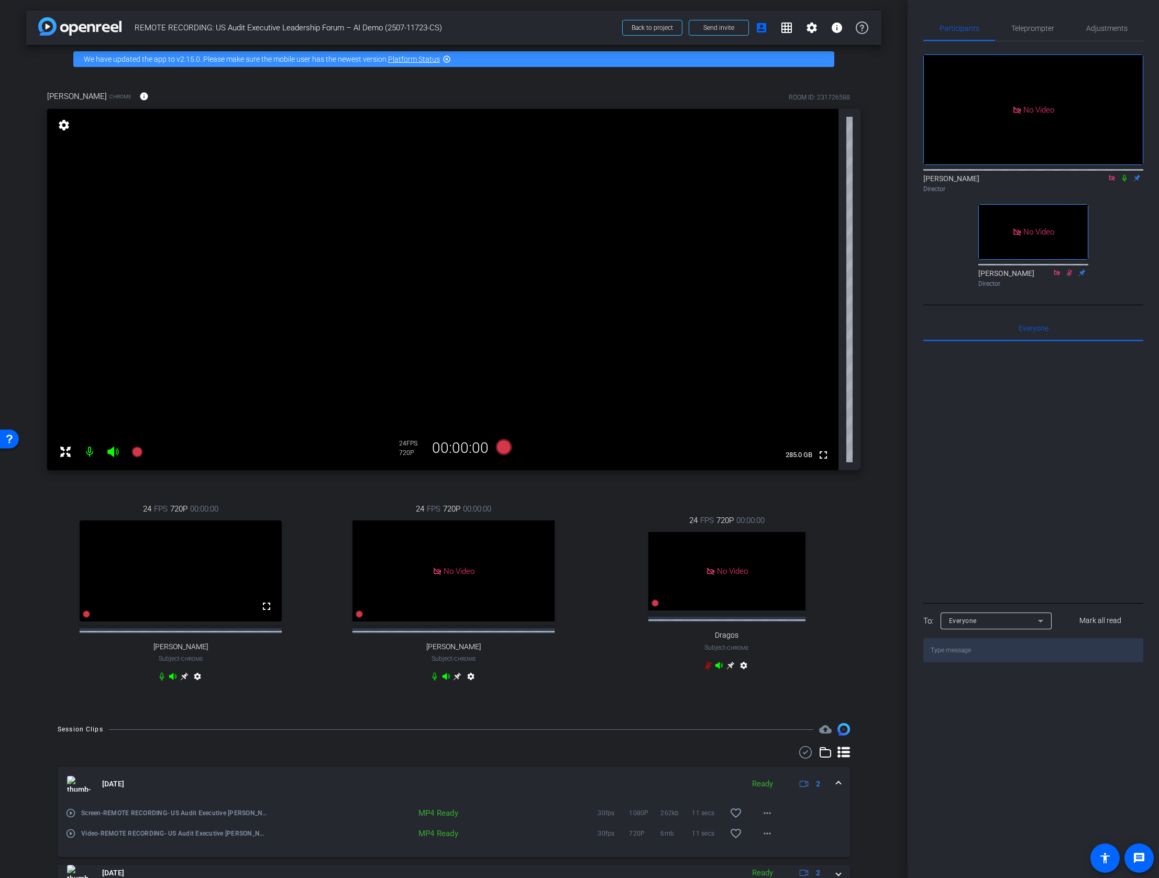
click at [200, 685] on mat-icon "settings" at bounding box center [197, 679] width 13 height 13
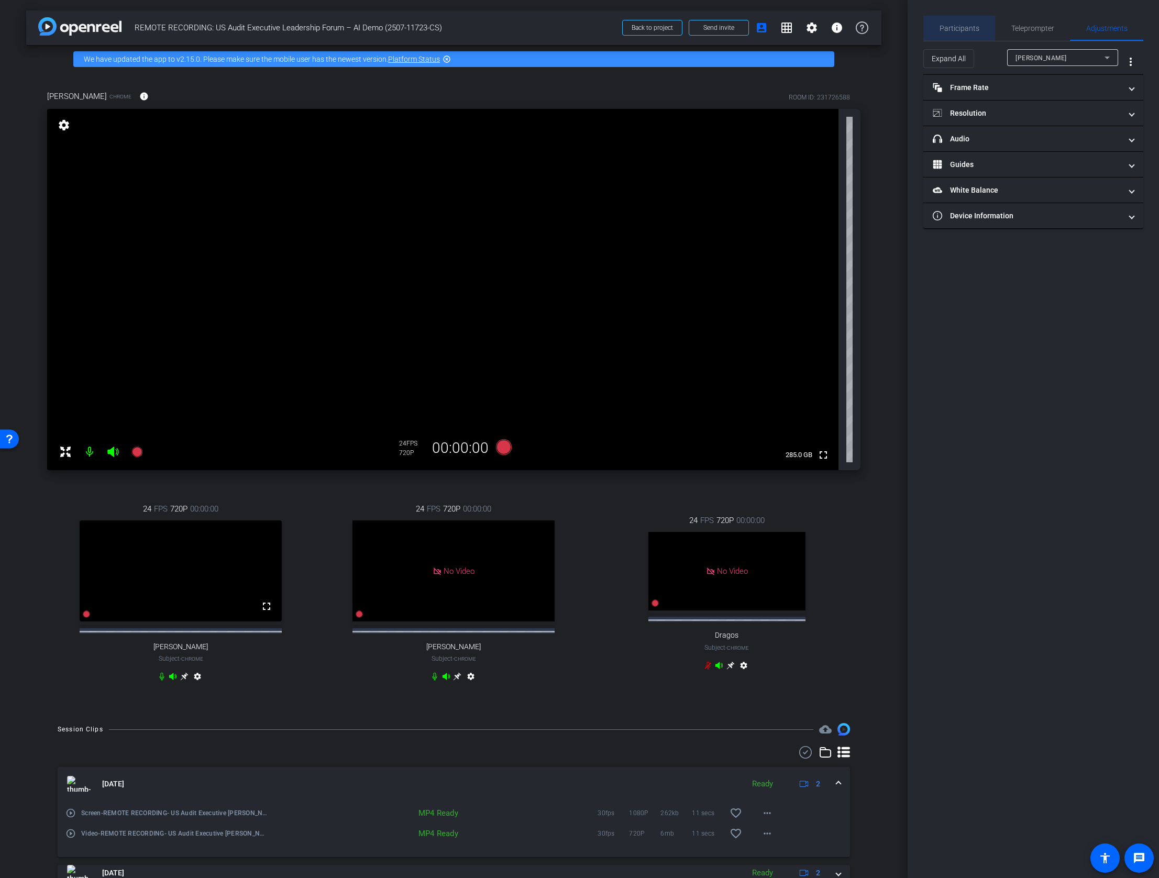
click at [961, 26] on span "Participants" at bounding box center [960, 28] width 40 height 7
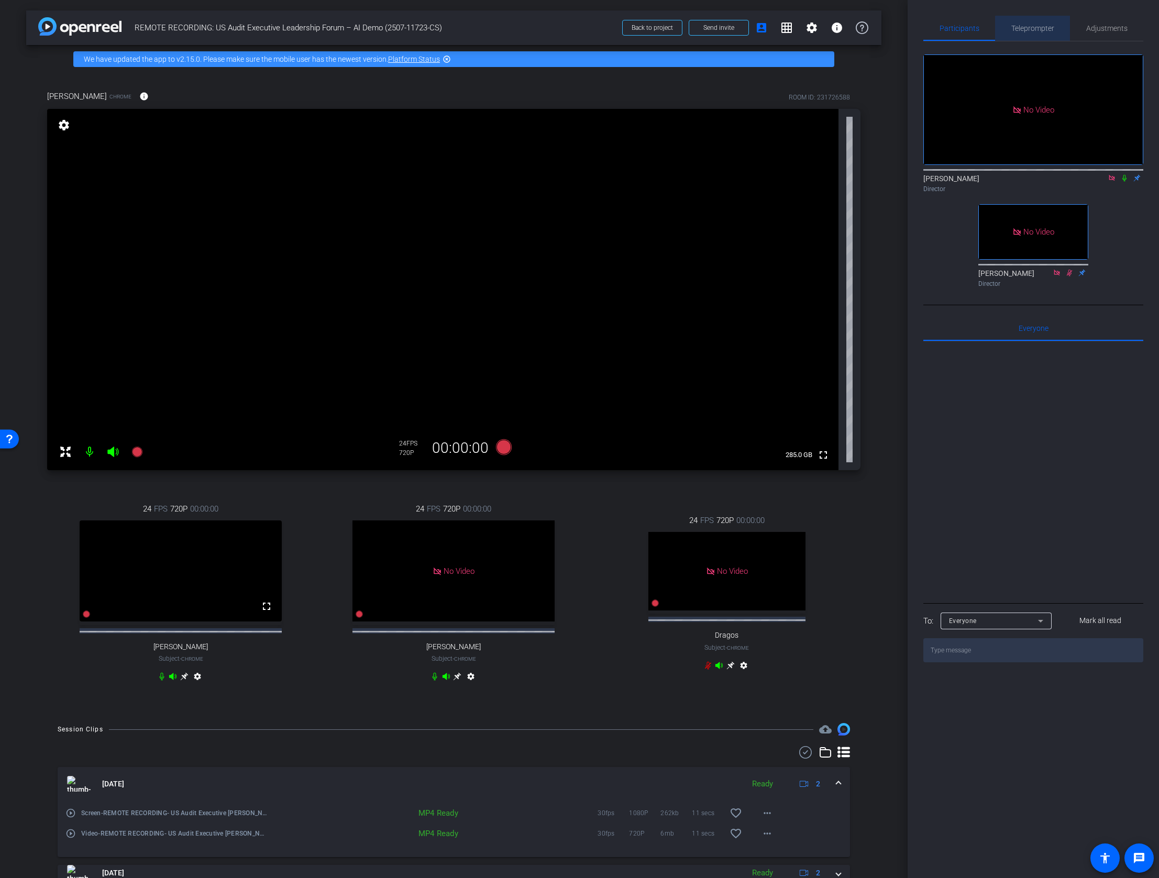
click at [961, 30] on span "Teleprompter" at bounding box center [1032, 28] width 43 height 7
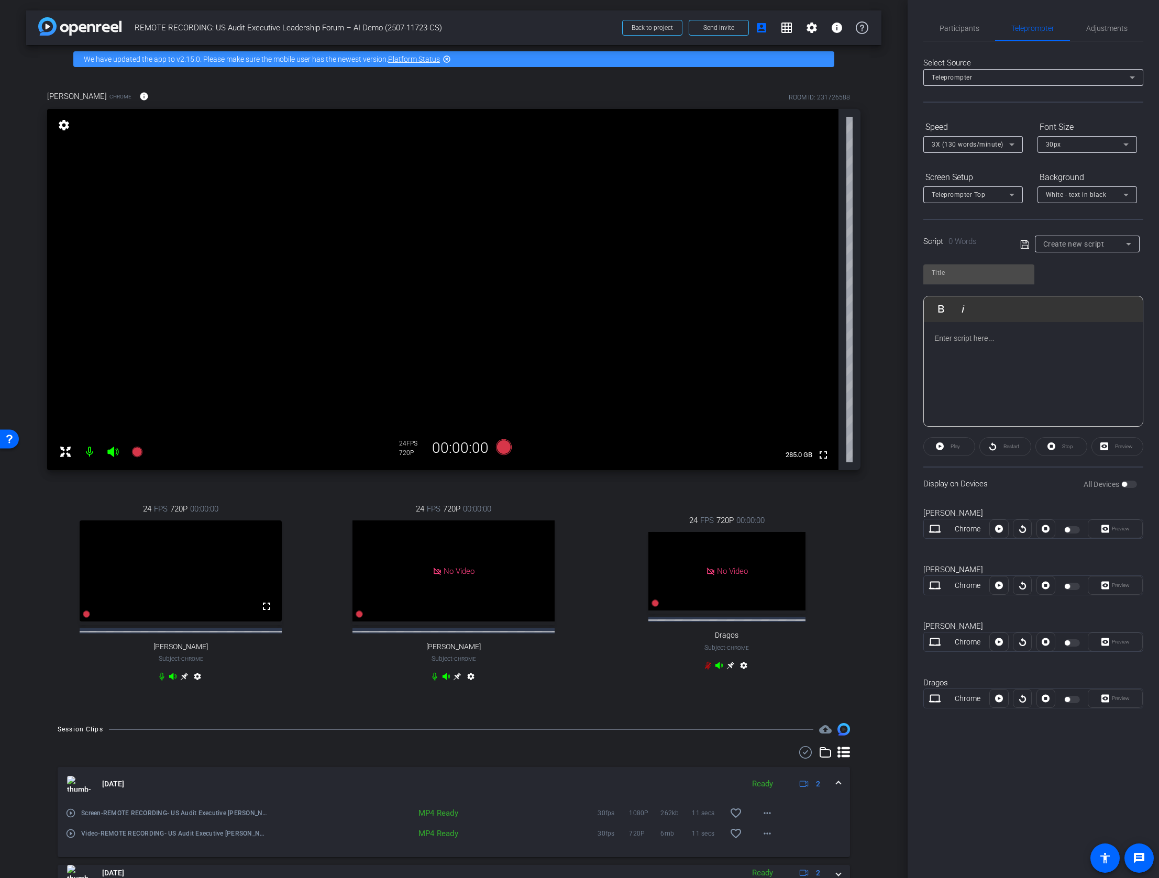
click at [199, 685] on mat-icon "settings" at bounding box center [197, 679] width 13 height 13
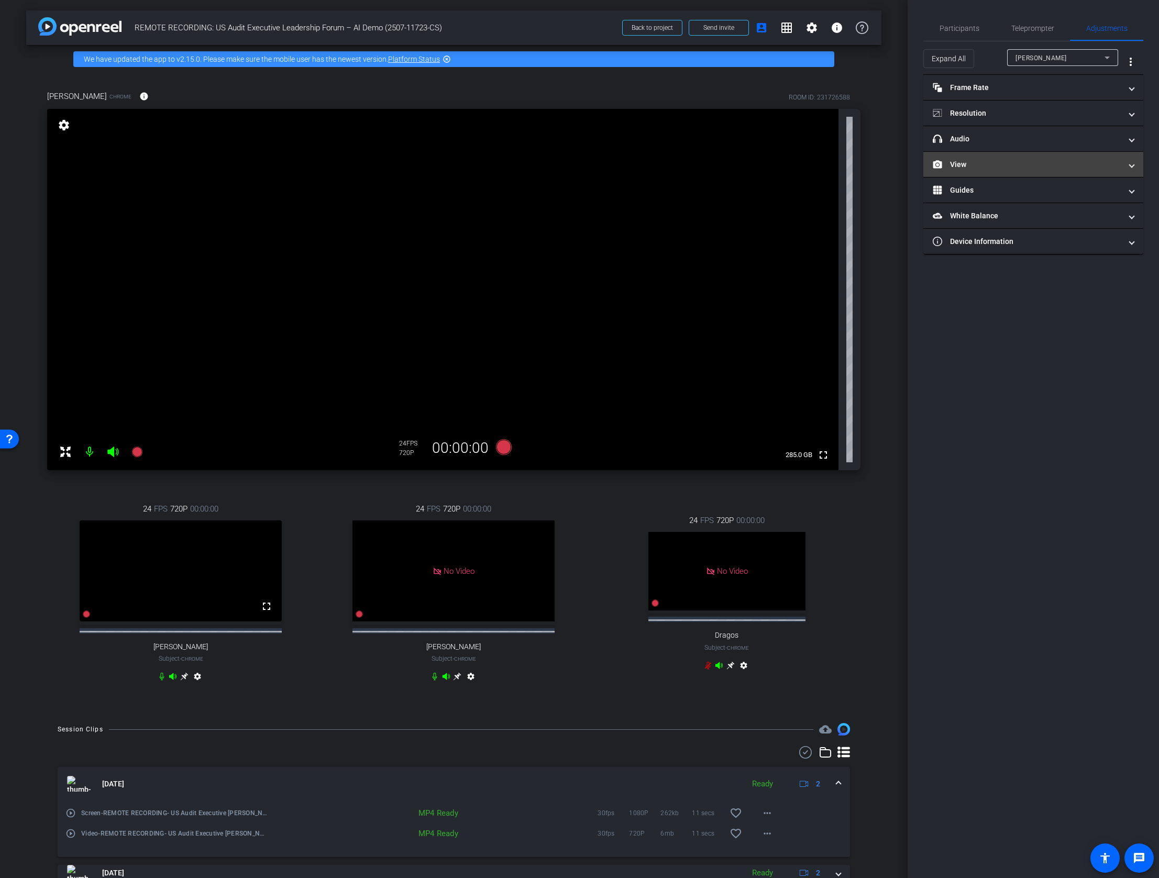
click at [961, 160] on mat-panel-title "View" at bounding box center [1027, 164] width 189 height 11
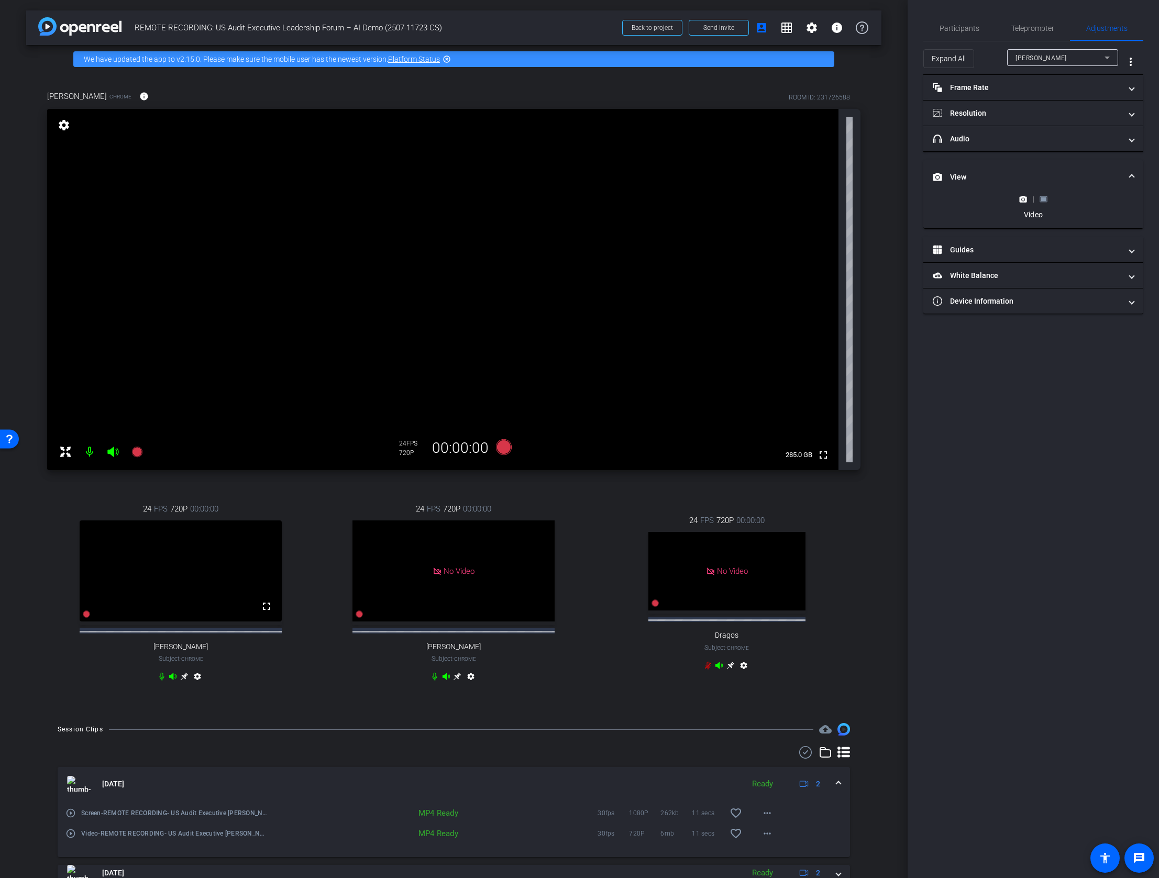
click at [961, 201] on icon at bounding box center [1044, 199] width 8 height 8
click at [961, 200] on rect at bounding box center [1044, 199] width 6 height 4
click at [961, 200] on mat-panel-title "Device Information" at bounding box center [1027, 198] width 189 height 11
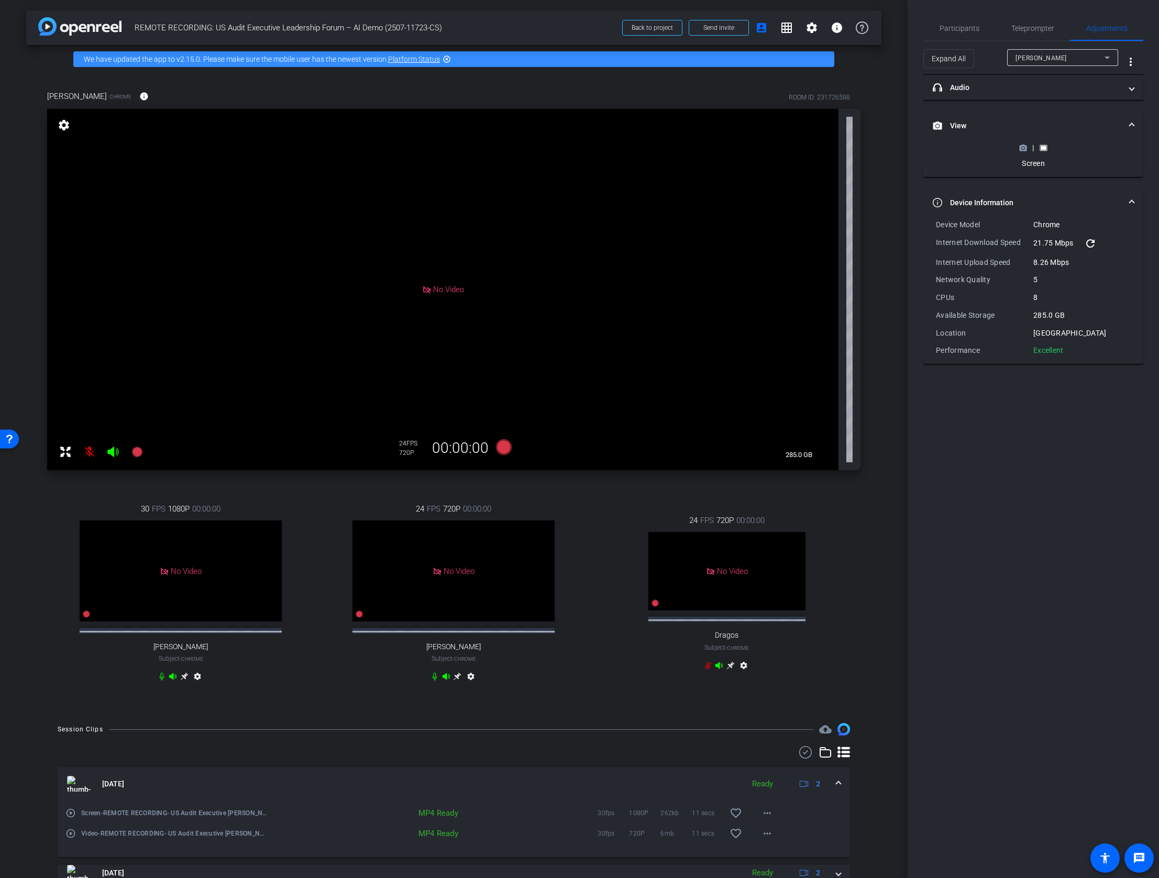
click at [184, 681] on icon at bounding box center [185, 677] width 8 height 8
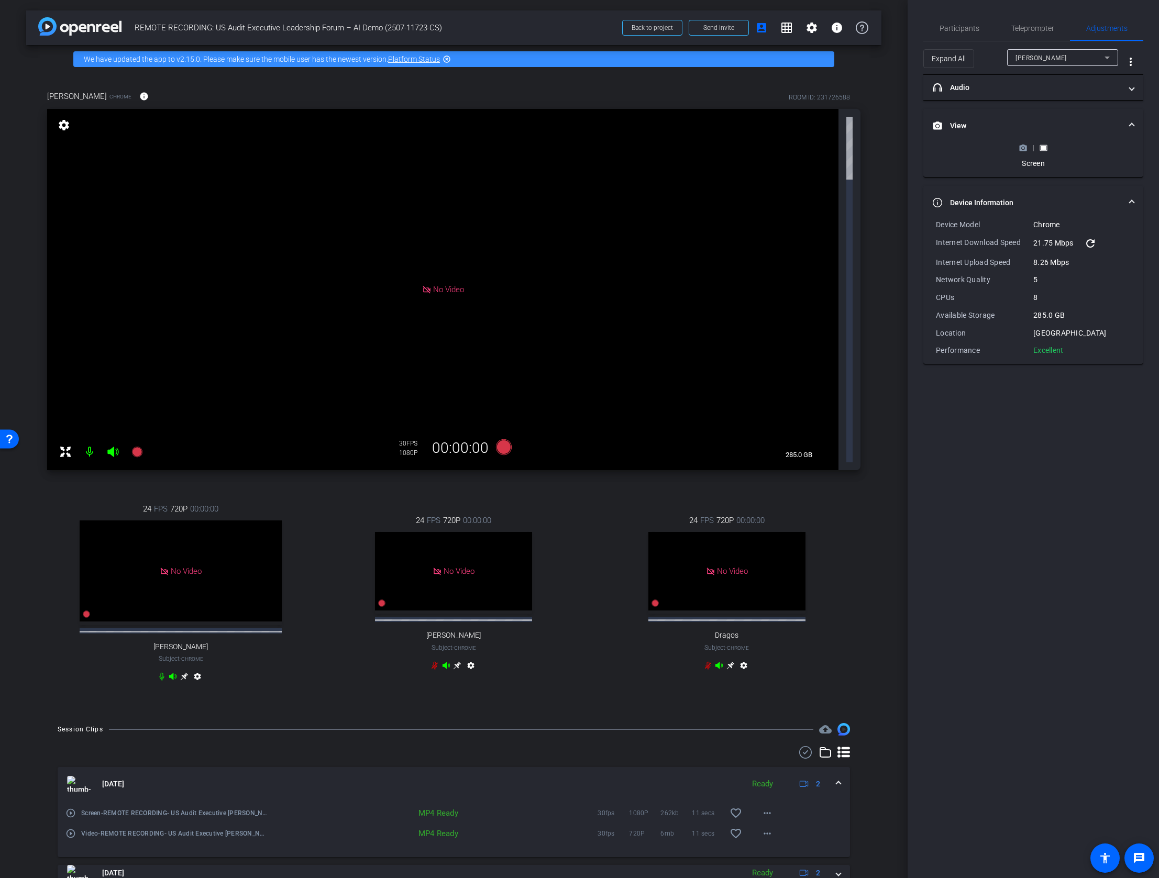
click at [961, 145] on icon at bounding box center [1044, 148] width 8 height 8
click at [785, 32] on mat-icon "grid_on" at bounding box center [786, 27] width 13 height 13
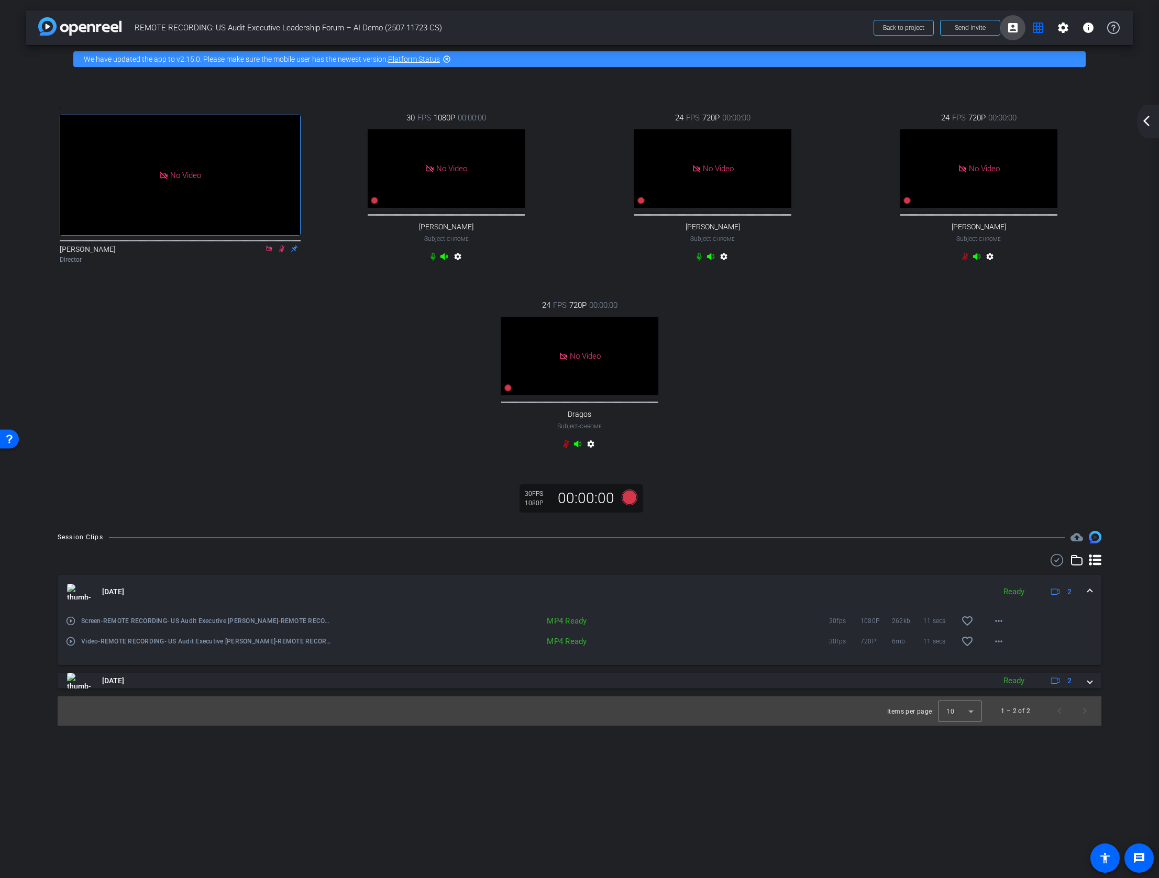
click at [961, 28] on mat-icon "account_box" at bounding box center [1013, 27] width 13 height 13
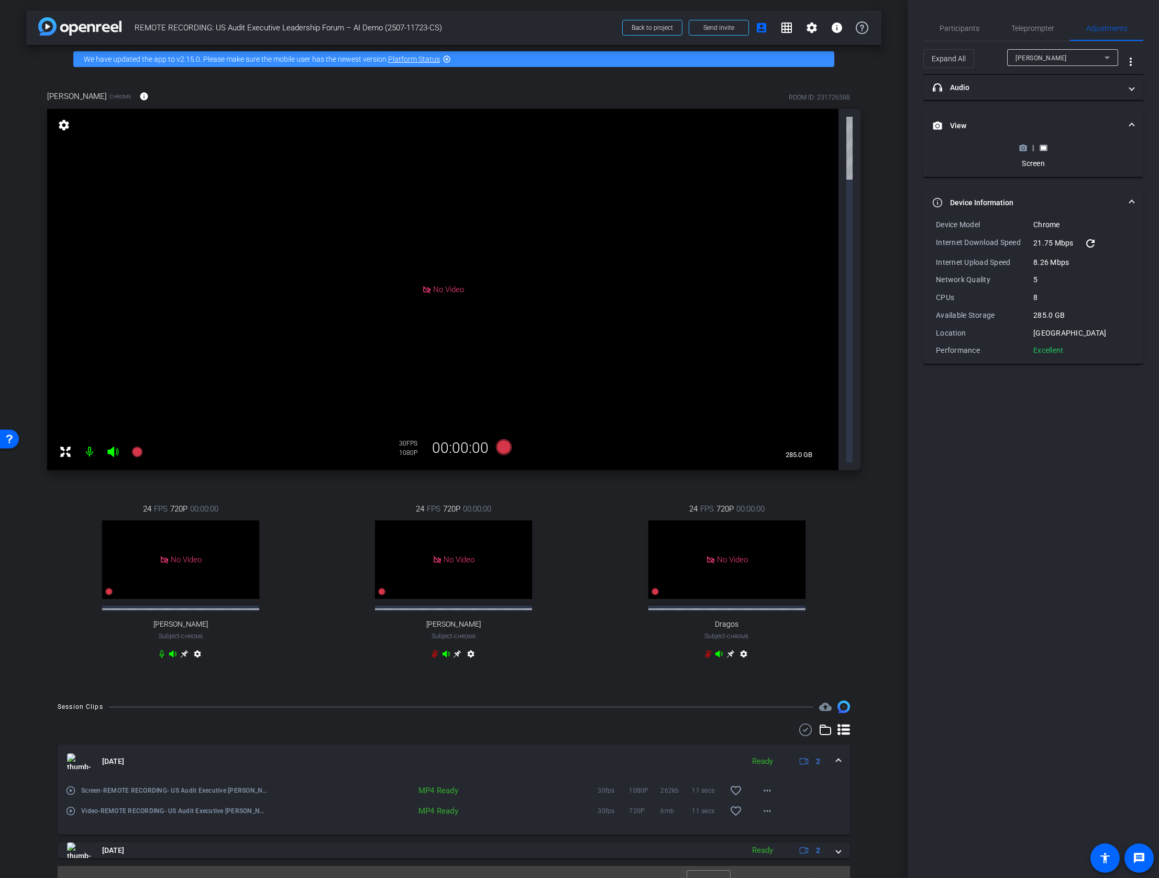
click at [961, 147] on circle at bounding box center [1023, 148] width 3 height 3
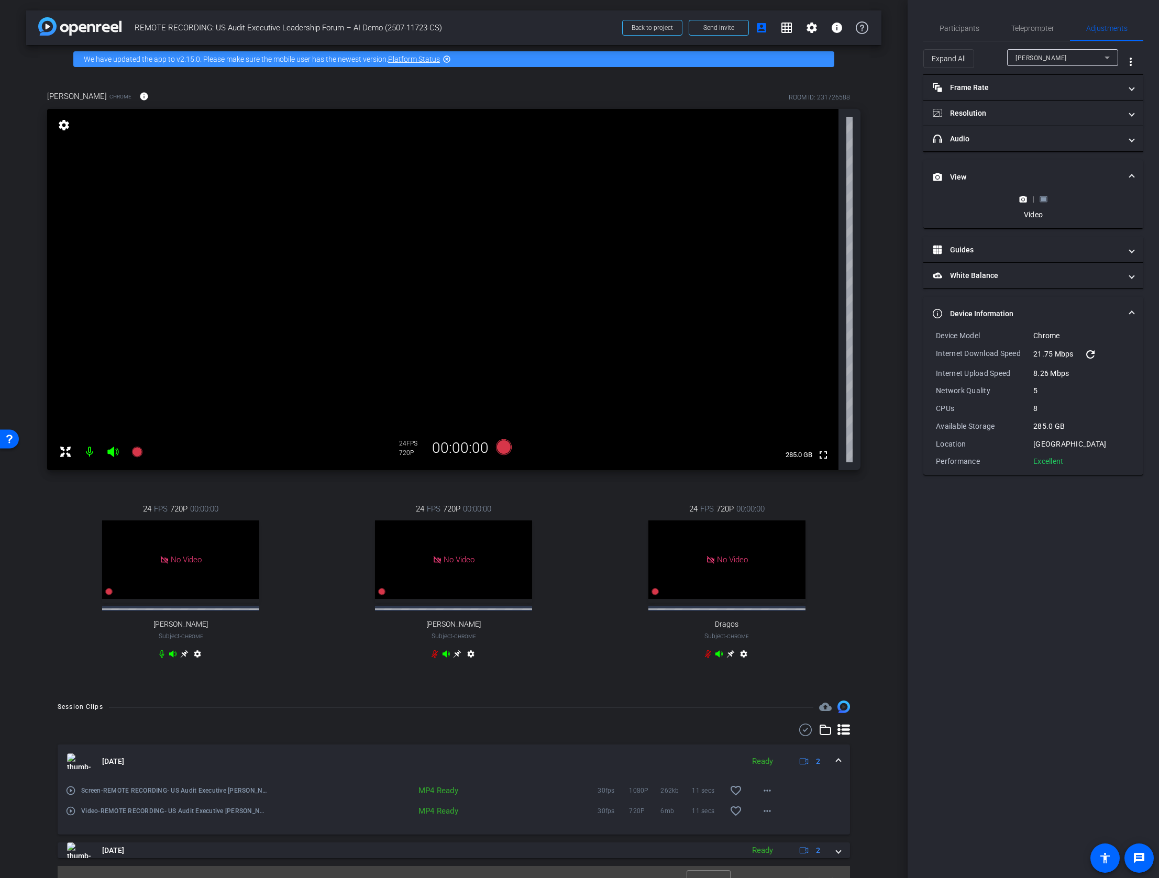
click at [961, 199] on rect at bounding box center [1044, 199] width 6 height 4
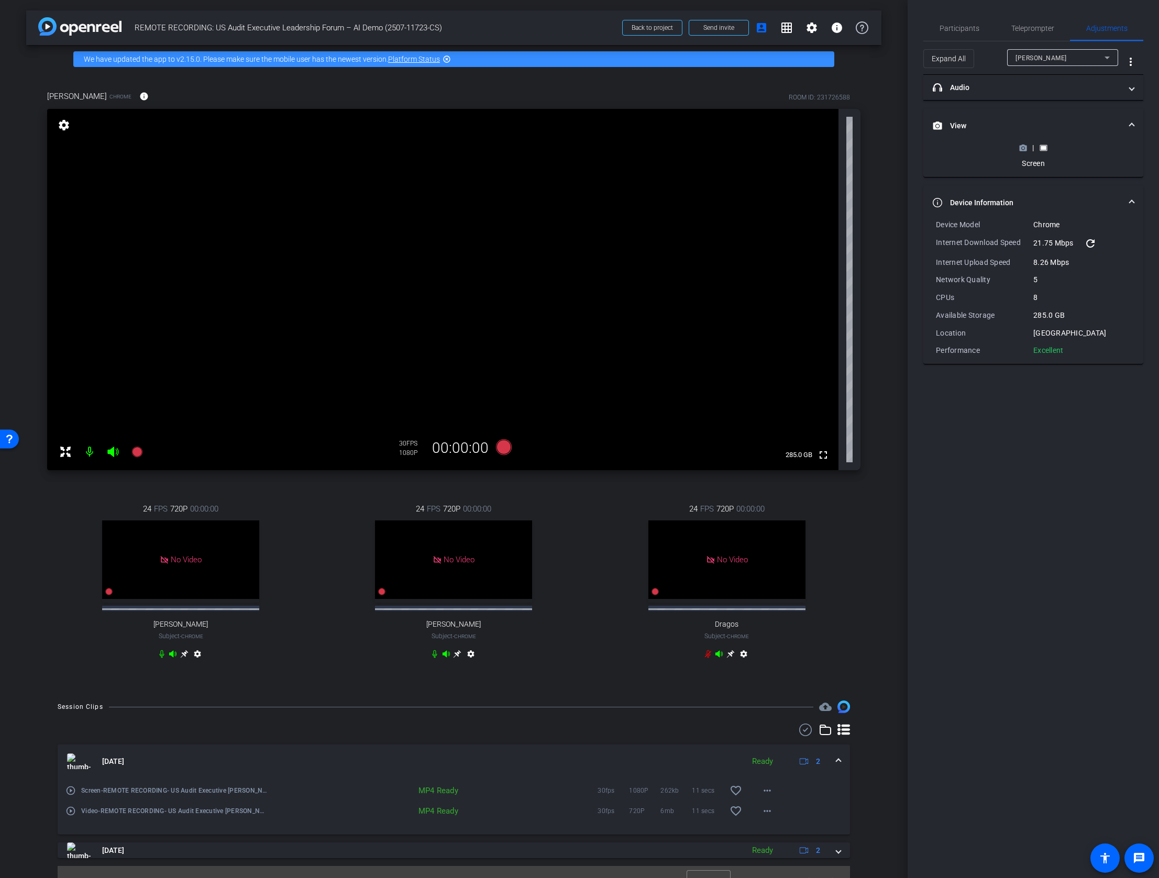
click at [125, 484] on div "Anna Opaczewski Chrome info ROOM ID: 231726588 fullscreen settings 285.0 GB 30 …" at bounding box center [453, 381] width 855 height 617
click at [137, 451] on icon at bounding box center [136, 452] width 10 height 10
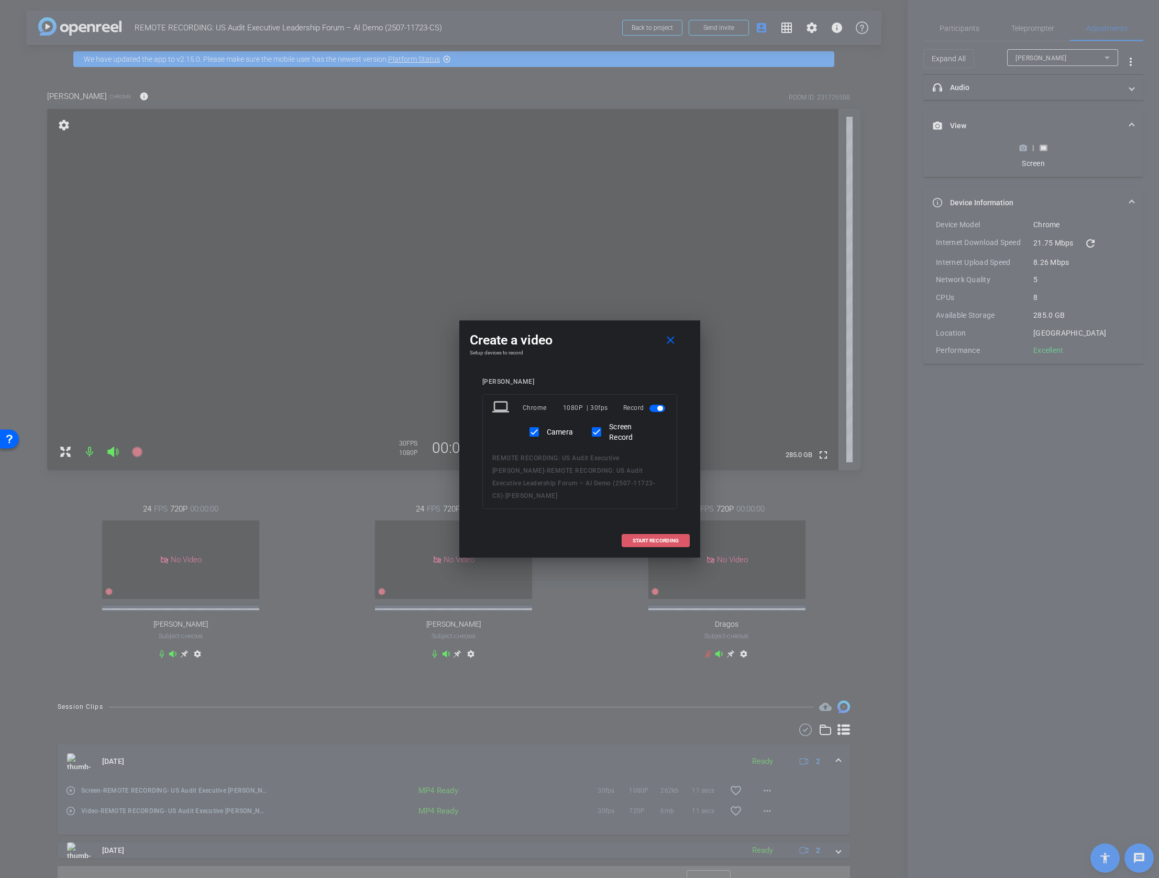
click at [645, 538] on span "START RECORDING" at bounding box center [656, 540] width 46 height 5
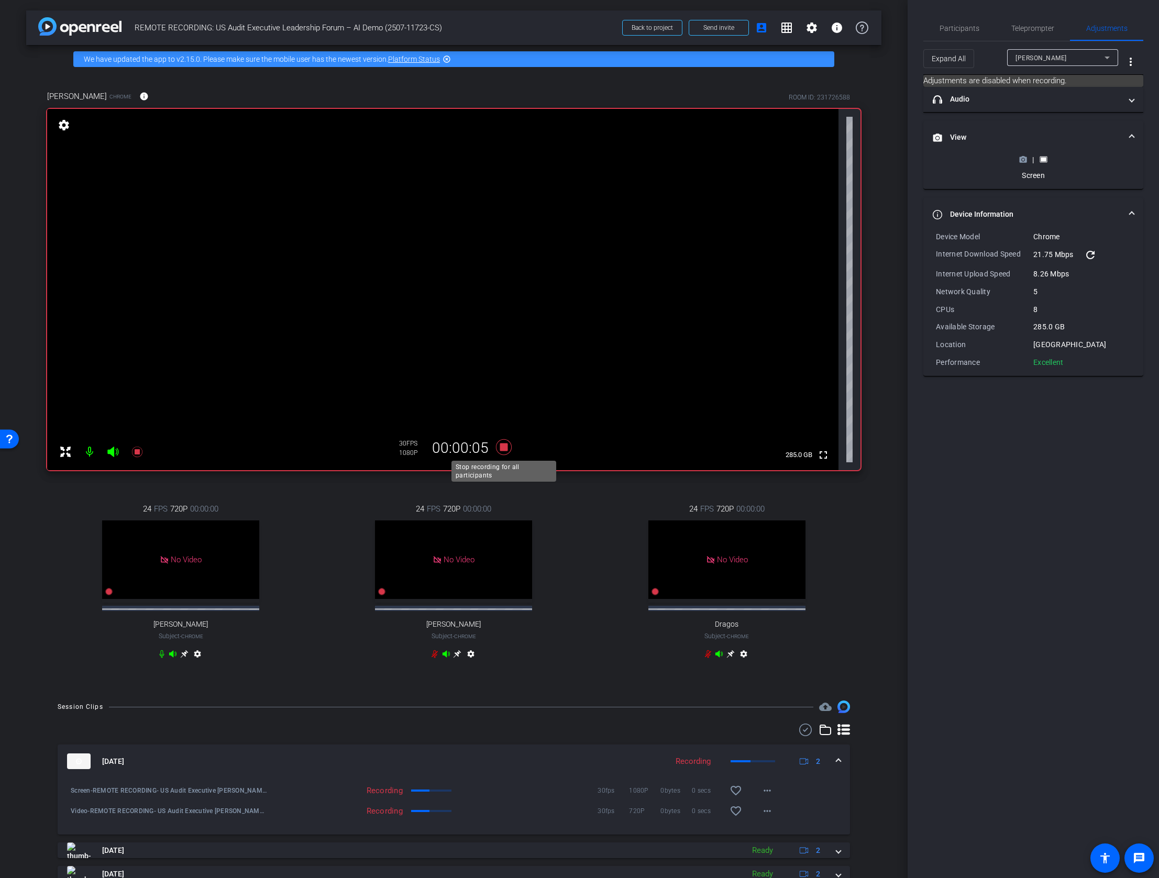
click at [503, 447] on icon at bounding box center [503, 447] width 16 height 16
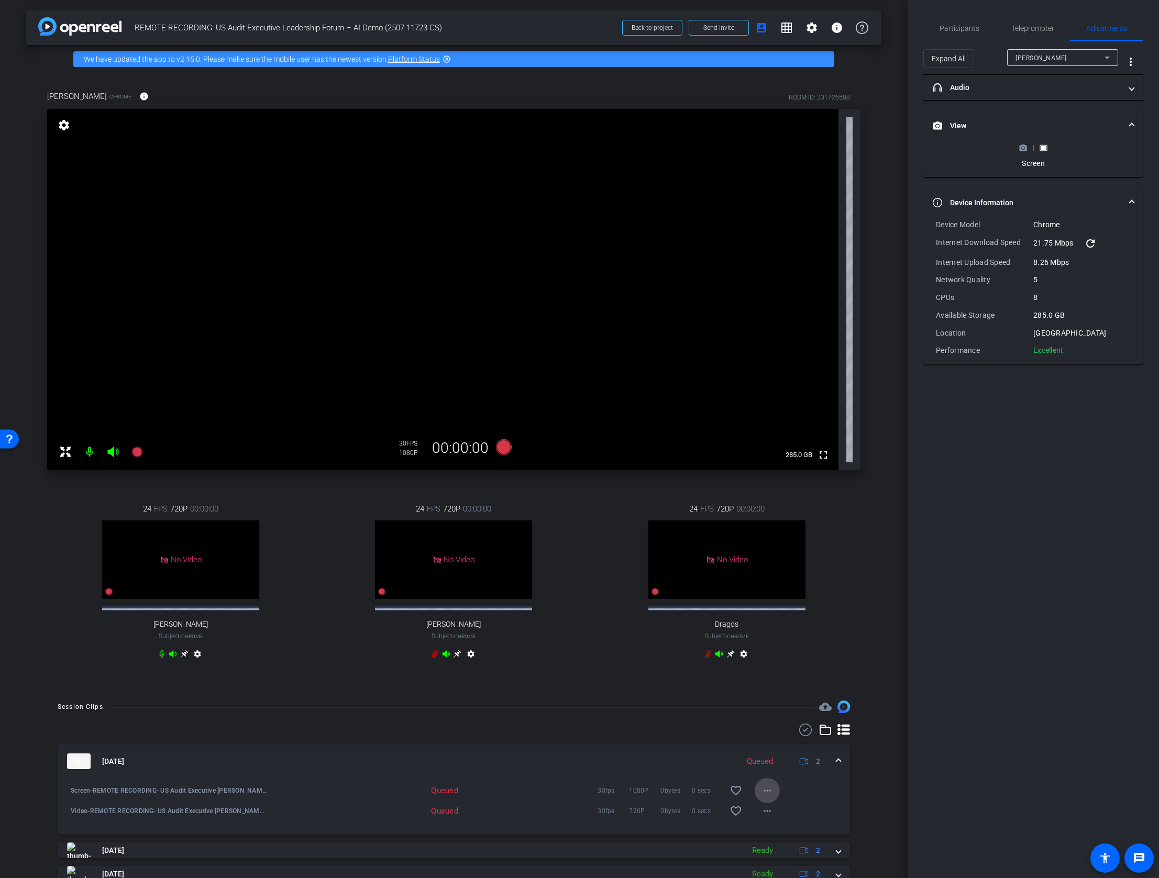
click at [768, 719] on mat-icon "more_horiz" at bounding box center [767, 791] width 13 height 13
click at [809, 719] on div at bounding box center [579, 439] width 1159 height 878
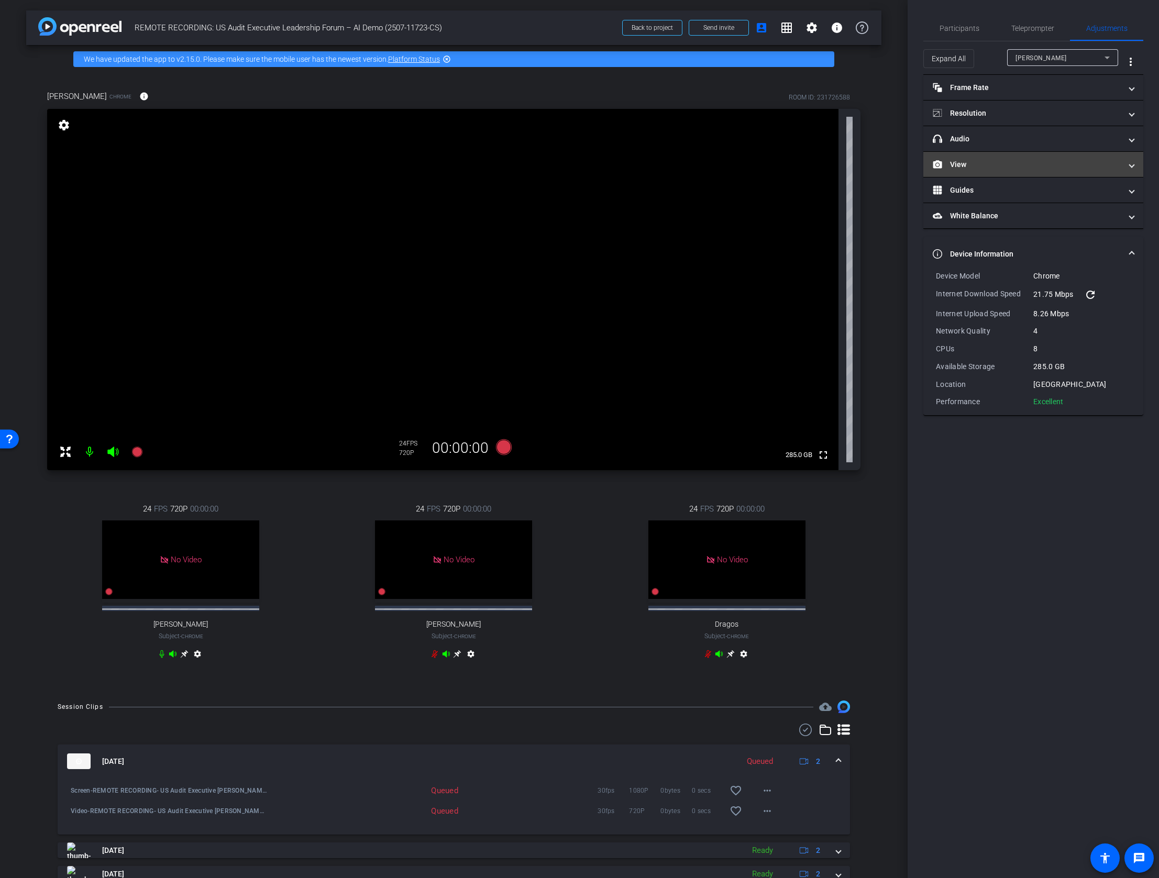
click at [961, 165] on mat-panel-title "View" at bounding box center [1027, 164] width 189 height 11
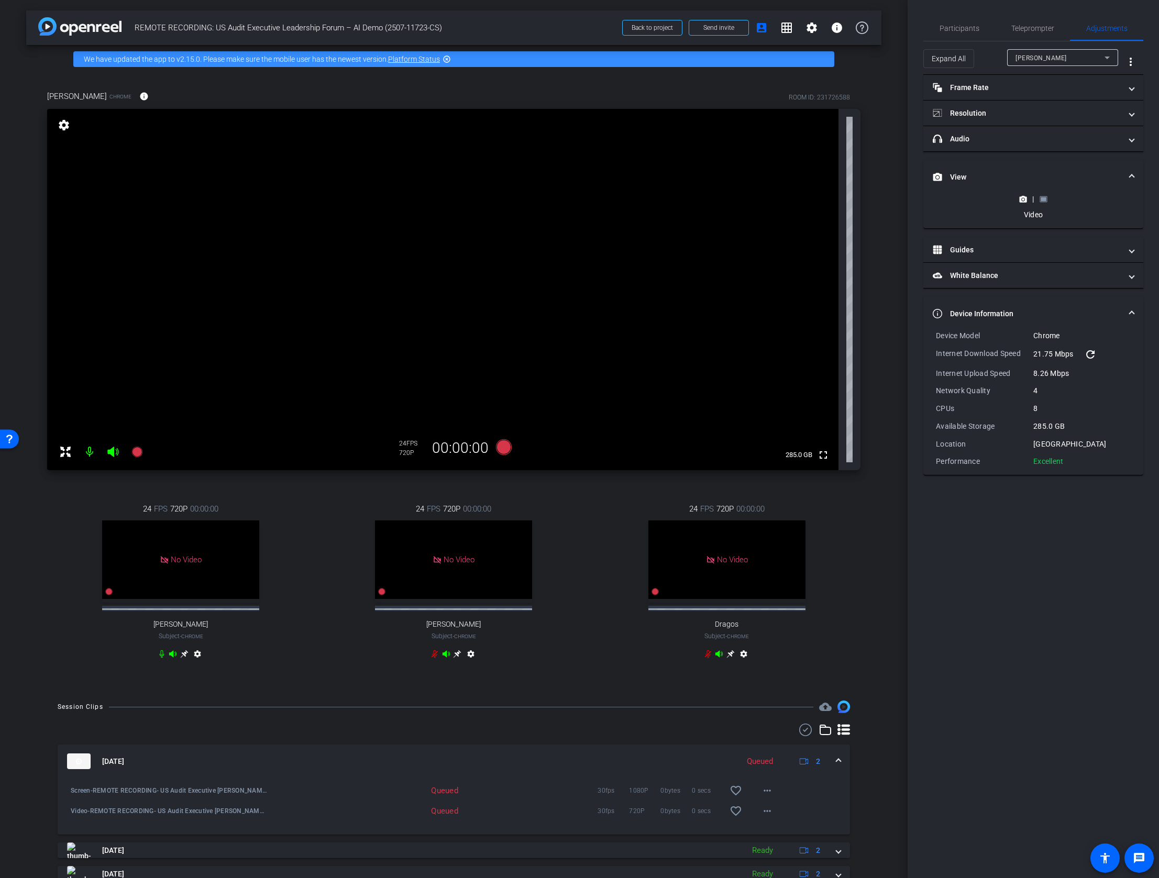
click at [961, 199] on icon at bounding box center [1044, 199] width 8 height 8
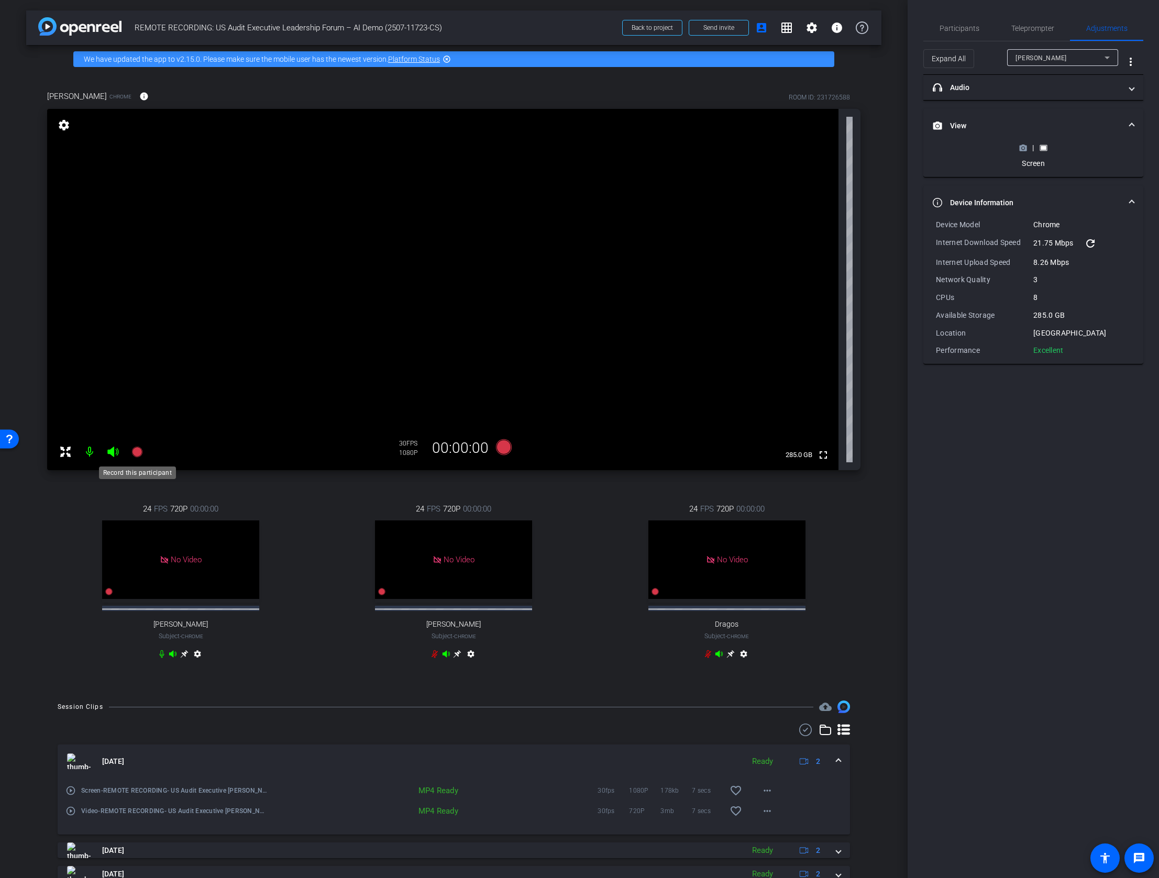
click at [139, 449] on icon at bounding box center [136, 452] width 10 height 10
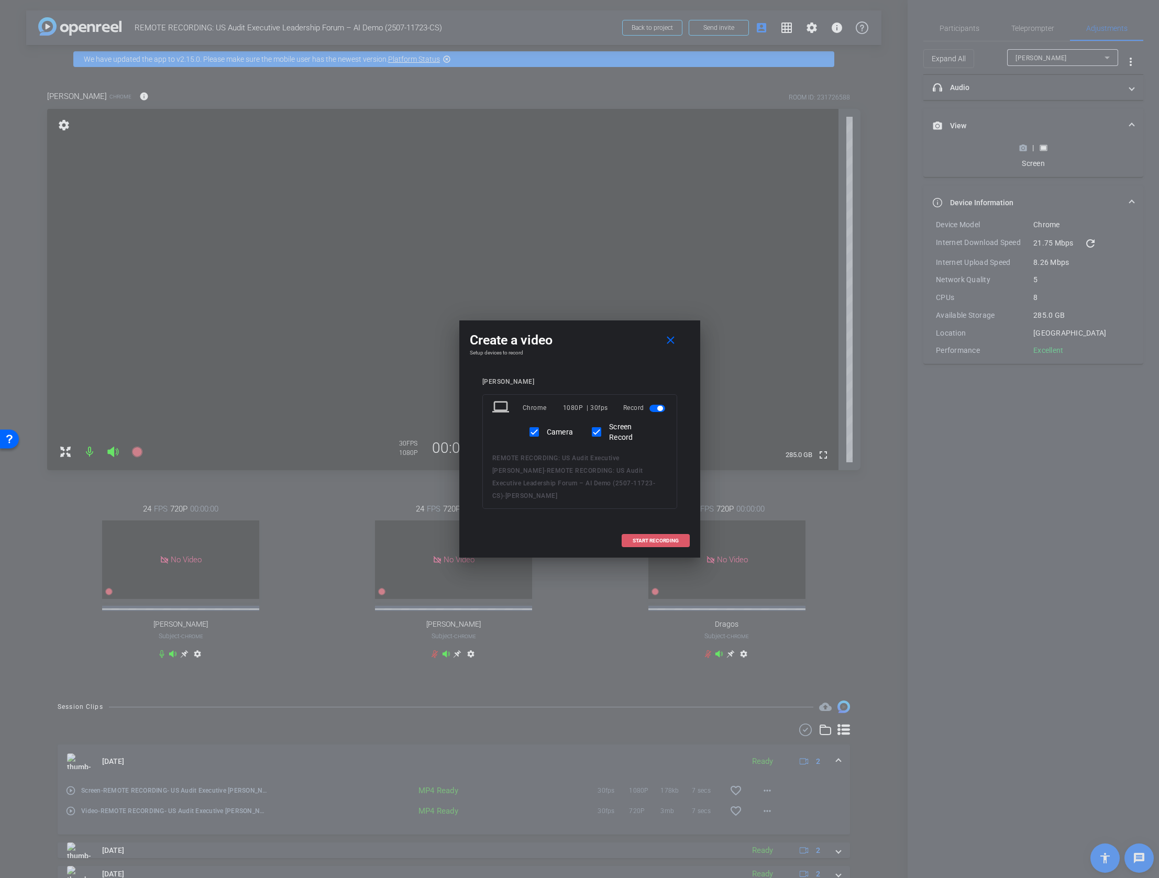
click at [645, 538] on span "START RECORDING" at bounding box center [656, 540] width 46 height 5
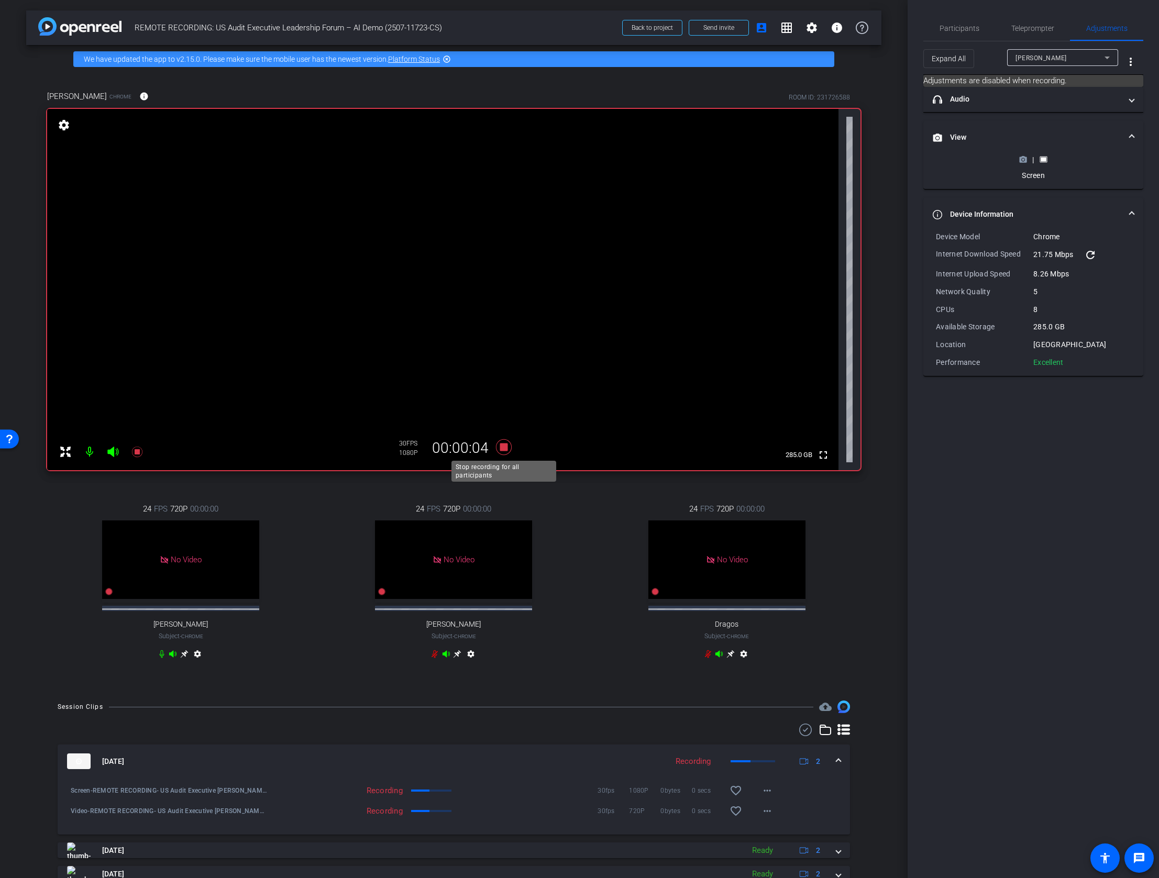
click at [506, 449] on icon at bounding box center [503, 447] width 16 height 16
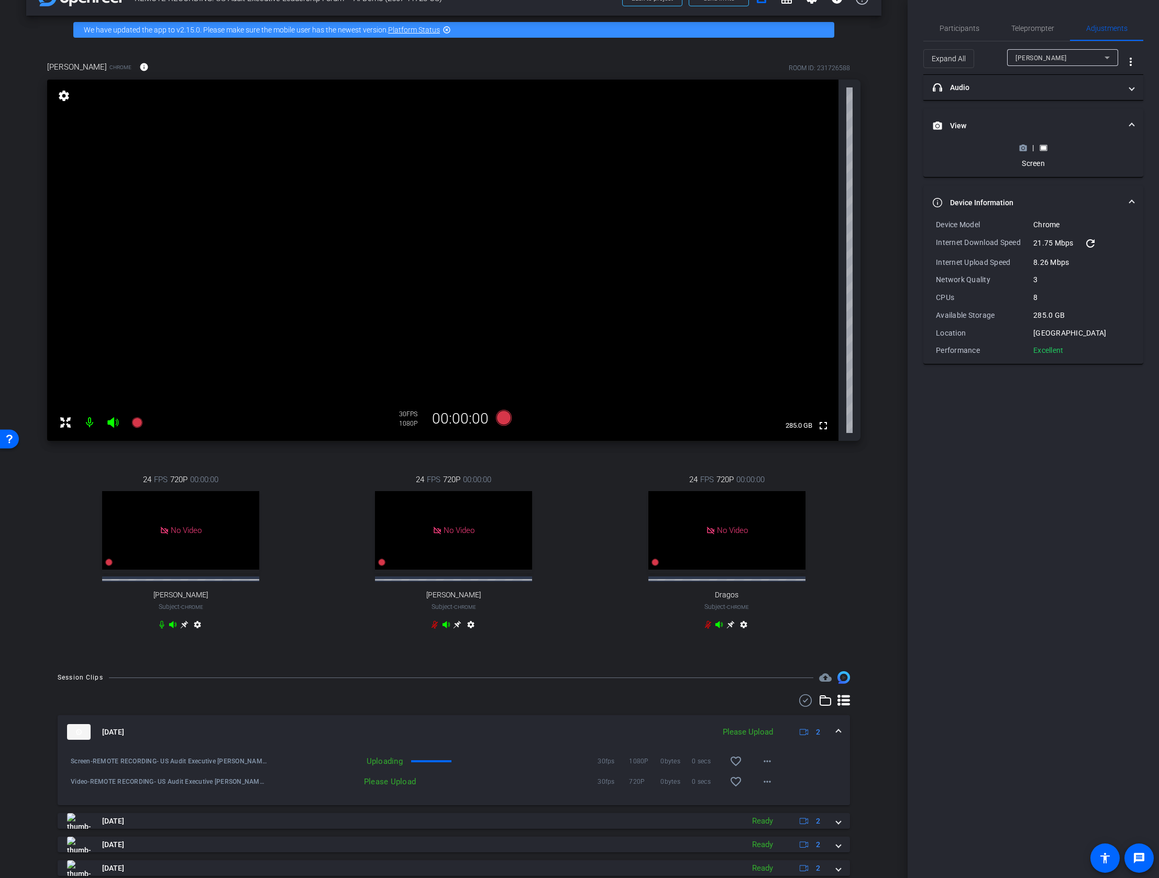
scroll to position [64, 0]
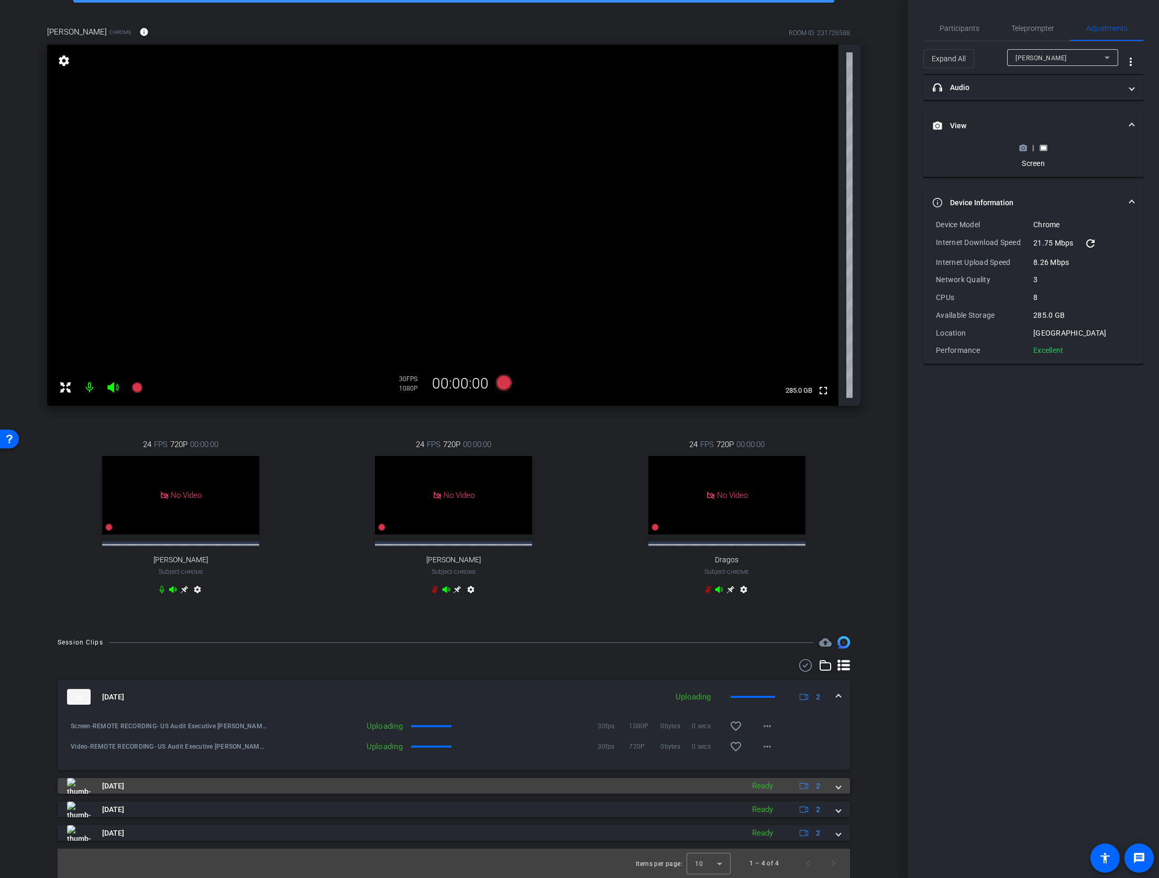
click at [835, 719] on div "Aug 27, 2025 Ready 2" at bounding box center [451, 786] width 769 height 16
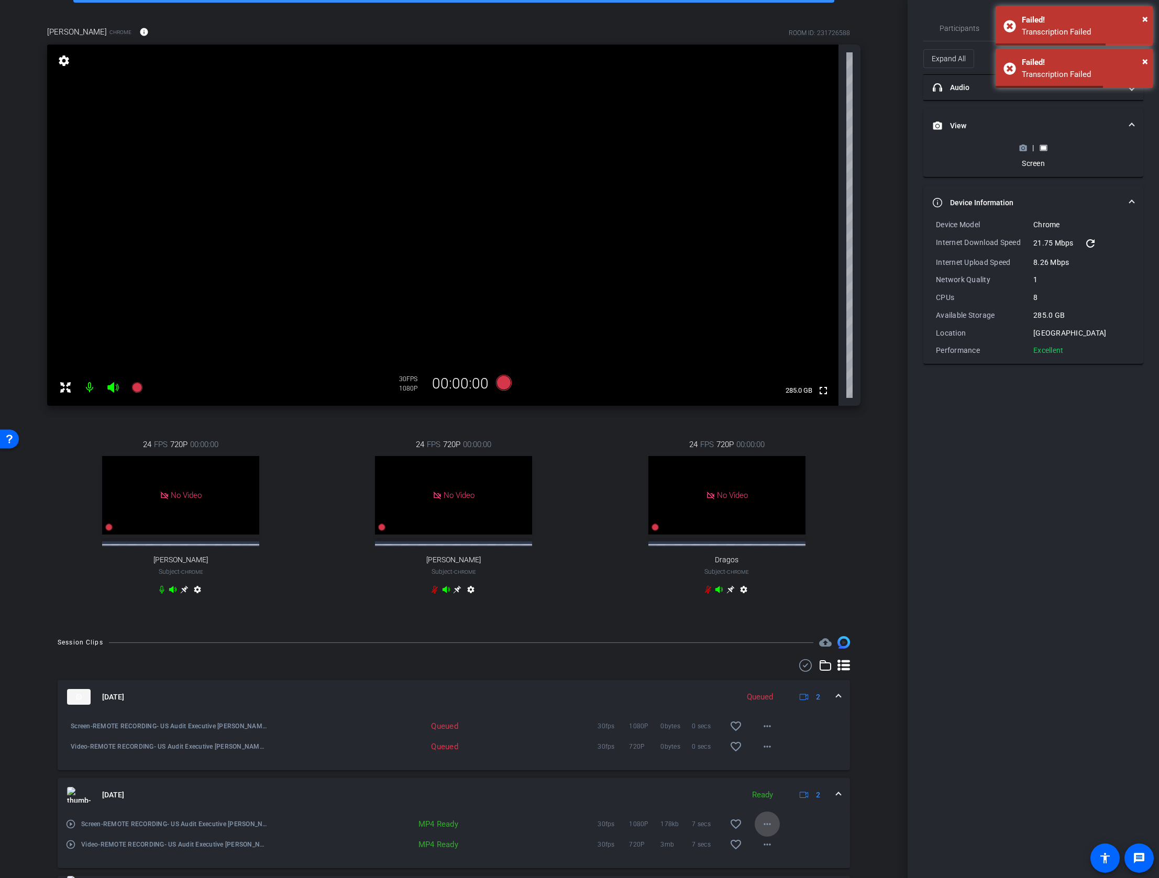
click at [770, 719] on mat-icon "more_horiz" at bounding box center [767, 824] width 13 height 13
click at [803, 719] on span "Download MP4" at bounding box center [800, 724] width 74 height 13
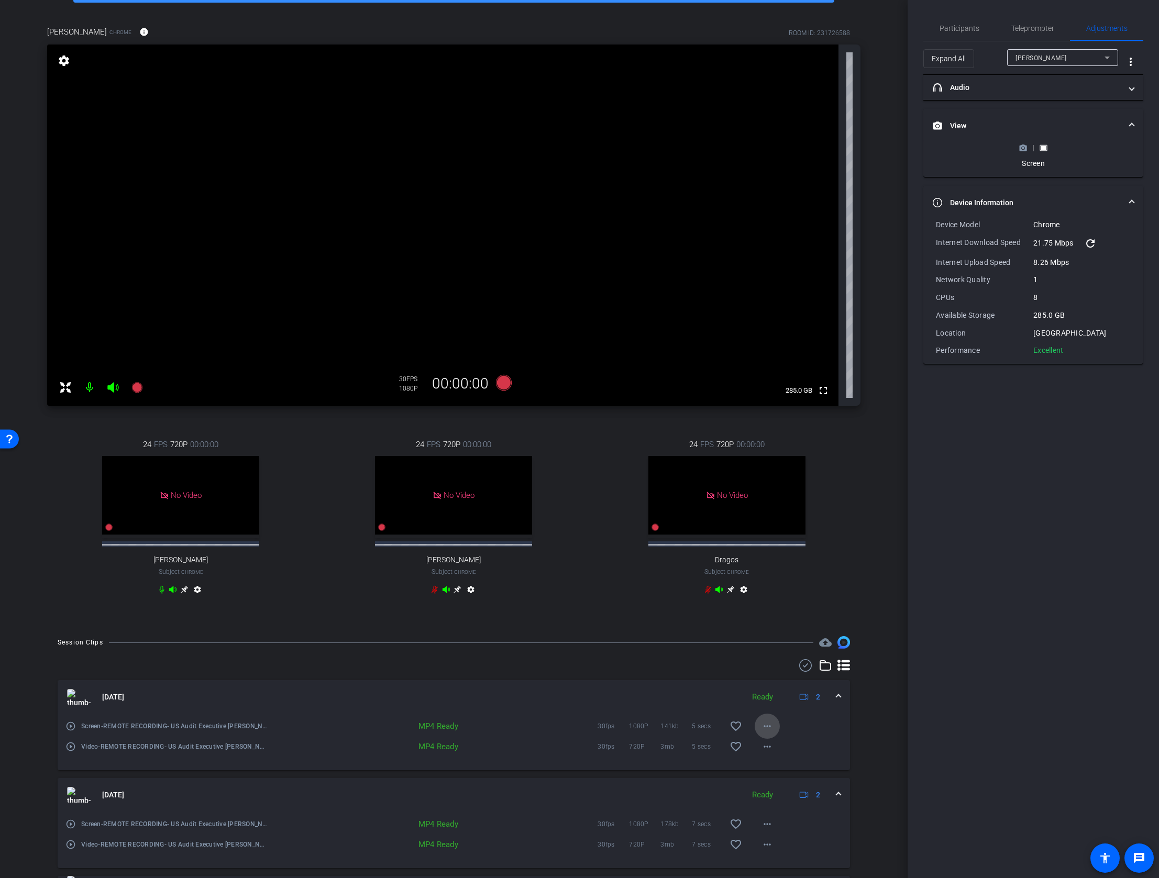
click at [765, 719] on mat-icon "more_horiz" at bounding box center [767, 726] width 13 height 13
click at [788, 719] on span "Download MP4" at bounding box center [800, 774] width 74 height 13
click at [955, 32] on span "Participants" at bounding box center [960, 28] width 40 height 7
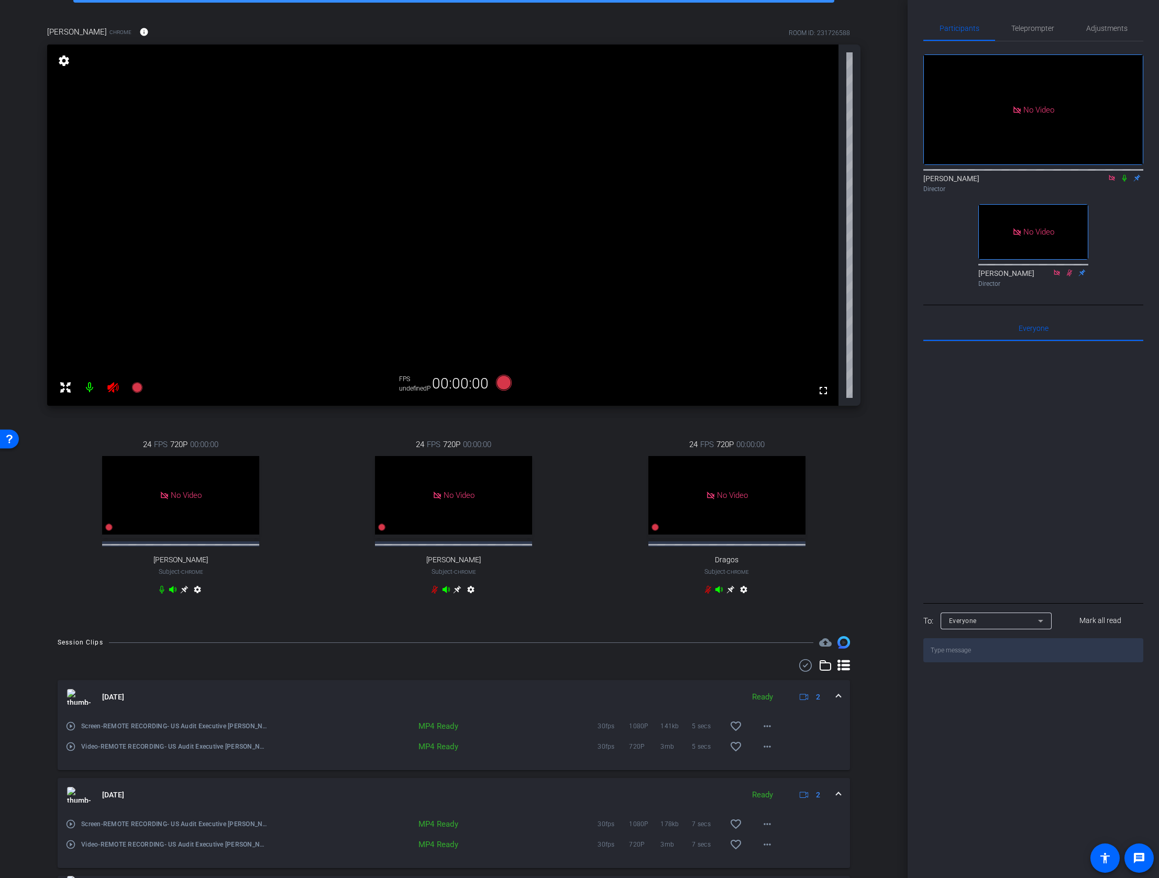
scroll to position [0, 0]
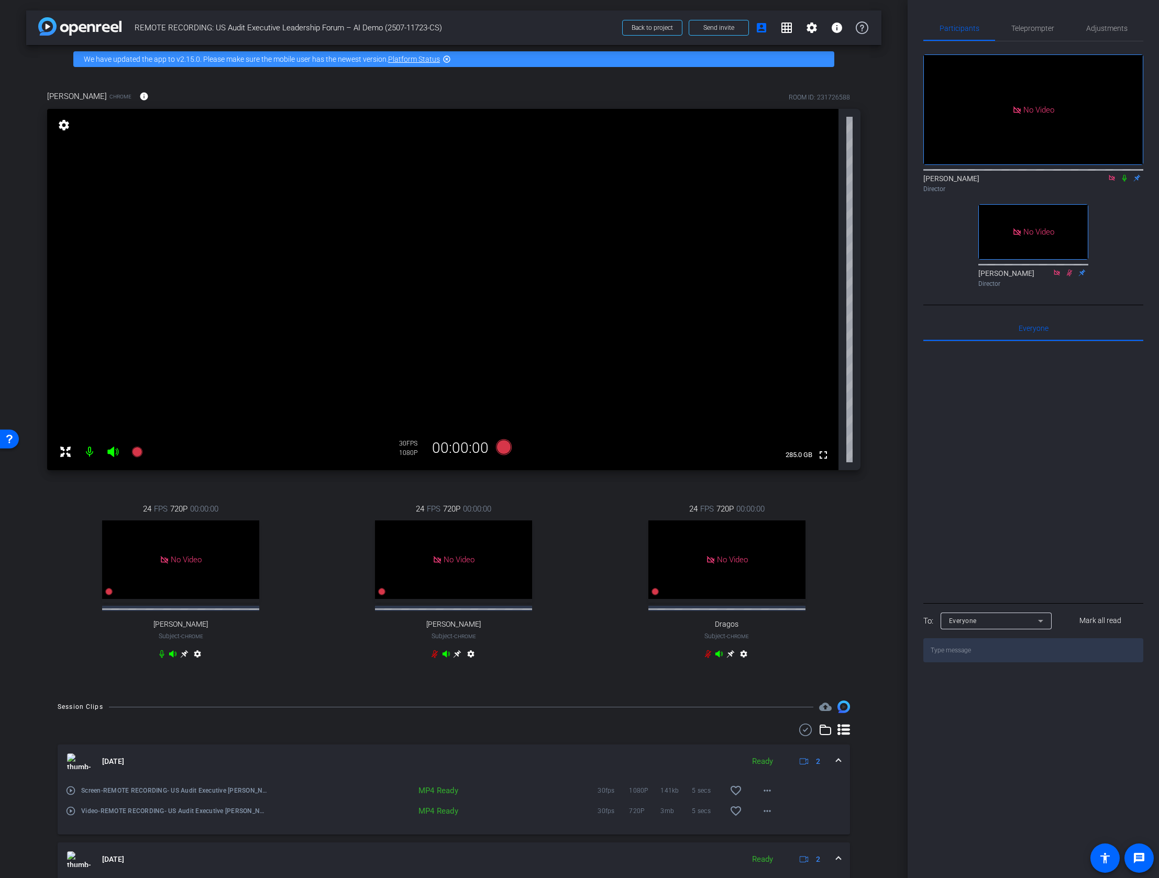
click at [961, 174] on icon at bounding box center [1124, 177] width 8 height 7
click at [961, 165] on div at bounding box center [1033, 169] width 220 height 8
click at [961, 174] on icon at bounding box center [1124, 177] width 8 height 7
click at [137, 454] on icon at bounding box center [136, 452] width 10 height 10
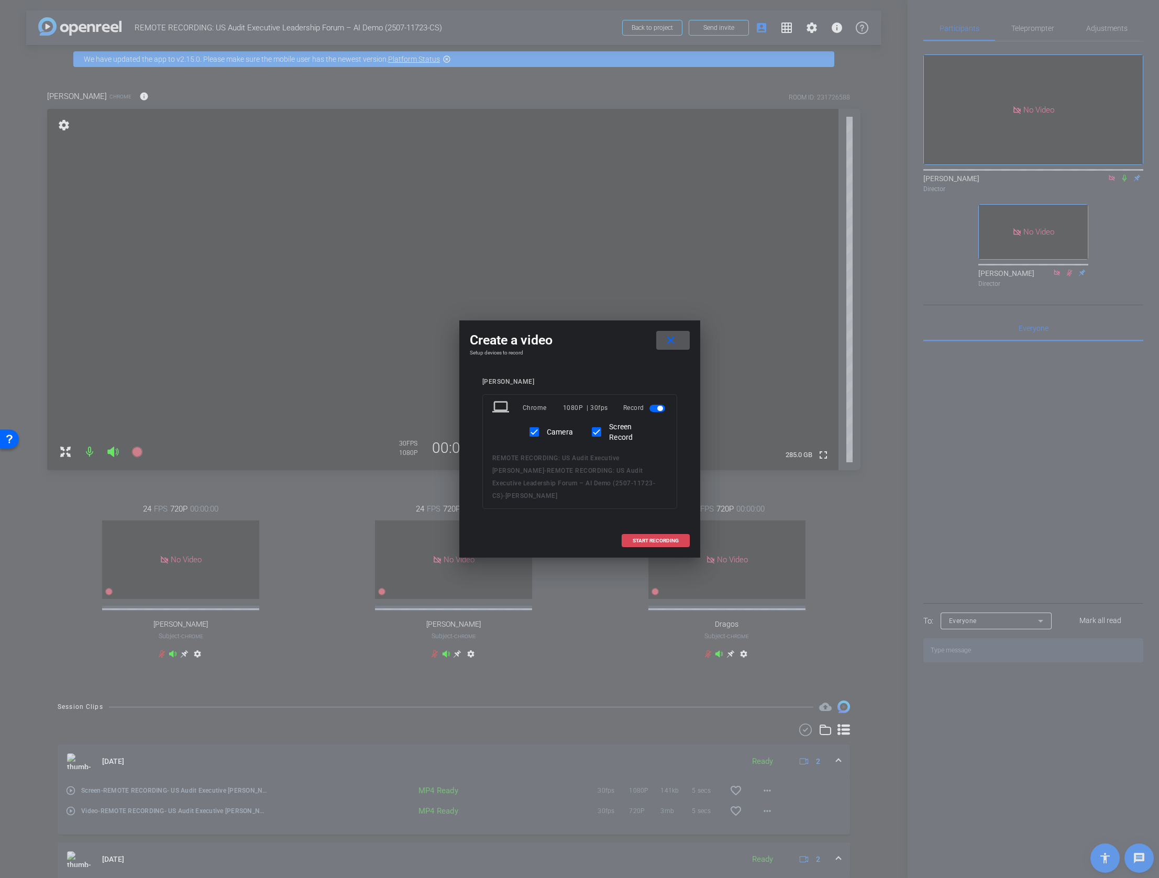
click at [641, 538] on span "START RECORDING" at bounding box center [656, 540] width 46 height 5
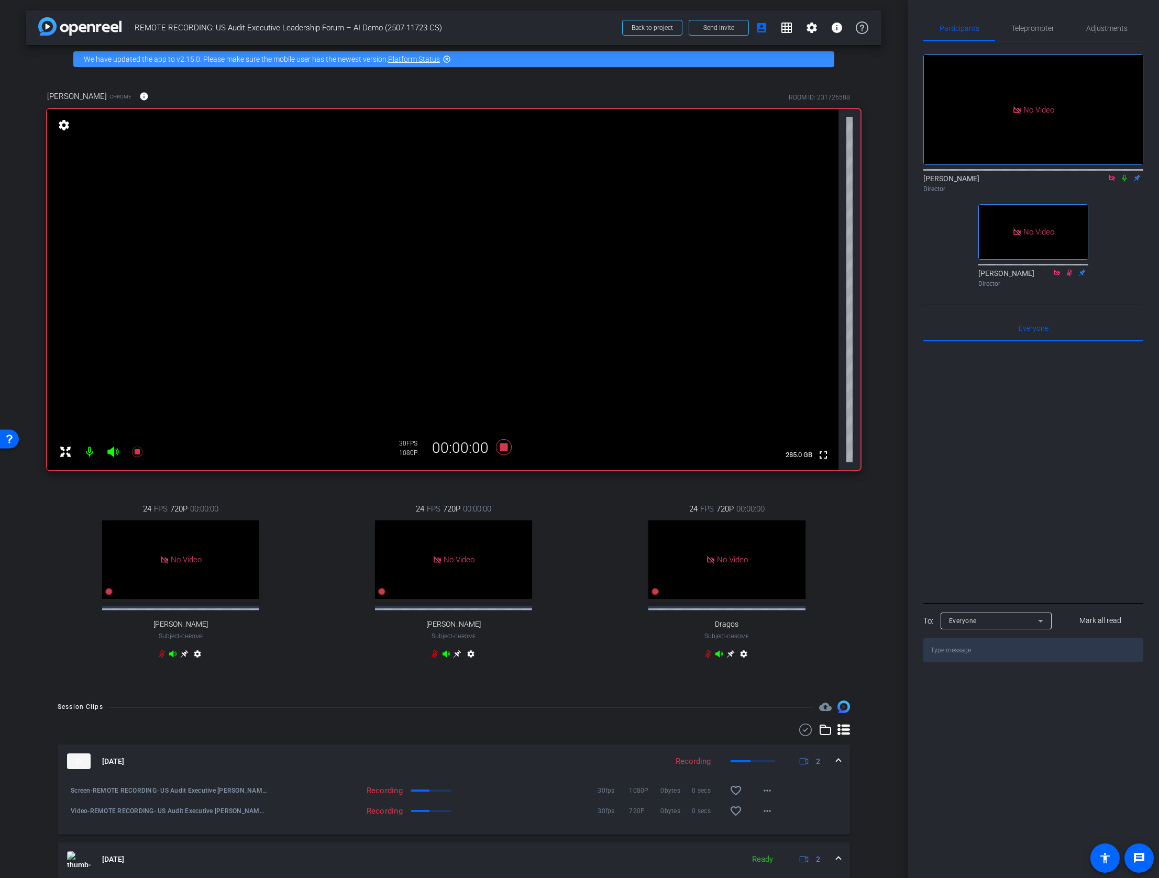
click at [961, 174] on icon at bounding box center [1124, 177] width 8 height 7
click at [501, 448] on icon at bounding box center [503, 447] width 16 height 16
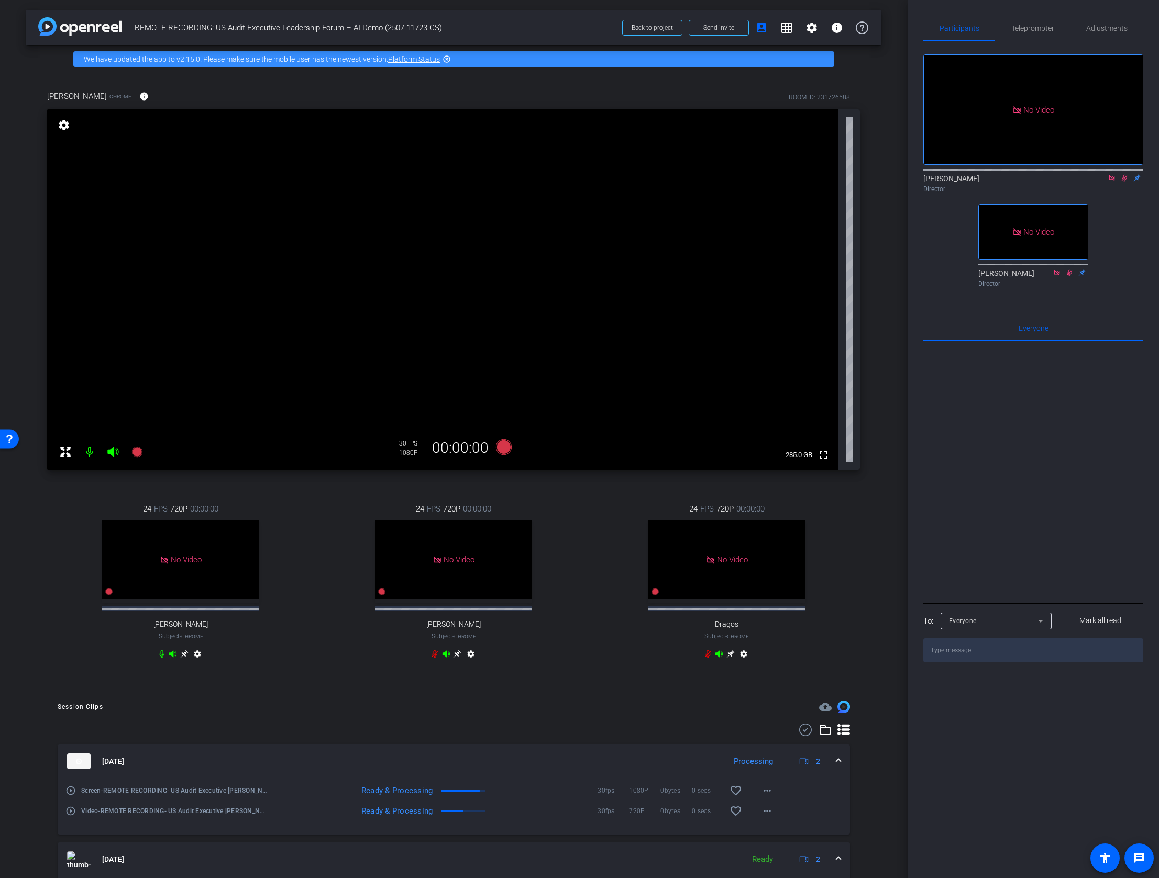
click at [961, 184] on div "Director" at bounding box center [1033, 188] width 220 height 9
click at [961, 174] on icon at bounding box center [1124, 177] width 8 height 7
click at [961, 175] on icon at bounding box center [1124, 178] width 4 height 7
click at [900, 348] on div "arrow_back REMOTE RECORDING: US Audit Executive Leadership Forum – AI Demo (250…" at bounding box center [454, 439] width 908 height 878
click at [961, 180] on div "No Video Lalo Moreno Director No Video Shannon Feiszli Director" at bounding box center [1033, 166] width 220 height 250
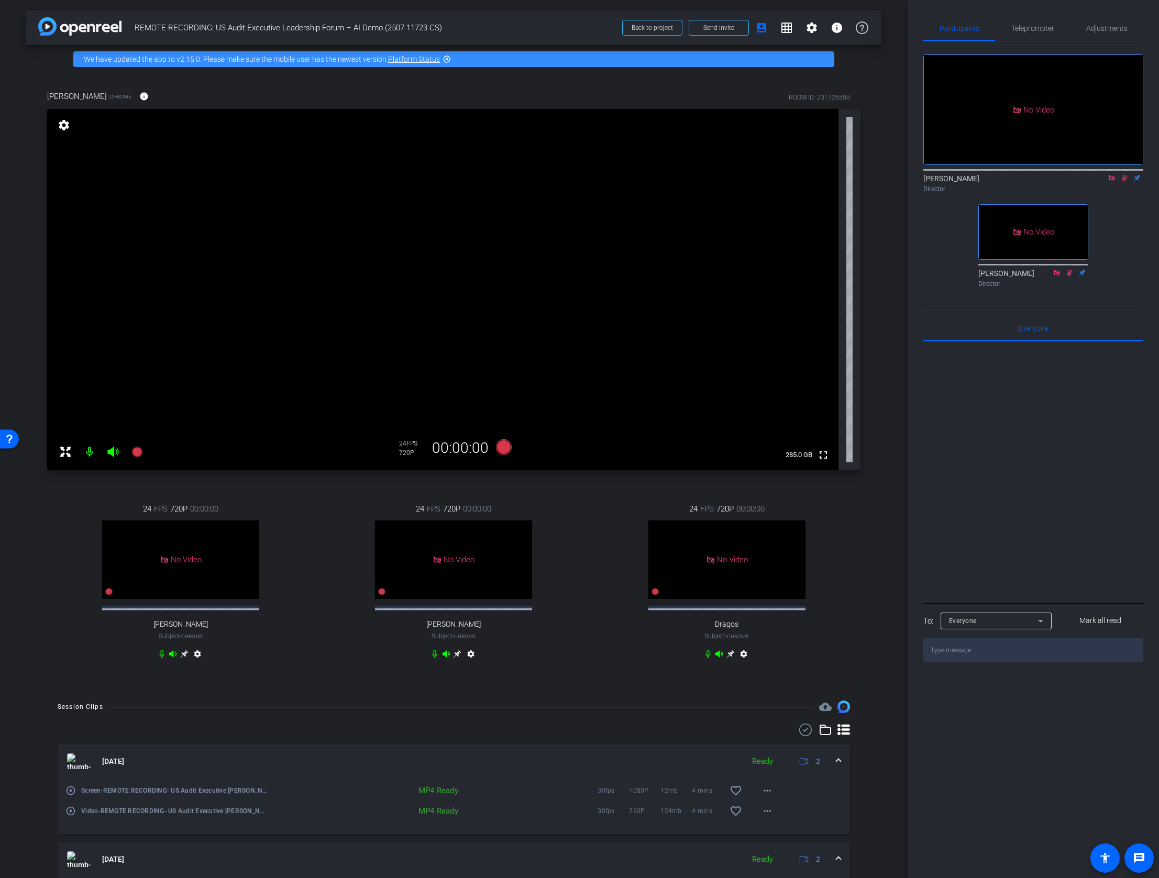
click at [961, 174] on icon at bounding box center [1124, 177] width 8 height 7
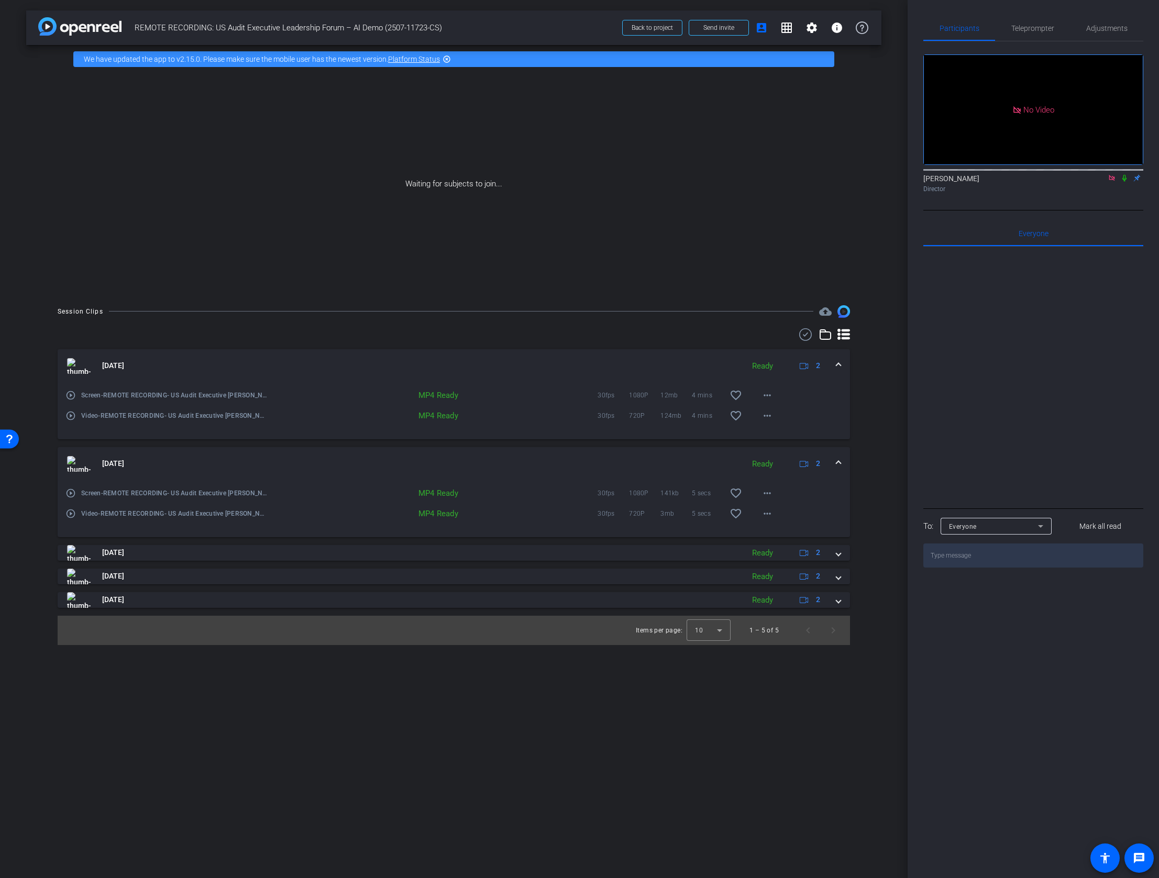
click at [961, 173] on mat-icon at bounding box center [1124, 177] width 13 height 9
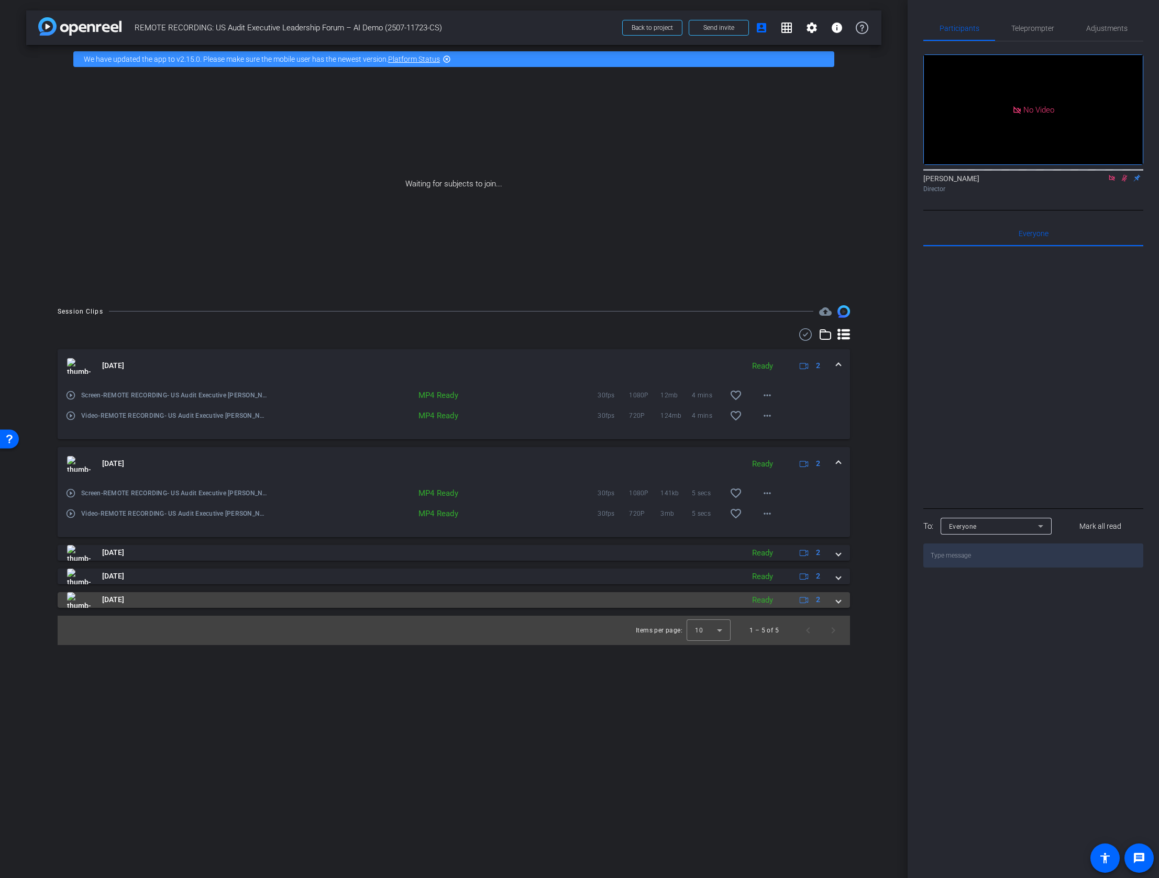
click at [841, 601] on mat-expansion-panel-header "Aug 27, 2025 Ready 2" at bounding box center [454, 600] width 792 height 16
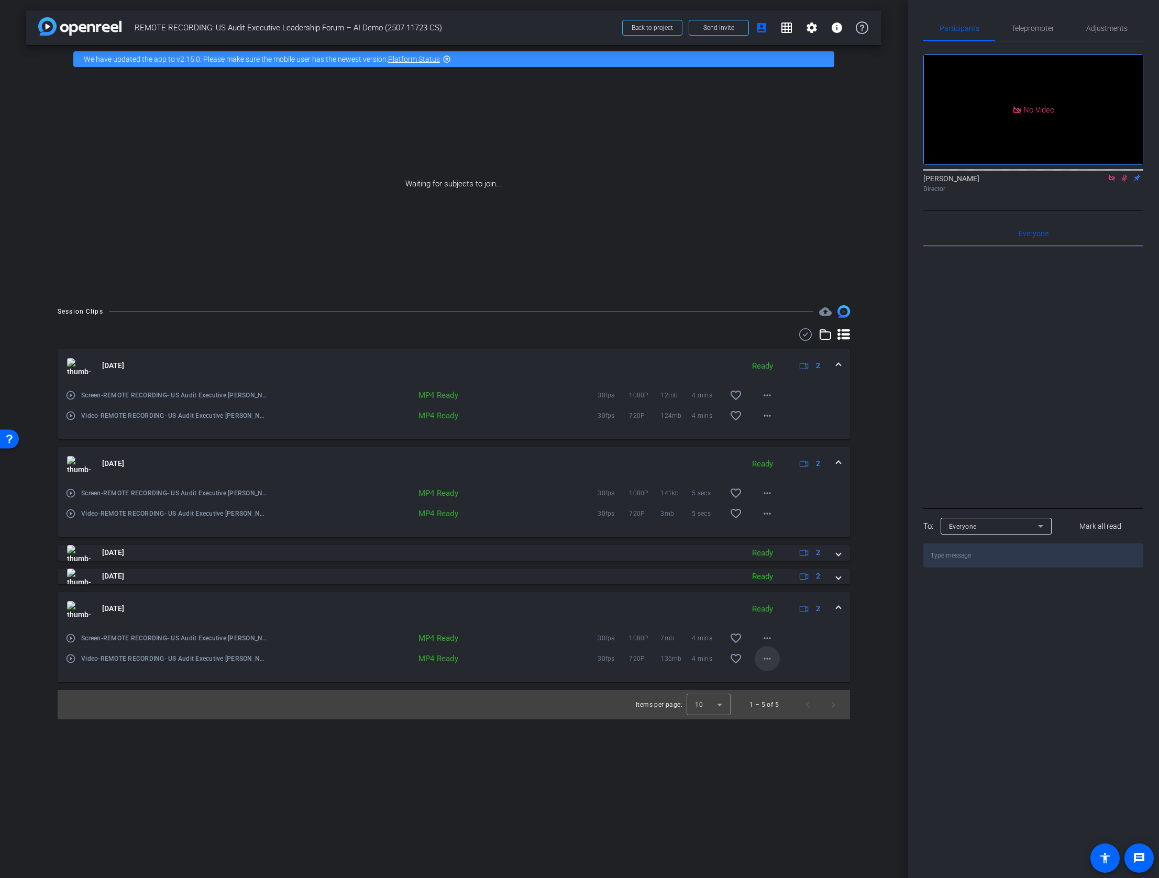
click at [762, 657] on mat-icon "more_horiz" at bounding box center [767, 659] width 13 height 13
click at [787, 711] on span "Download MP4" at bounding box center [794, 706] width 63 height 13
click at [772, 641] on mat-icon "more_horiz" at bounding box center [767, 638] width 13 height 13
click at [789, 684] on span "Download MP4" at bounding box center [794, 686] width 63 height 13
click at [838, 607] on span at bounding box center [838, 608] width 4 height 11
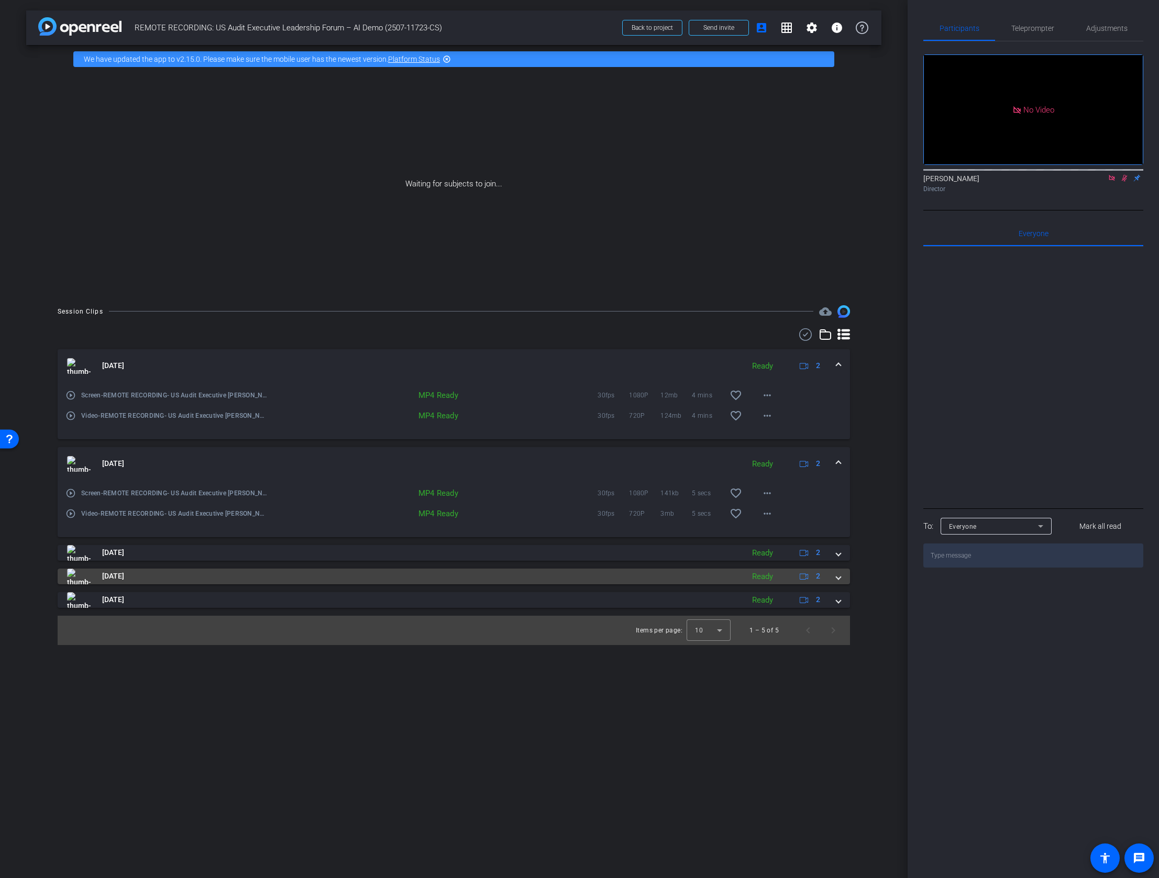
click at [838, 579] on span at bounding box center [838, 576] width 4 height 11
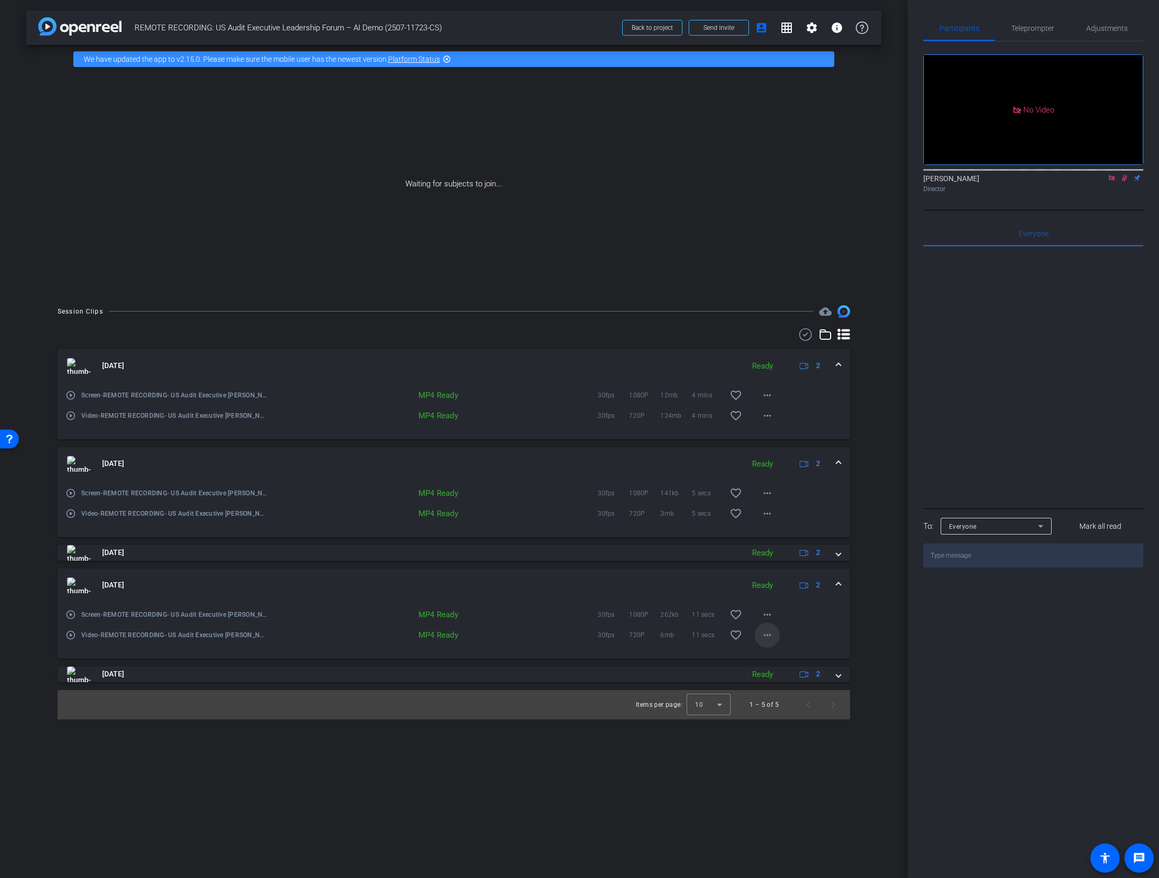
click at [766, 634] on mat-icon "more_horiz" at bounding box center [767, 635] width 13 height 13
click at [802, 683] on span "Download MP4" at bounding box center [800, 683] width 74 height 13
click at [764, 614] on mat-icon "more_horiz" at bounding box center [767, 615] width 13 height 13
click at [788, 666] on span "Download MP4" at bounding box center [800, 662] width 74 height 13
click at [839, 580] on span at bounding box center [838, 585] width 4 height 11
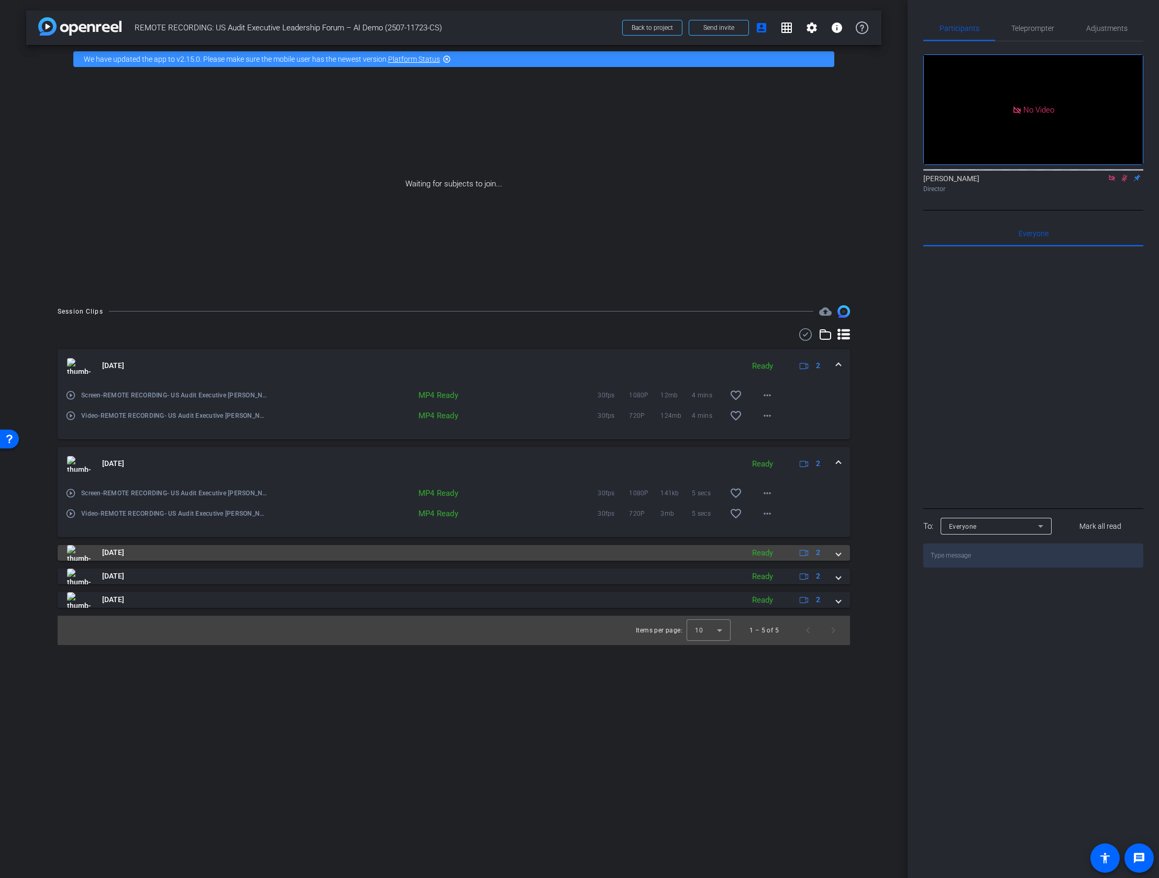
click at [840, 556] on span at bounding box center [838, 552] width 4 height 11
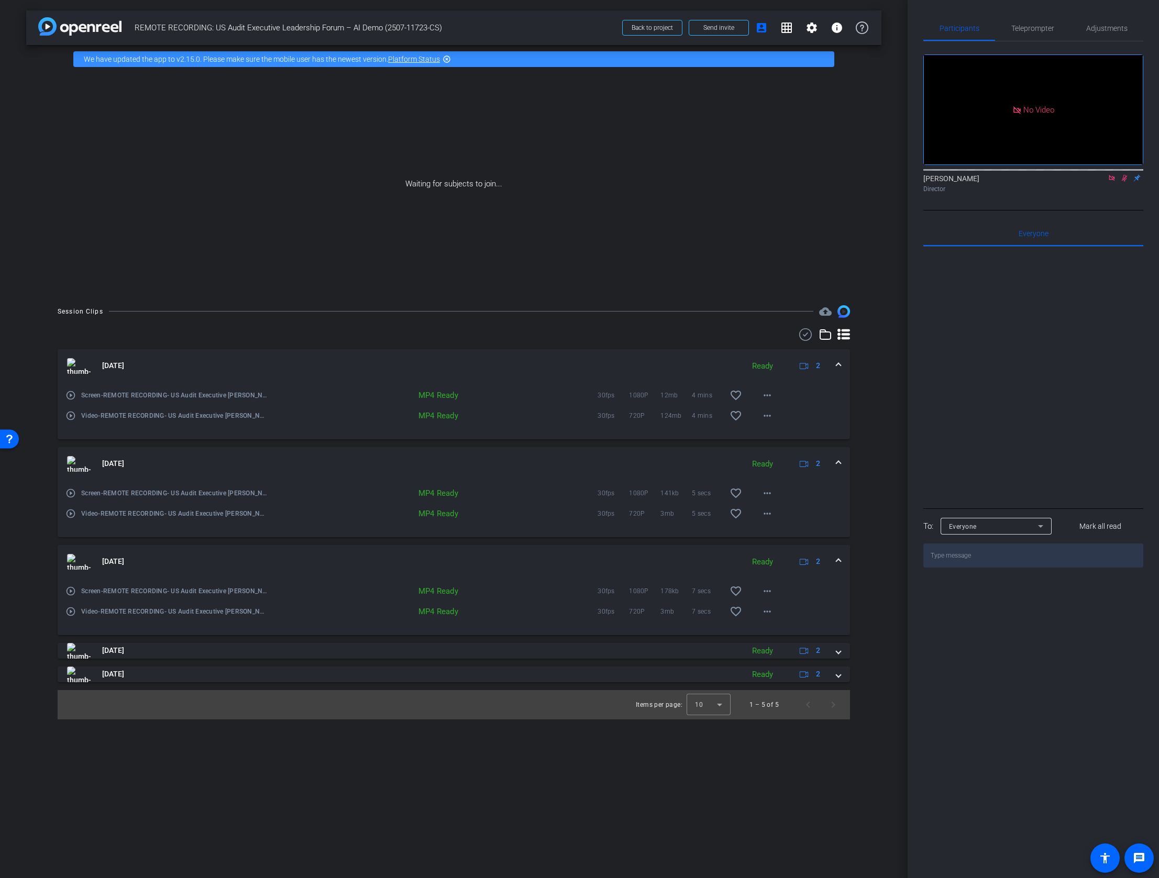
click at [842, 461] on mat-expansion-panel-header "Aug 27, 2025 Ready 2" at bounding box center [454, 464] width 792 height 34
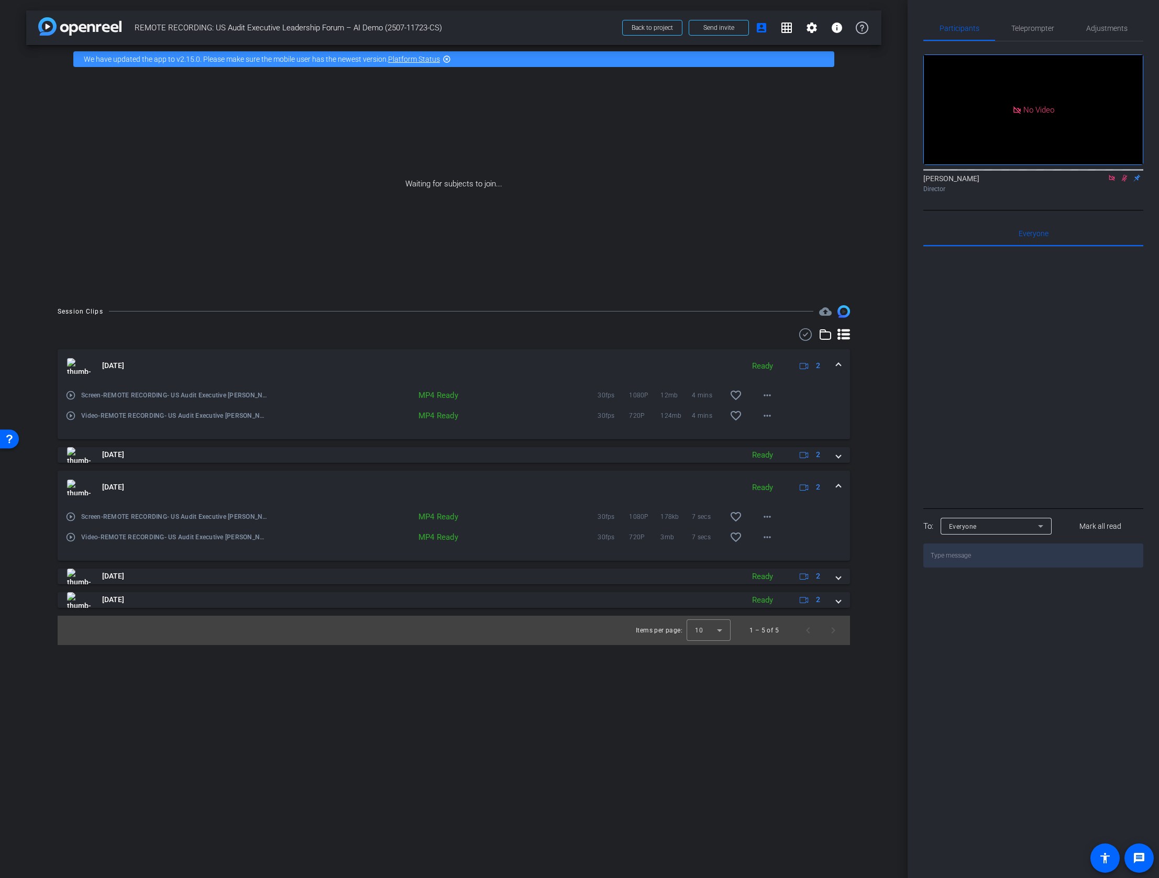
click at [839, 365] on span at bounding box center [838, 365] width 4 height 11
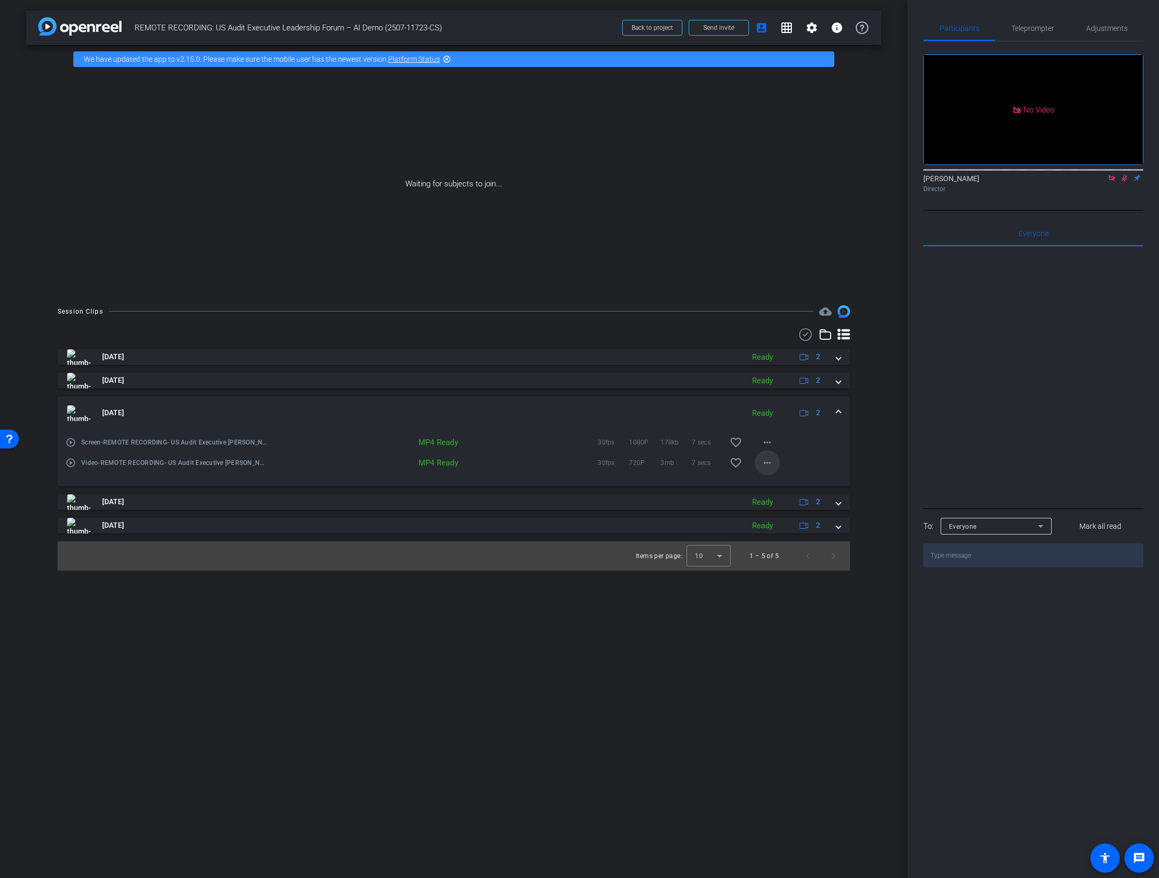
click at [772, 462] on mat-icon "more_horiz" at bounding box center [767, 463] width 13 height 13
click at [791, 514] on span "Download MP4" at bounding box center [800, 510] width 74 height 13
click at [765, 443] on mat-icon "more_horiz" at bounding box center [767, 442] width 13 height 13
click at [776, 489] on span "Download MP4" at bounding box center [800, 490] width 74 height 13
click at [839, 410] on span at bounding box center [838, 412] width 4 height 11
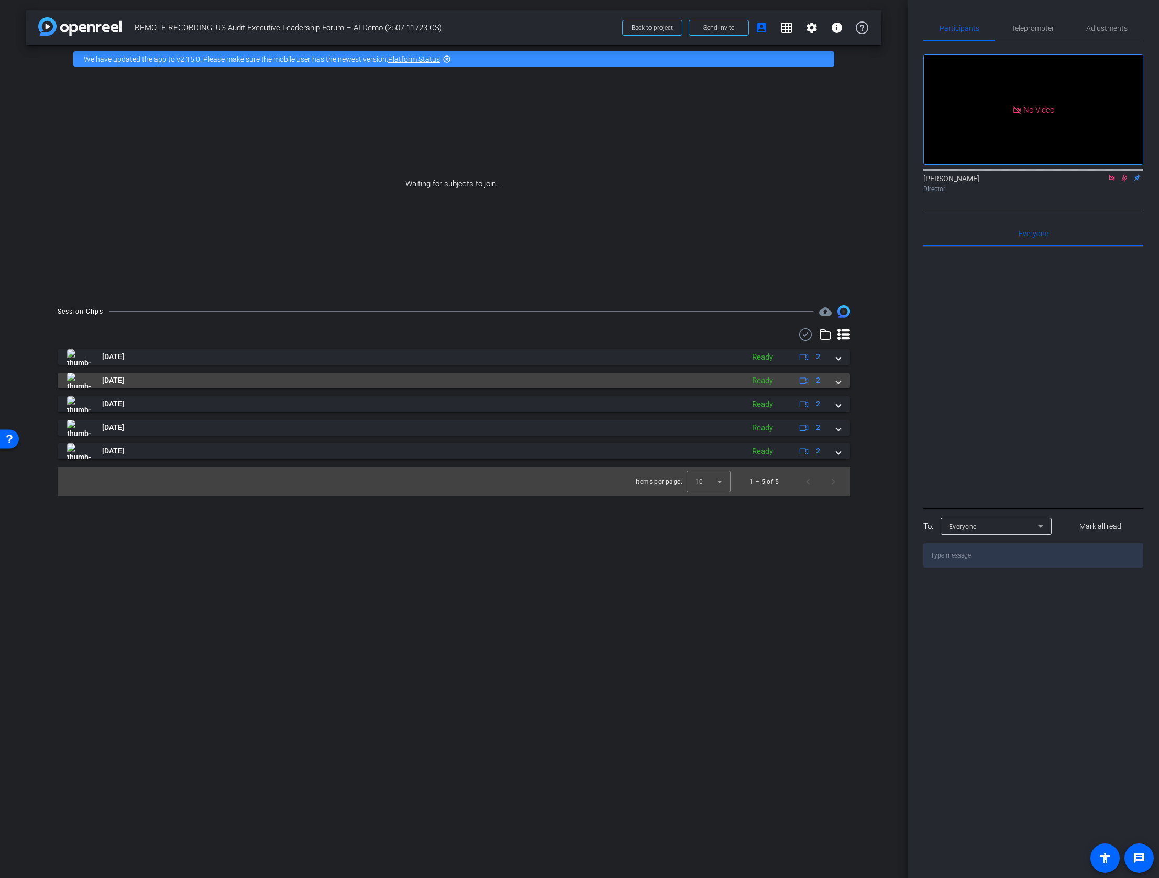
click at [837, 384] on span at bounding box center [838, 380] width 4 height 11
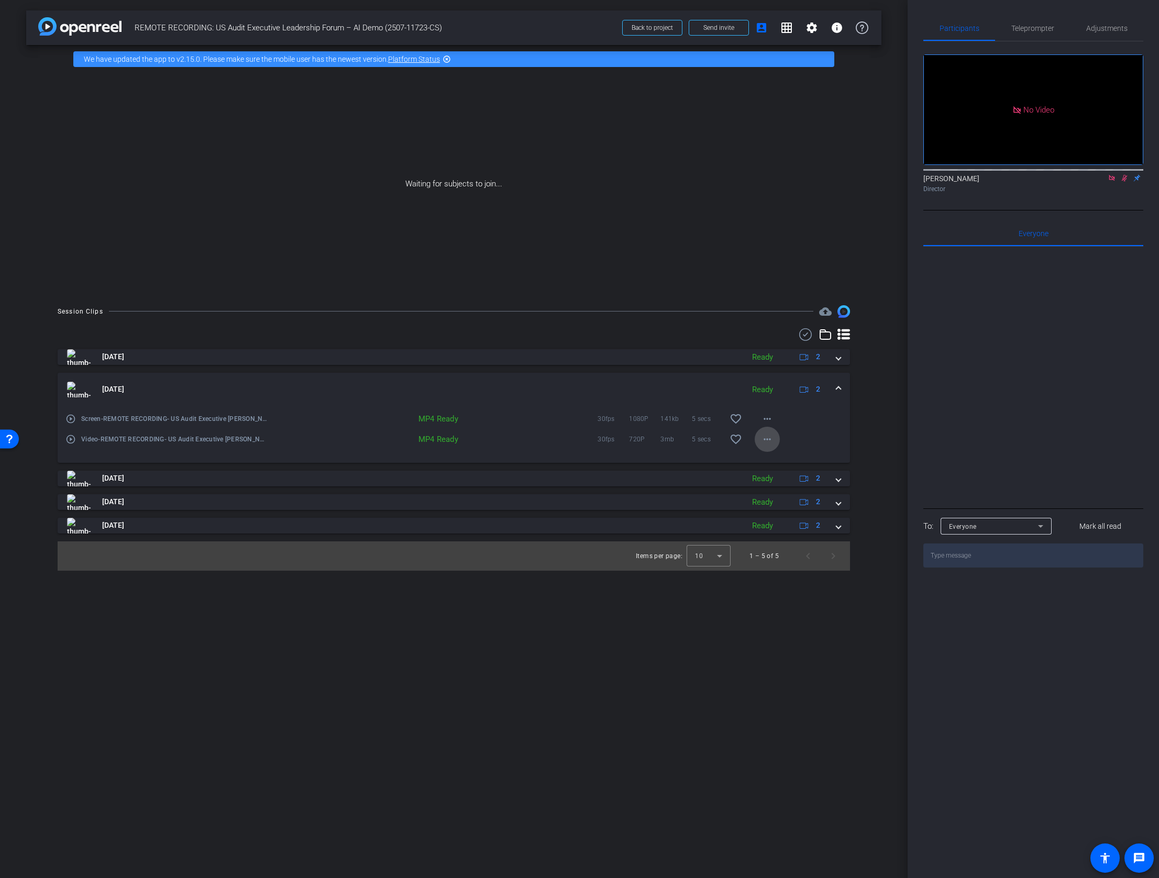
click at [766, 438] on mat-icon "more_horiz" at bounding box center [767, 439] width 13 height 13
click at [790, 487] on span "Download MP4" at bounding box center [800, 487] width 74 height 13
click at [768, 417] on mat-icon "more_horiz" at bounding box center [767, 419] width 13 height 13
click at [797, 465] on span "Download MP4" at bounding box center [800, 466] width 74 height 13
click at [840, 387] on span at bounding box center [838, 389] width 4 height 11
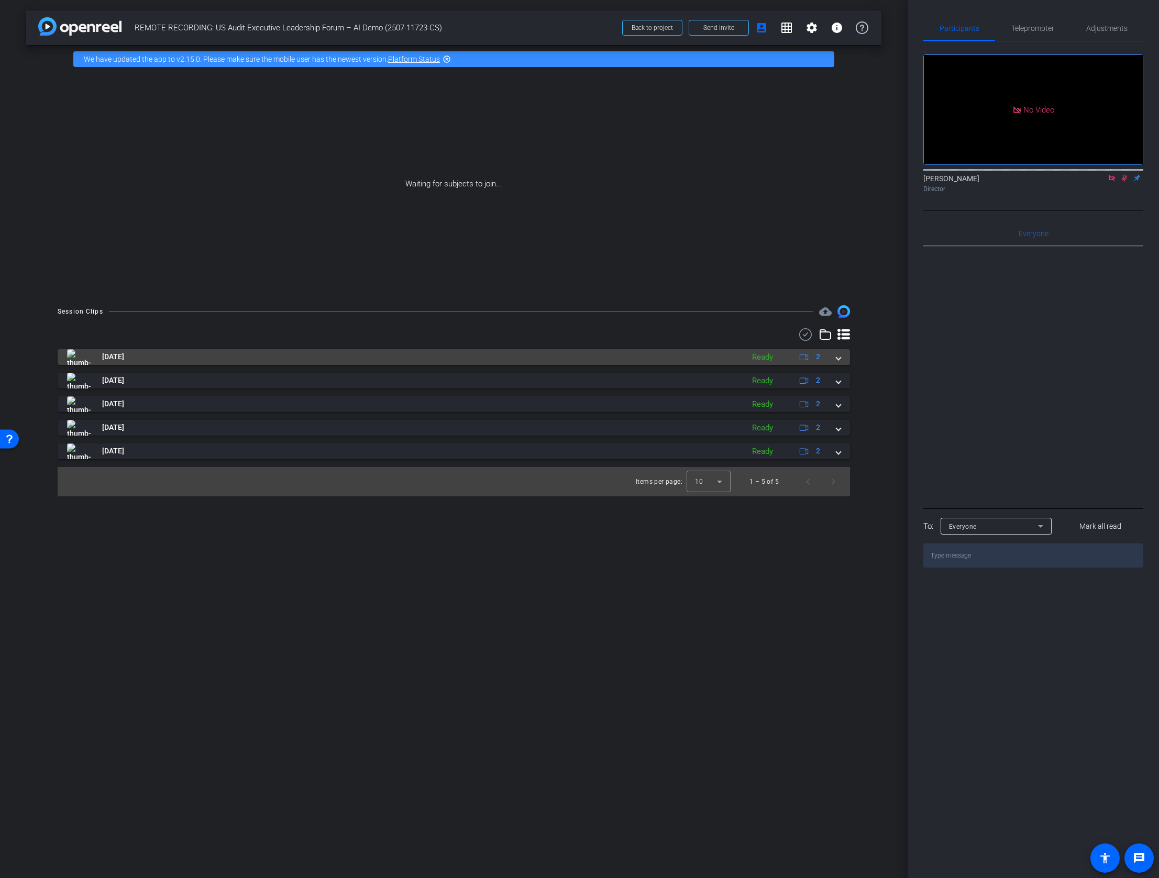
click at [838, 360] on span at bounding box center [838, 356] width 4 height 11
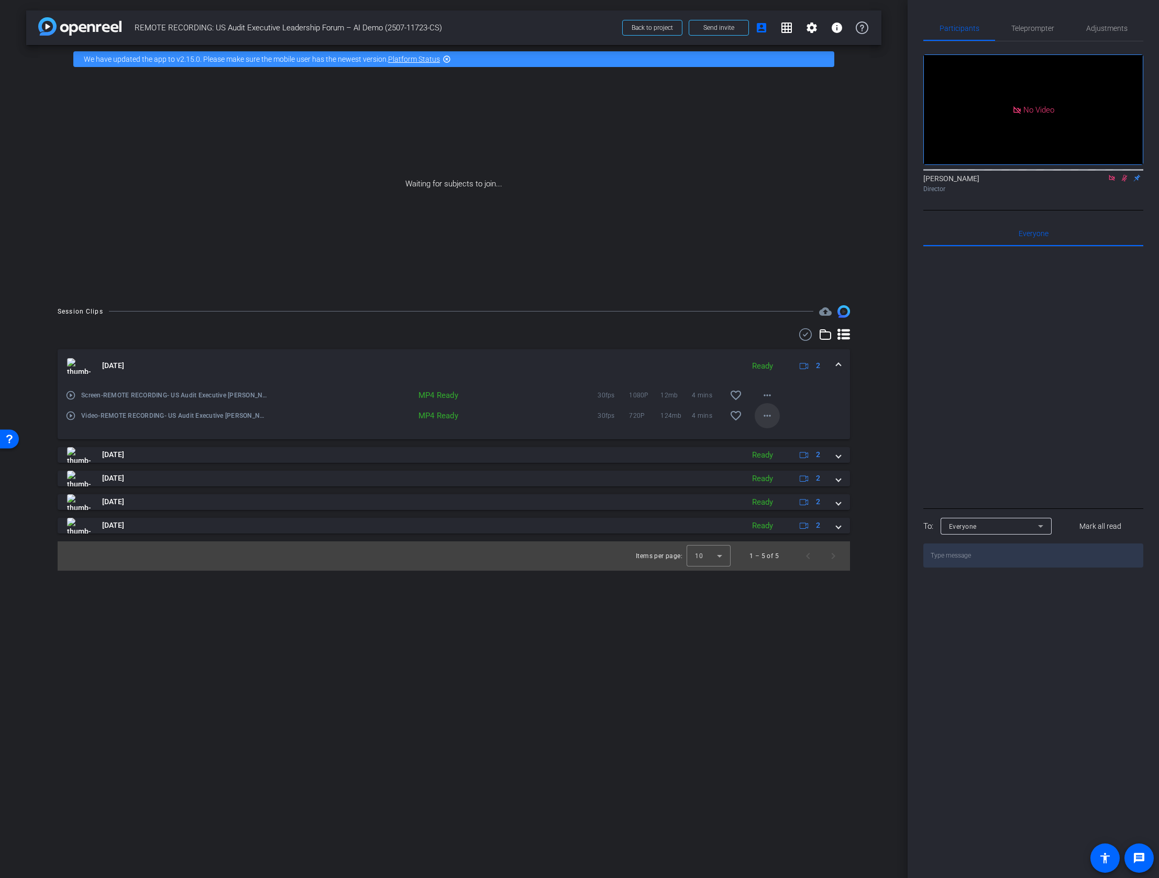
click at [766, 412] on mat-icon "more_horiz" at bounding box center [767, 416] width 13 height 13
click at [785, 463] on span "Download MP4" at bounding box center [794, 463] width 63 height 13
click at [768, 394] on mat-icon "more_horiz" at bounding box center [767, 395] width 13 height 13
click at [803, 445] on span "Download MP4" at bounding box center [794, 443] width 63 height 13
